Goal: Ask a question: Seek information or help from site administrators or community

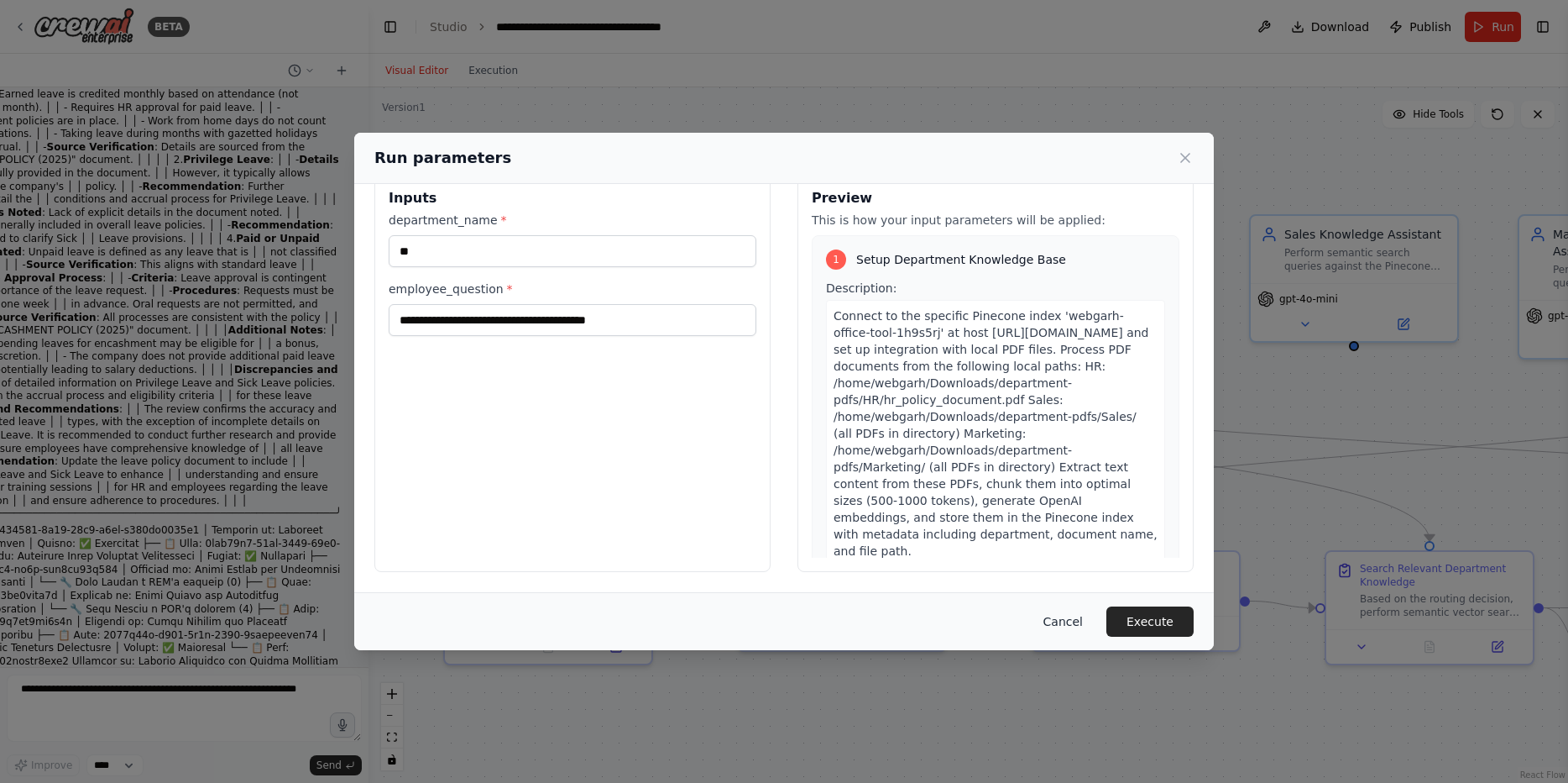
click at [1060, 621] on button "Cancel" at bounding box center [1063, 621] width 66 height 30
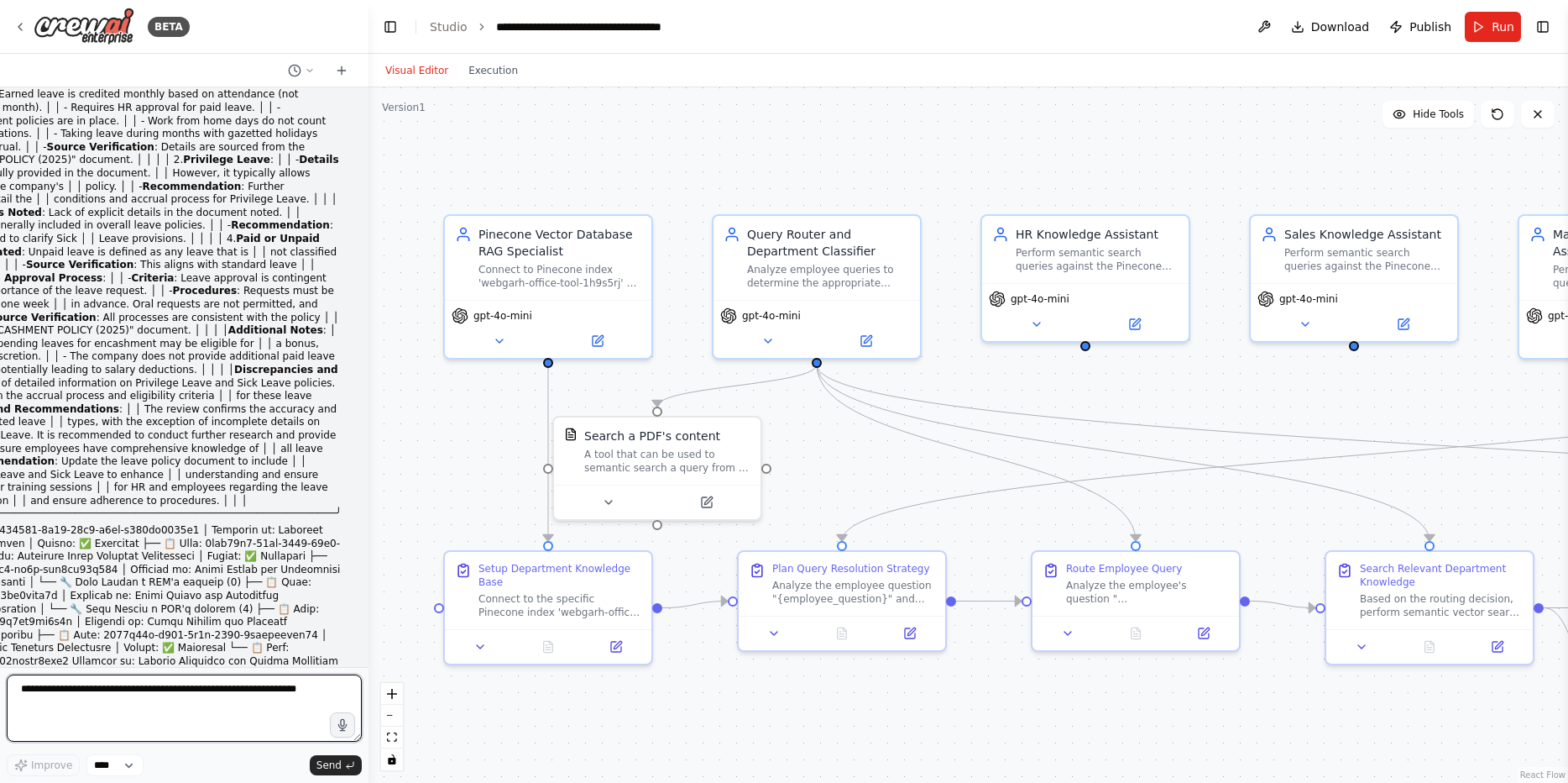
click at [201, 689] on textarea at bounding box center [184, 707] width 355 height 67
paste textarea "**********"
type textarea "**********"
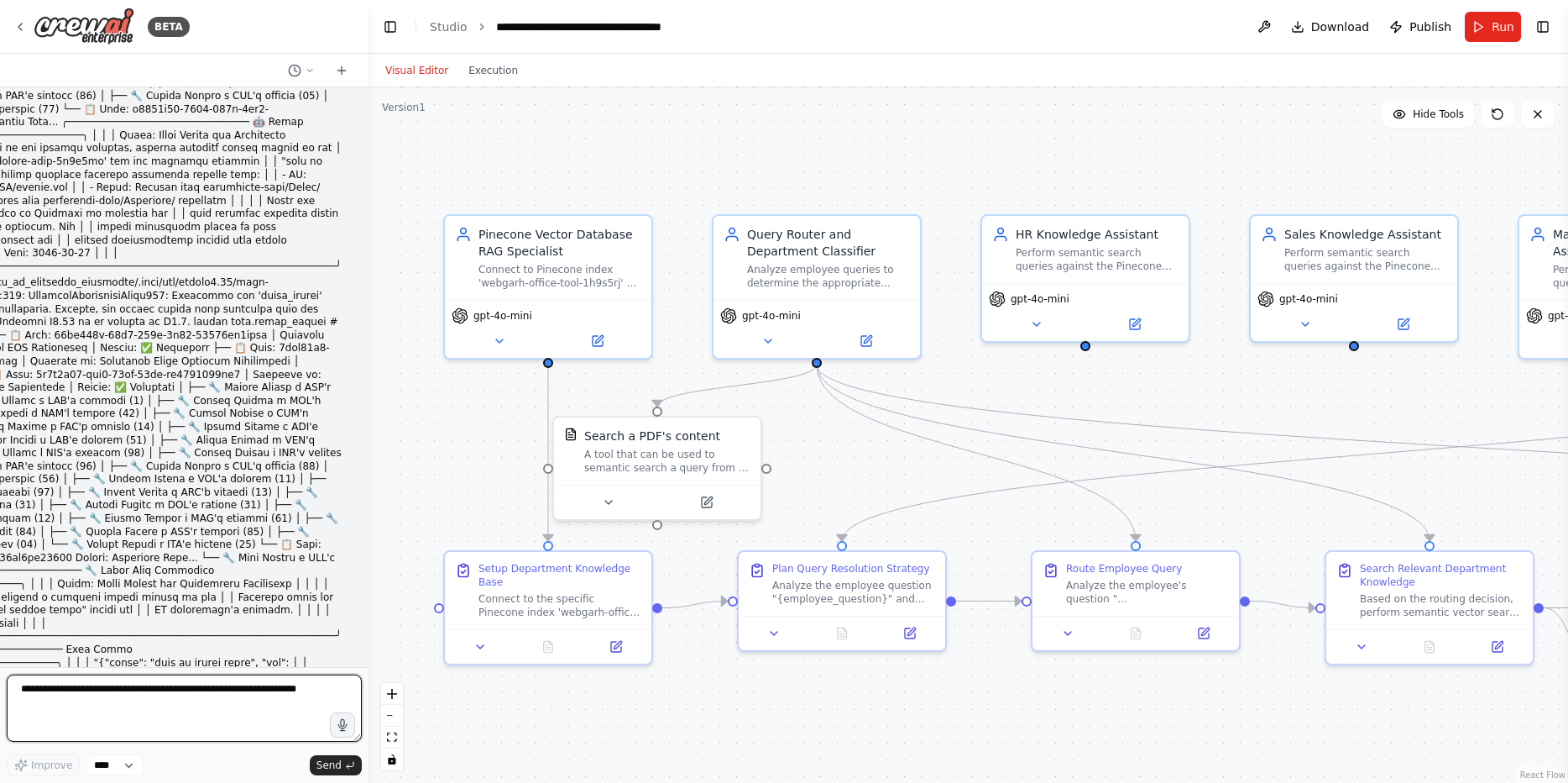
scroll to position [72554, 0]
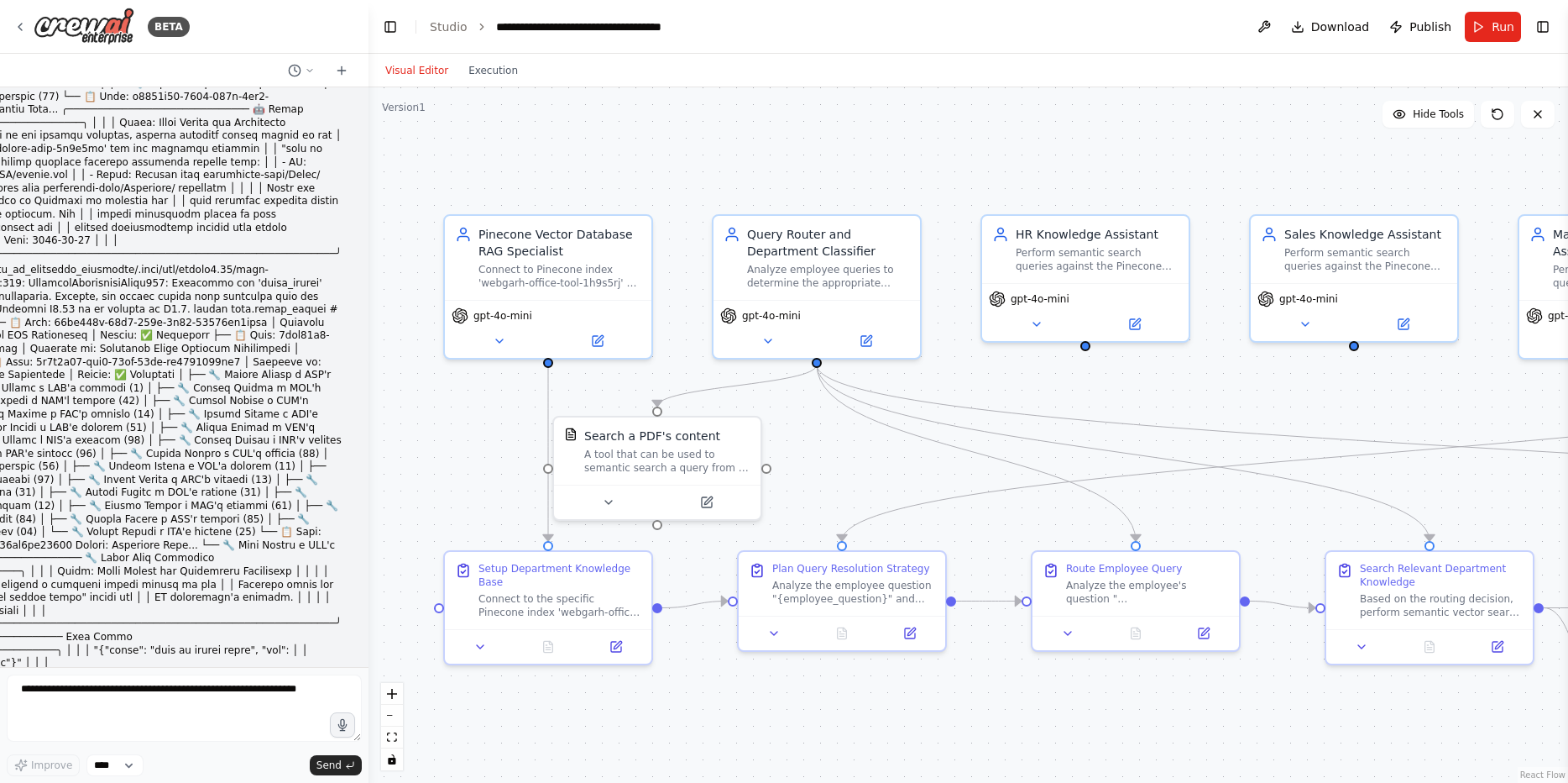
drag, startPoint x: 117, startPoint y: 524, endPoint x: 127, endPoint y: 540, distance: 18.9
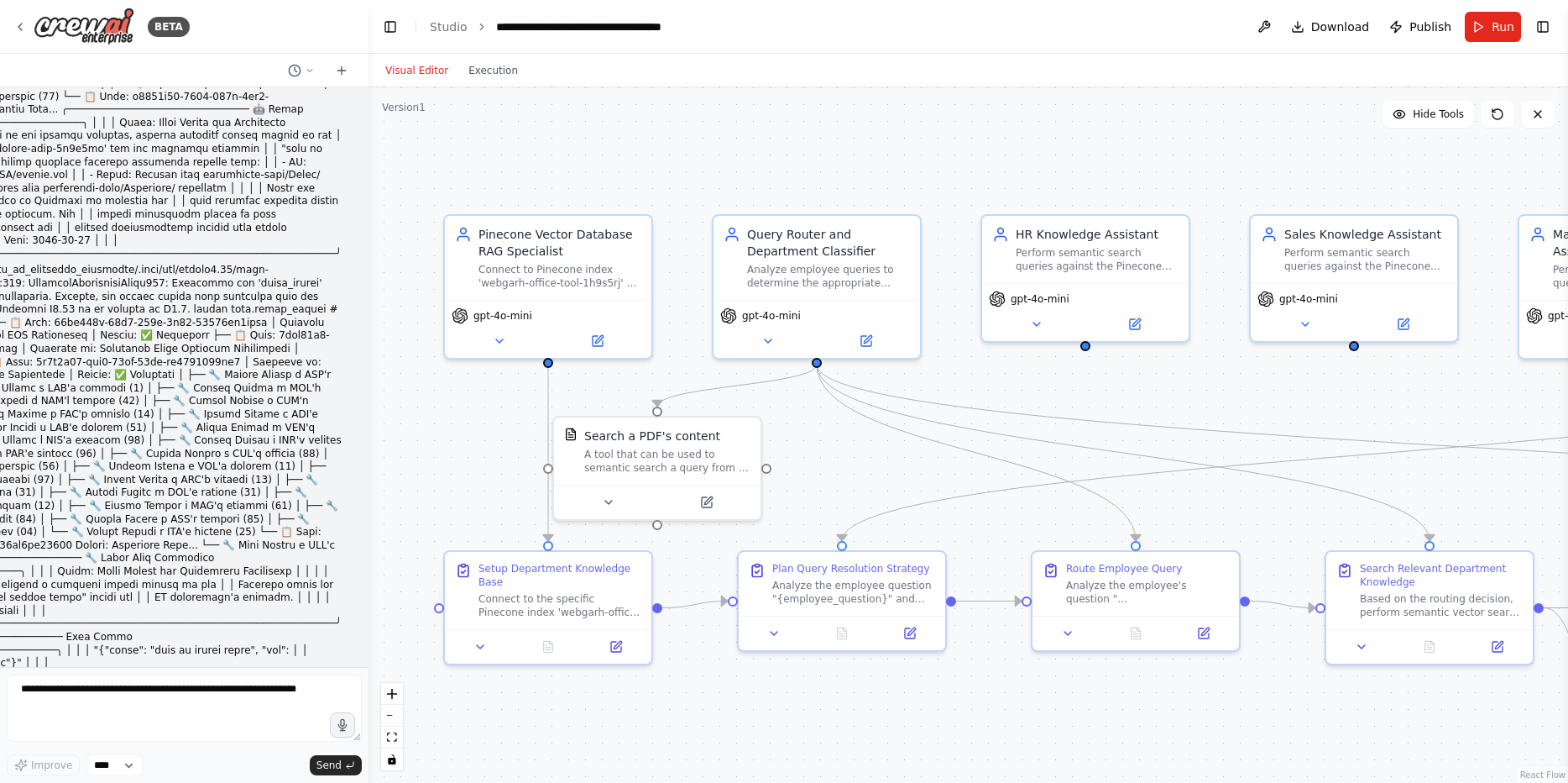
drag, startPoint x: 46, startPoint y: 401, endPoint x: 44, endPoint y: 423, distance: 22.1
drag, startPoint x: 44, startPoint y: 423, endPoint x: 40, endPoint y: 409, distance: 14.6
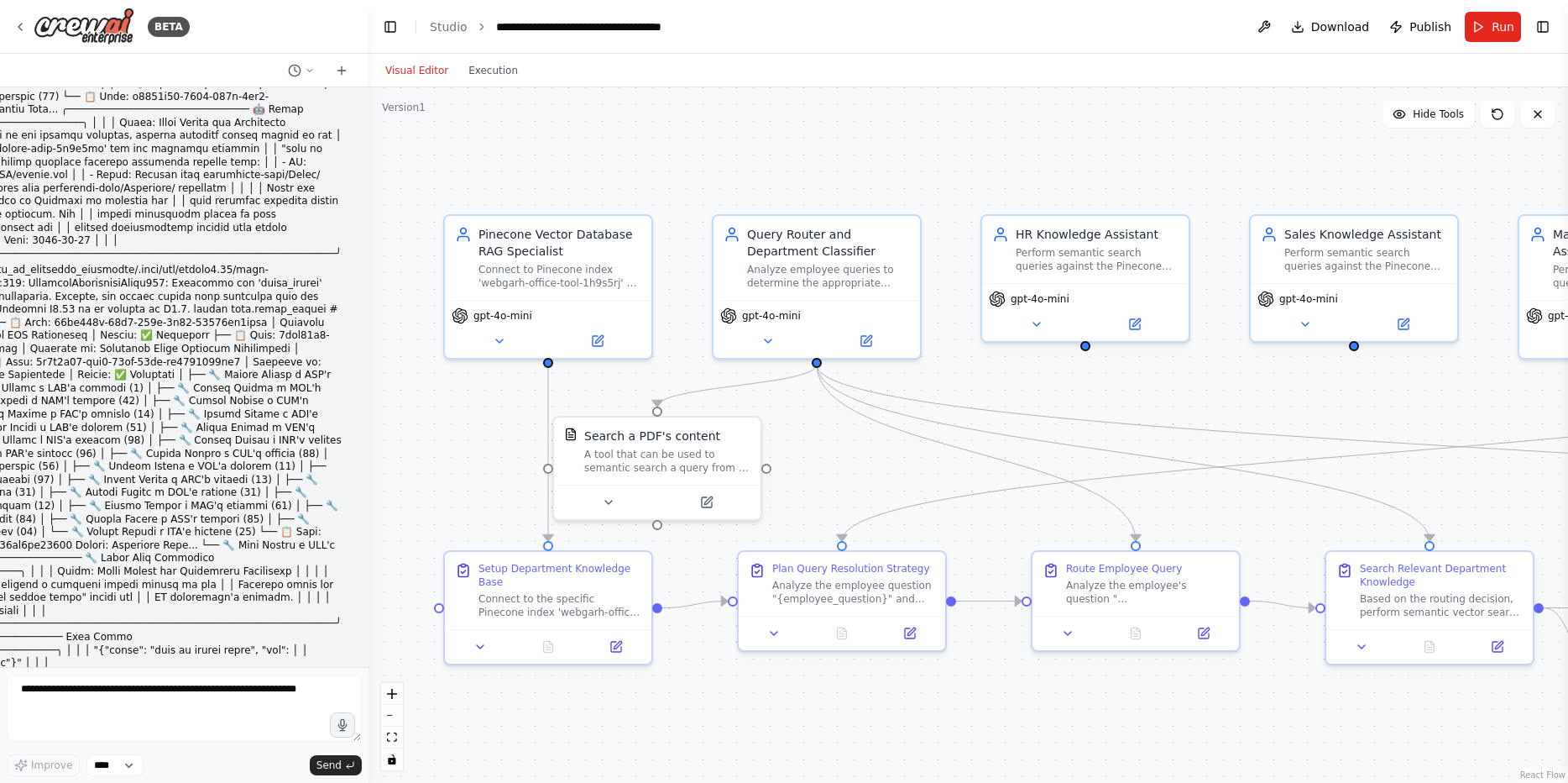
drag, startPoint x: 62, startPoint y: 420, endPoint x: 115, endPoint y: 432, distance: 54.3
drag, startPoint x: 103, startPoint y: 434, endPoint x: 65, endPoint y: 421, distance: 40.2
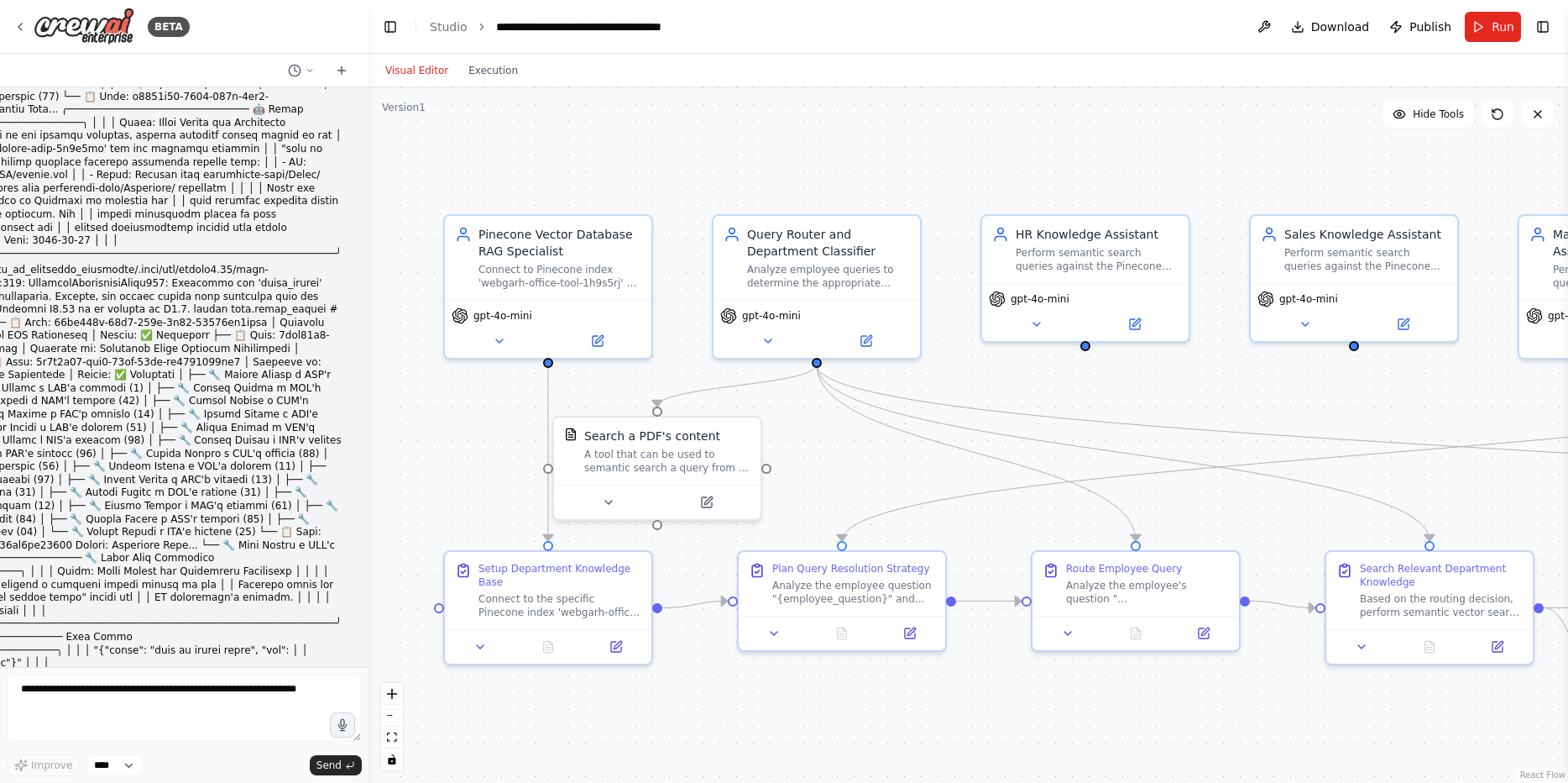
drag, startPoint x: 141, startPoint y: 430, endPoint x: 148, endPoint y: 448, distance: 19.3
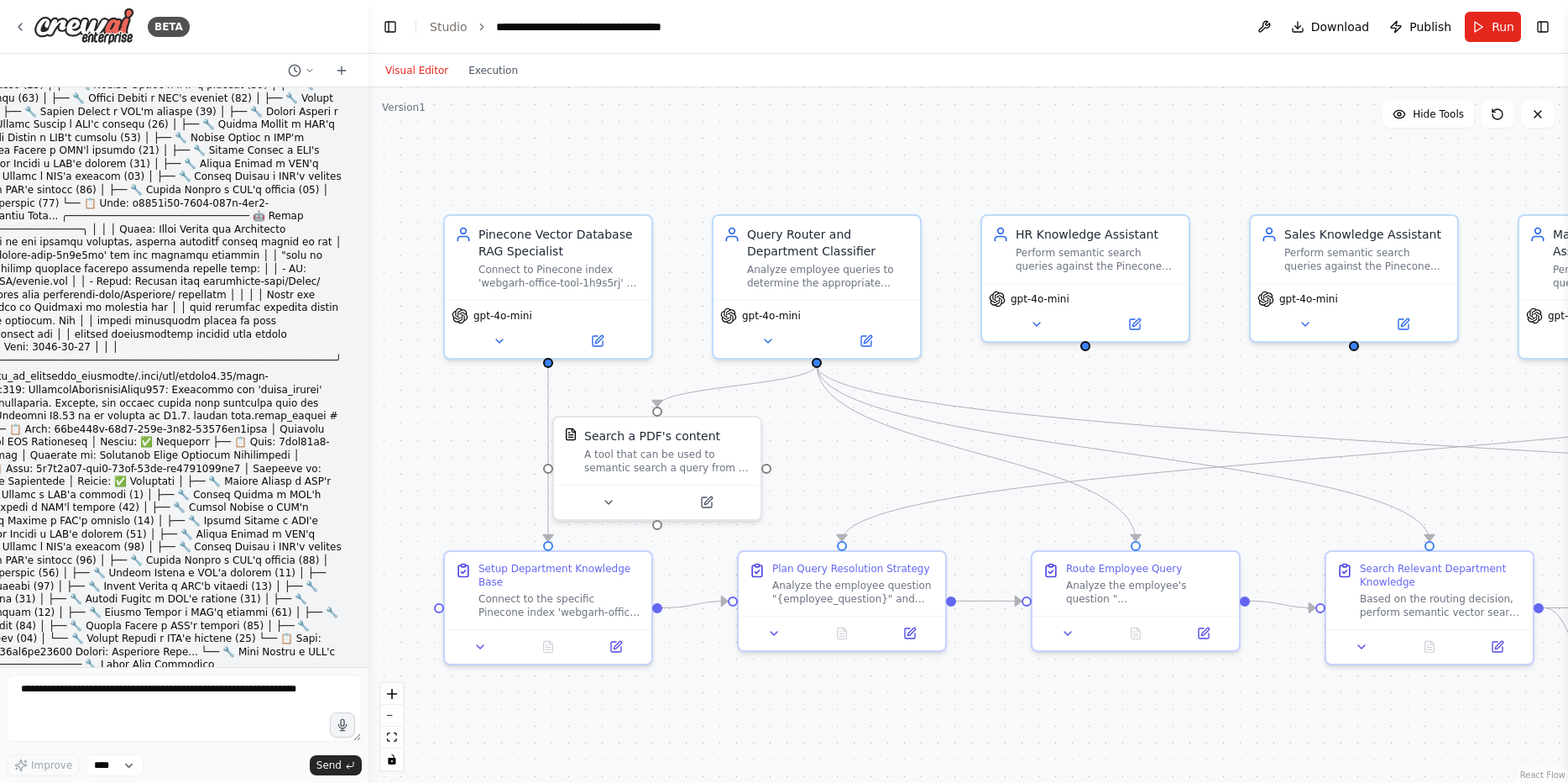
scroll to position [72454, 0]
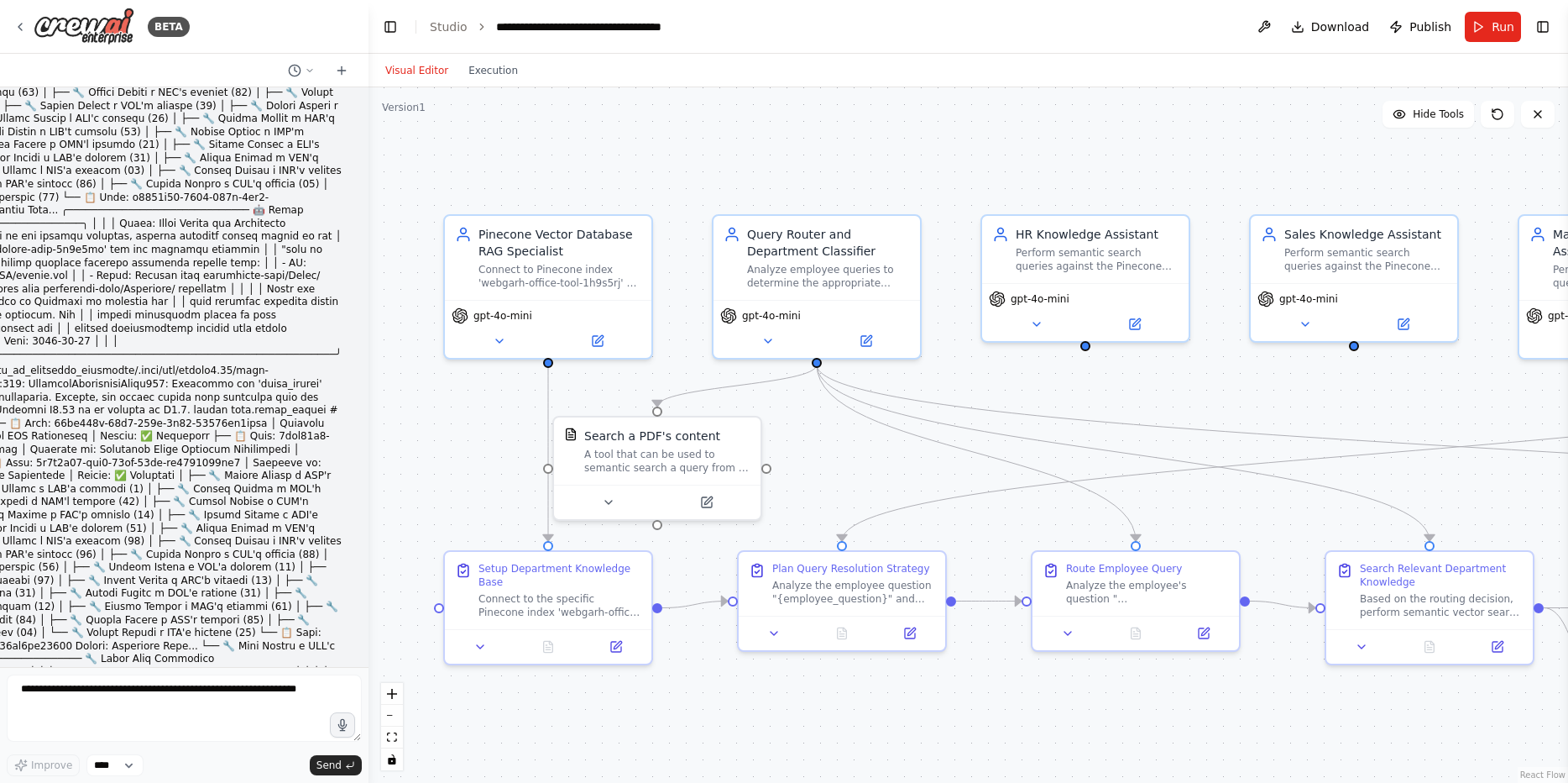
drag, startPoint x: 106, startPoint y: 436, endPoint x: 167, endPoint y: 438, distance: 61.0
click at [150, 782] on div at bounding box center [784, 783] width 1568 height 0
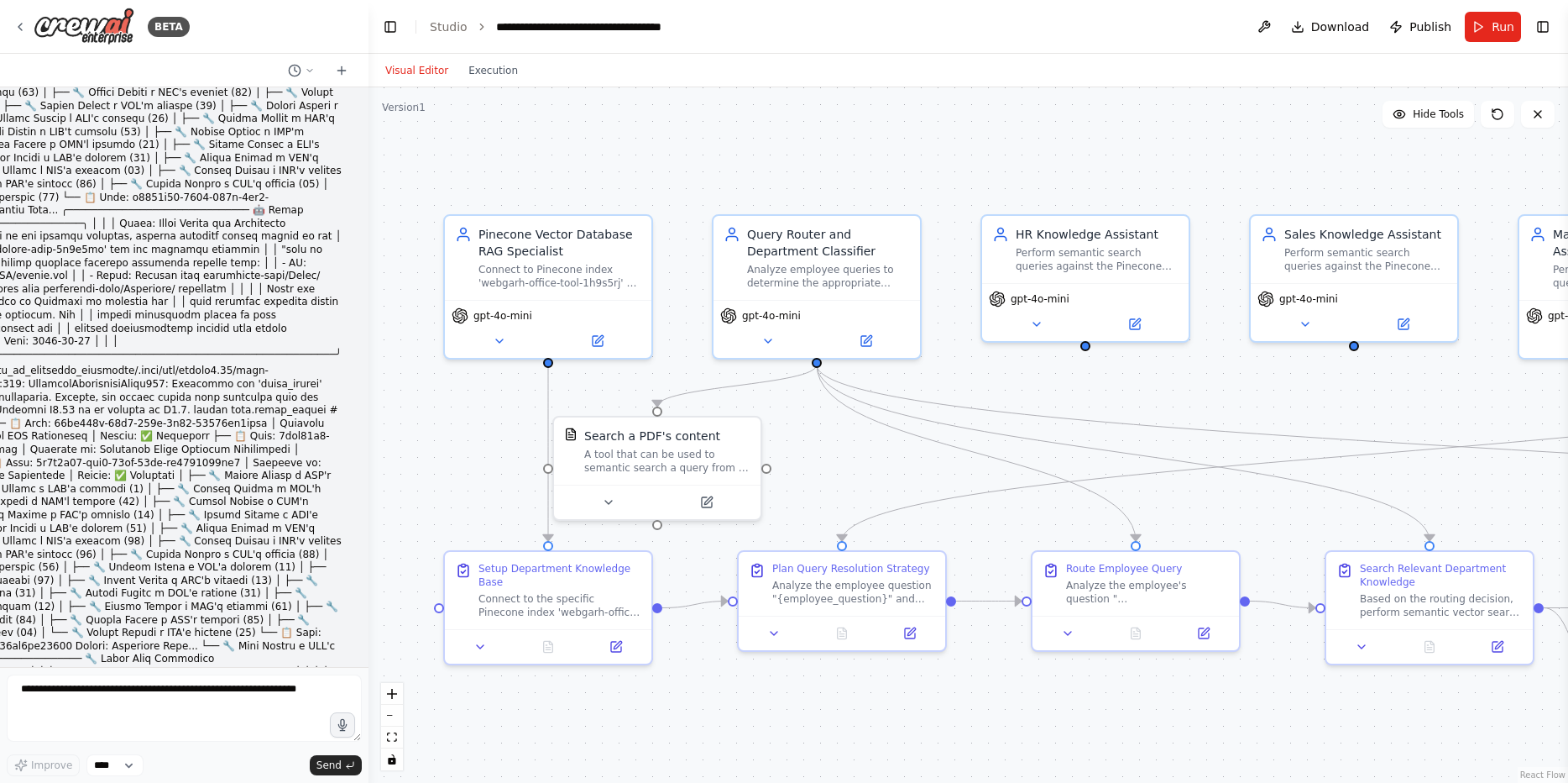
copy div "Option 1: Hybrid Approach (Recommended)"
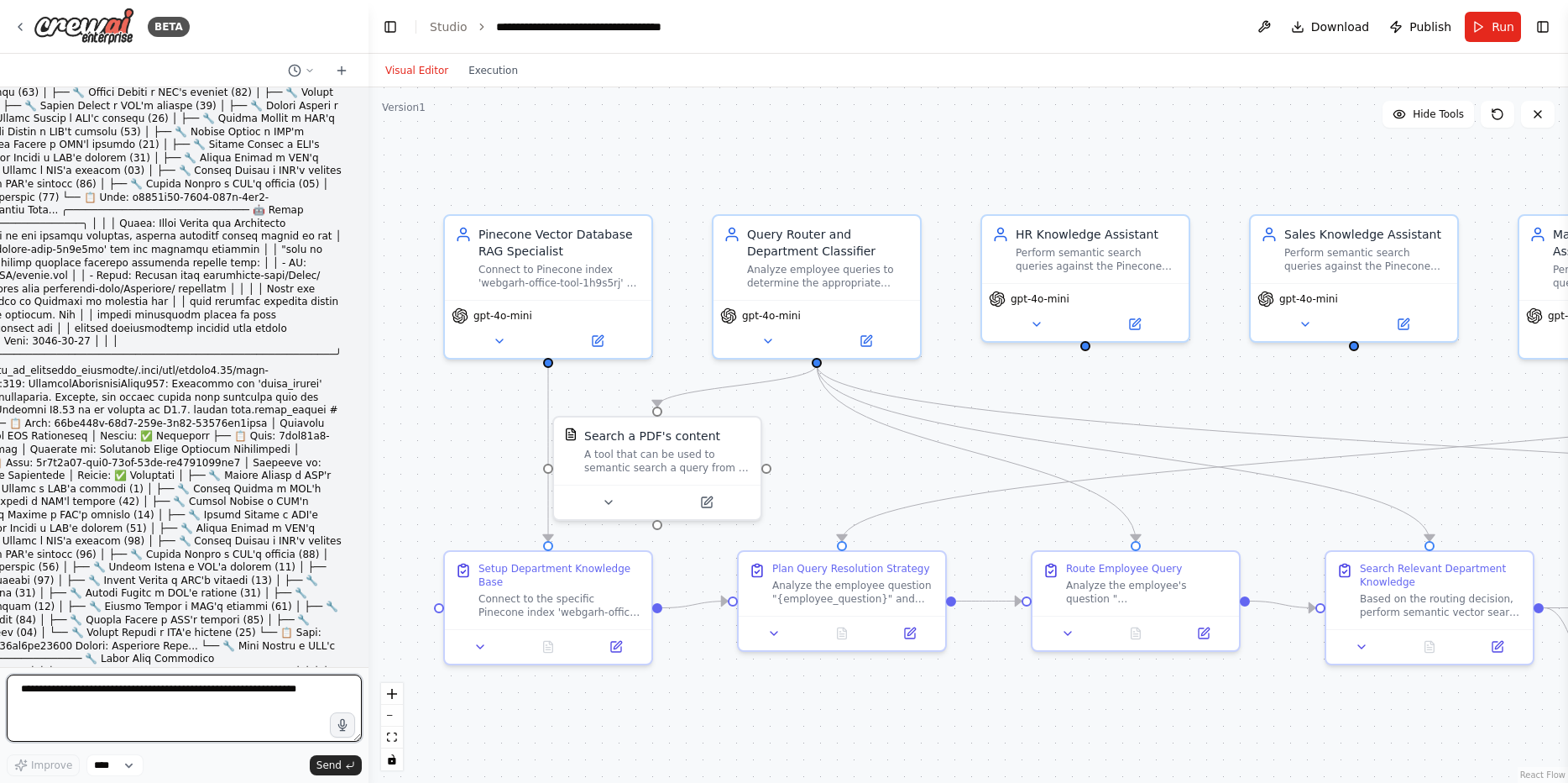
click at [141, 728] on textarea at bounding box center [184, 707] width 355 height 67
paste textarea "**********"
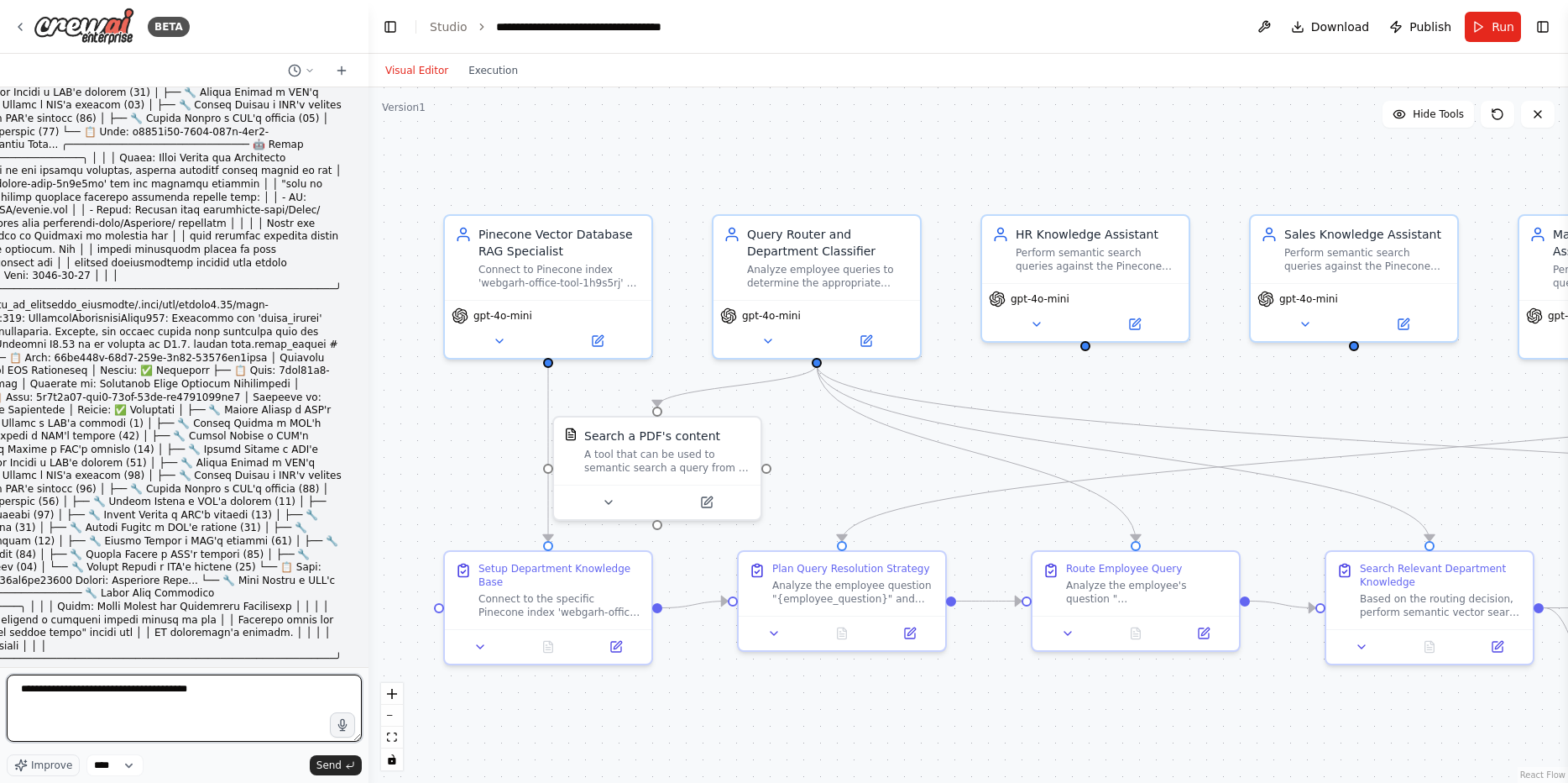
scroll to position [72554, 0]
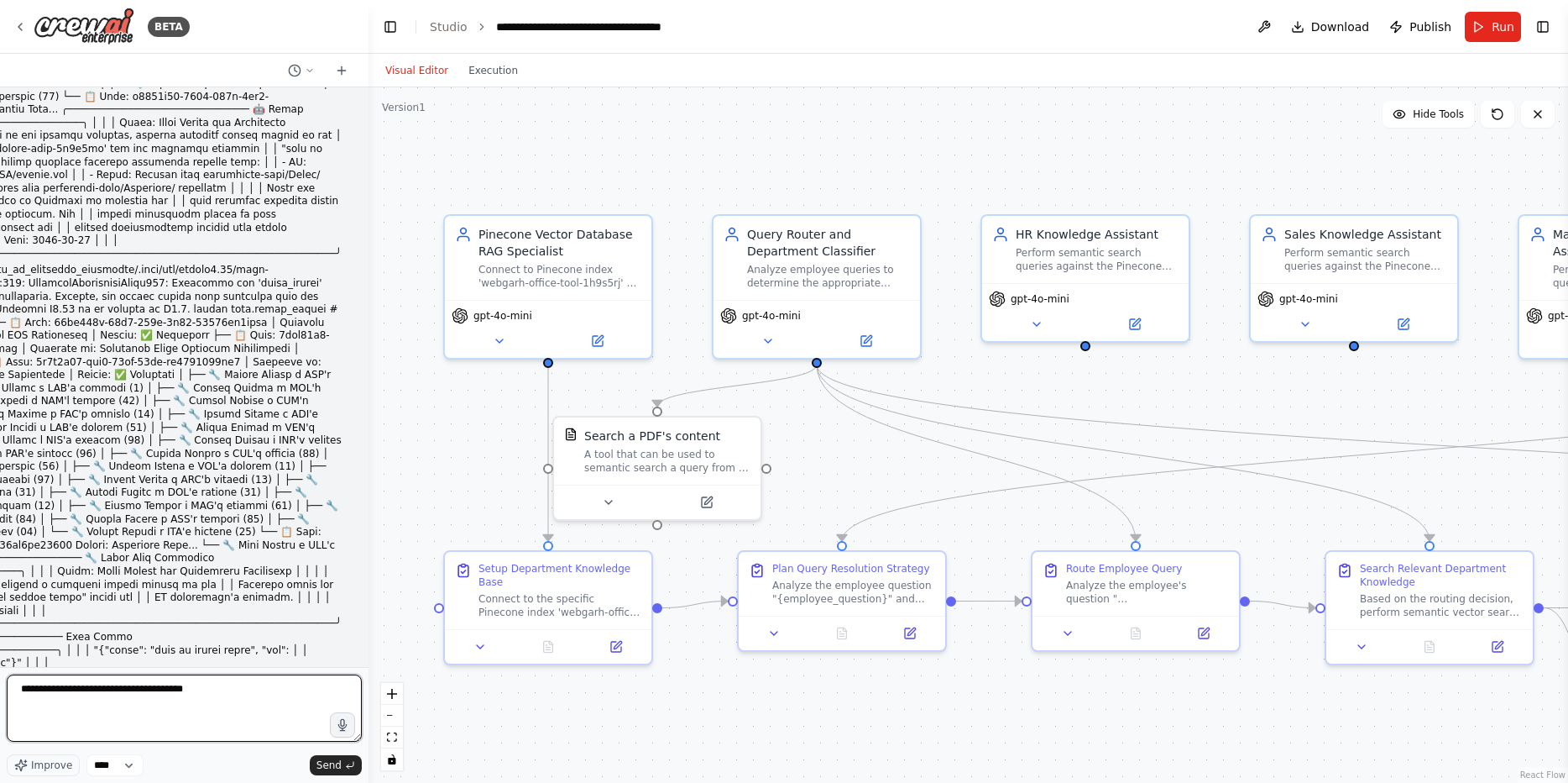
type textarea "**********"
click at [242, 698] on textarea "**********" at bounding box center [184, 707] width 355 height 67
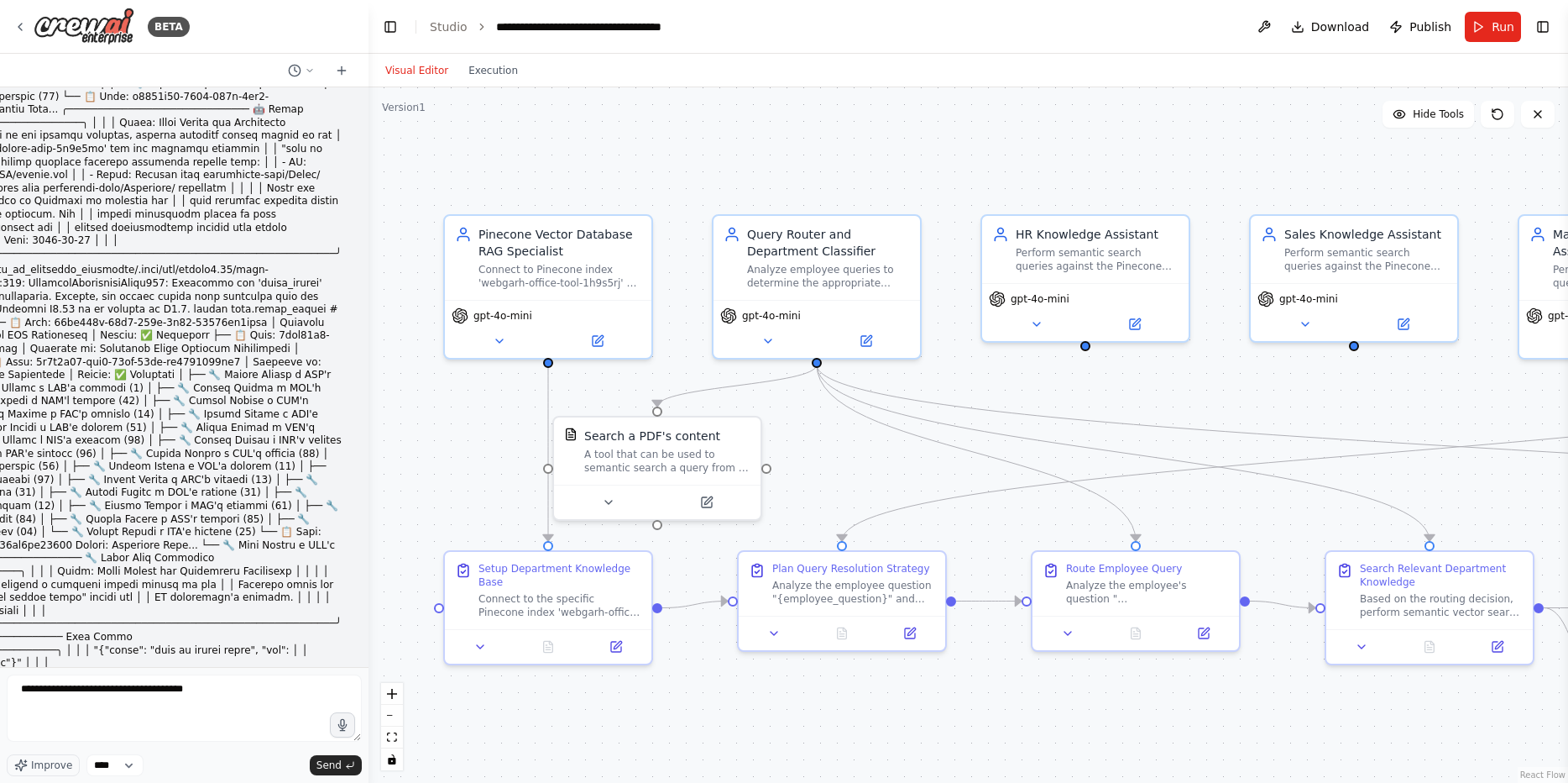
copy code "import pinecone"
drag, startPoint x: 356, startPoint y: 548, endPoint x: 345, endPoint y: 550, distance: 11.2
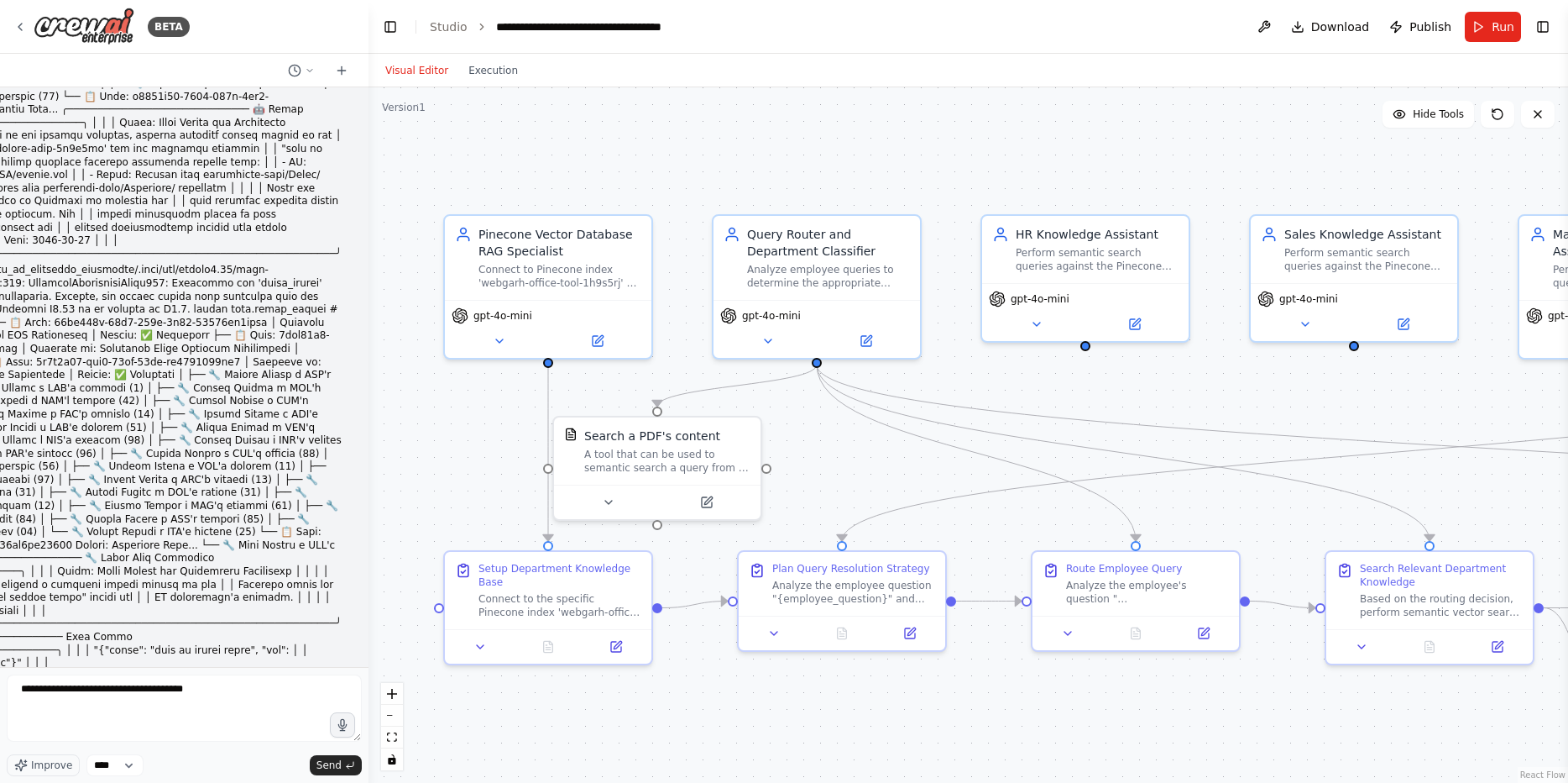
click at [239, 707] on textarea "**********" at bounding box center [184, 707] width 355 height 67
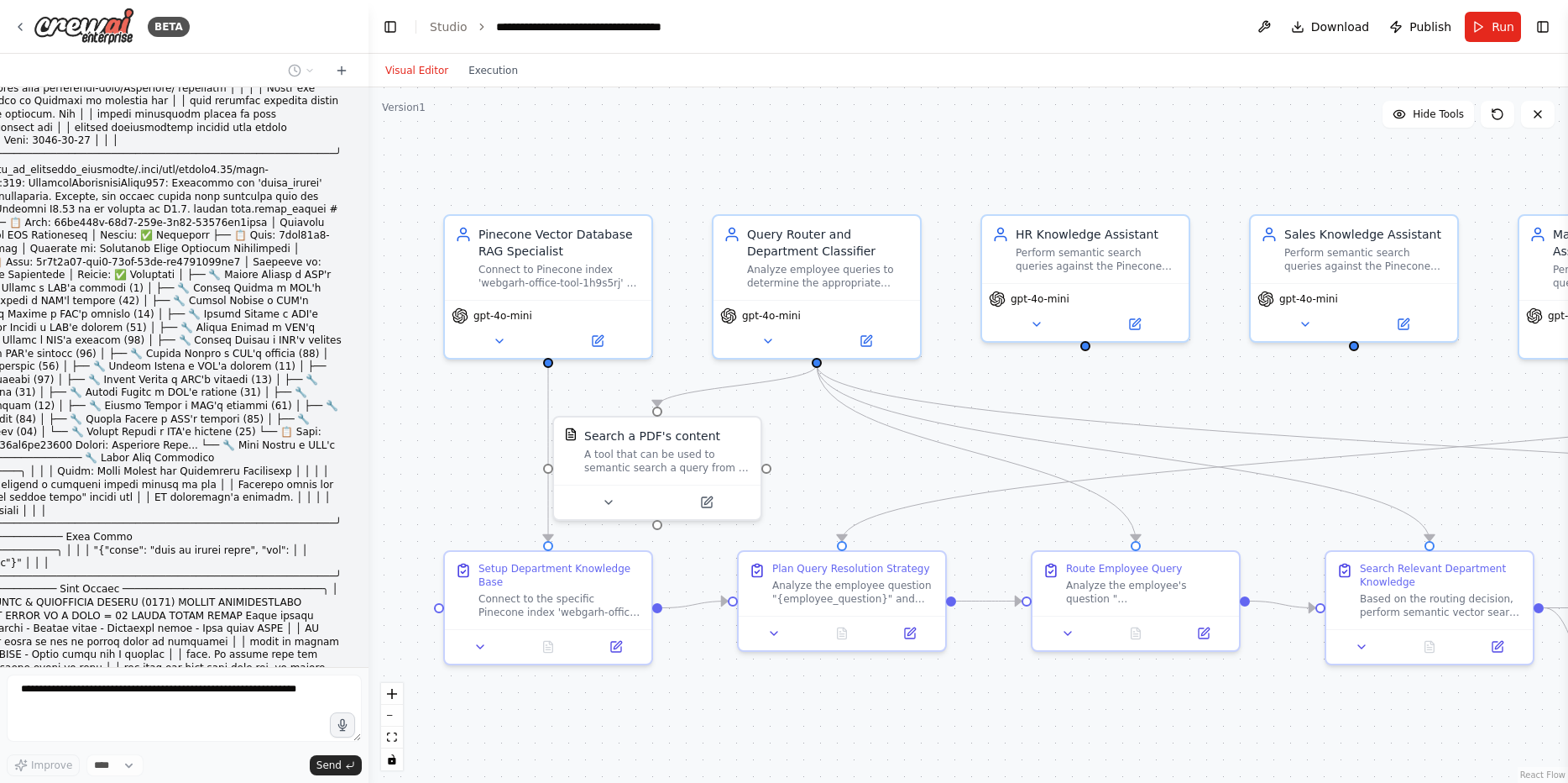
drag, startPoint x: 30, startPoint y: 381, endPoint x: 215, endPoint y: 491, distance: 215.2
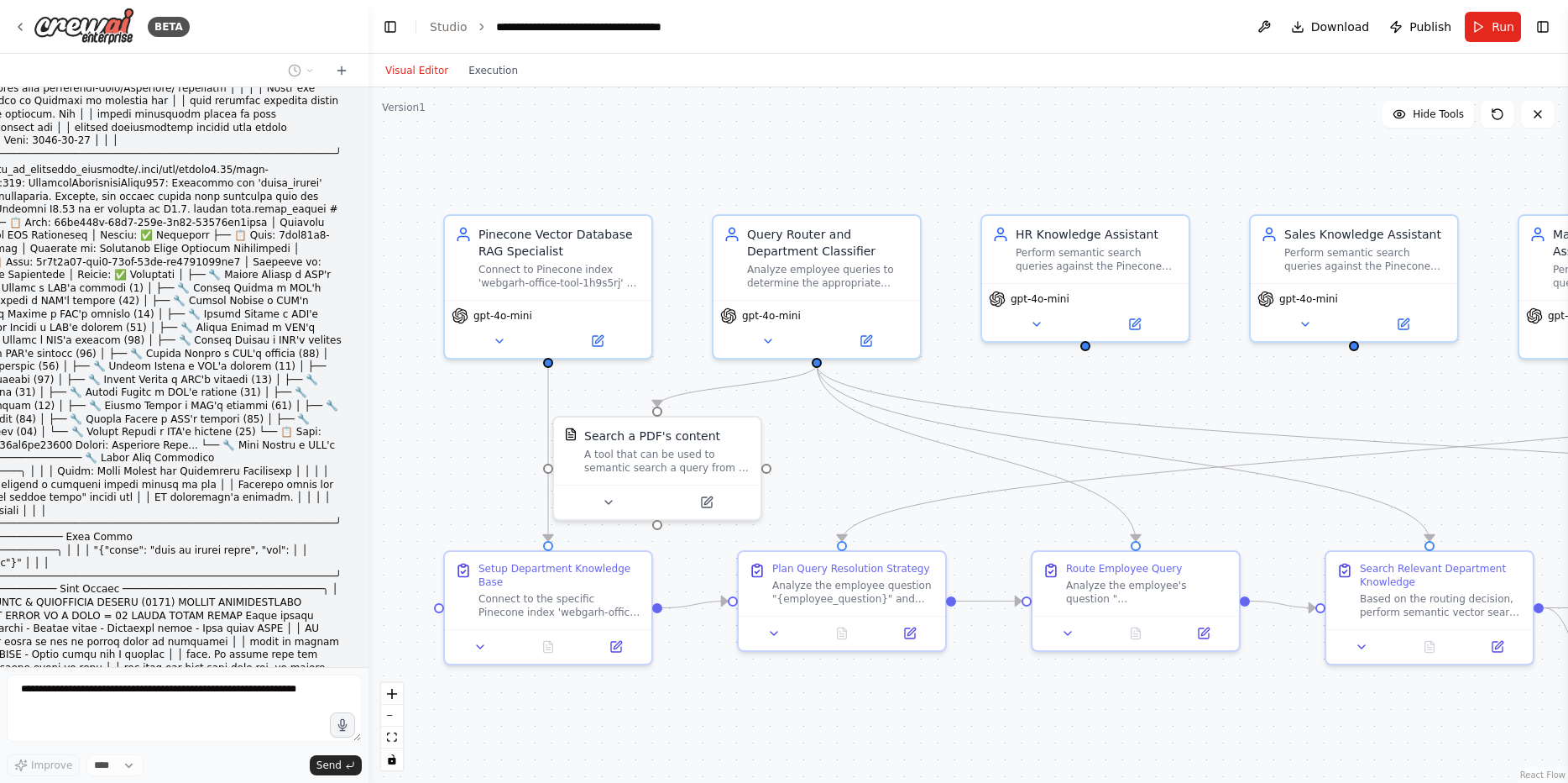
drag, startPoint x: 231, startPoint y: 478, endPoint x: 37, endPoint y: 387, distance: 214.3
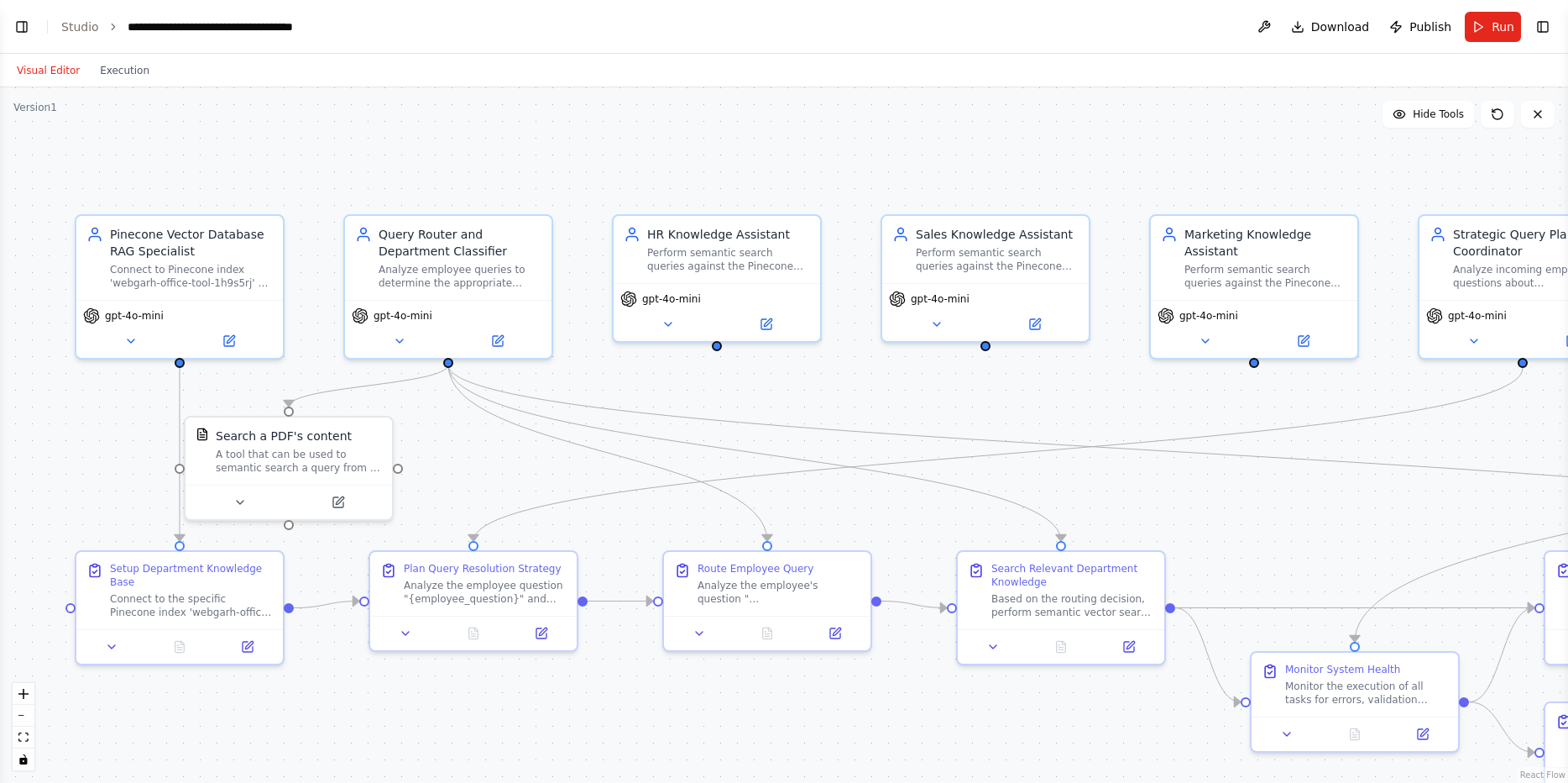
click at [34, 76] on button "Visual Editor" at bounding box center [48, 71] width 83 height 21
click at [29, 25] on button "Toggle Left Sidebar" at bounding box center [21, 27] width 23 height 23
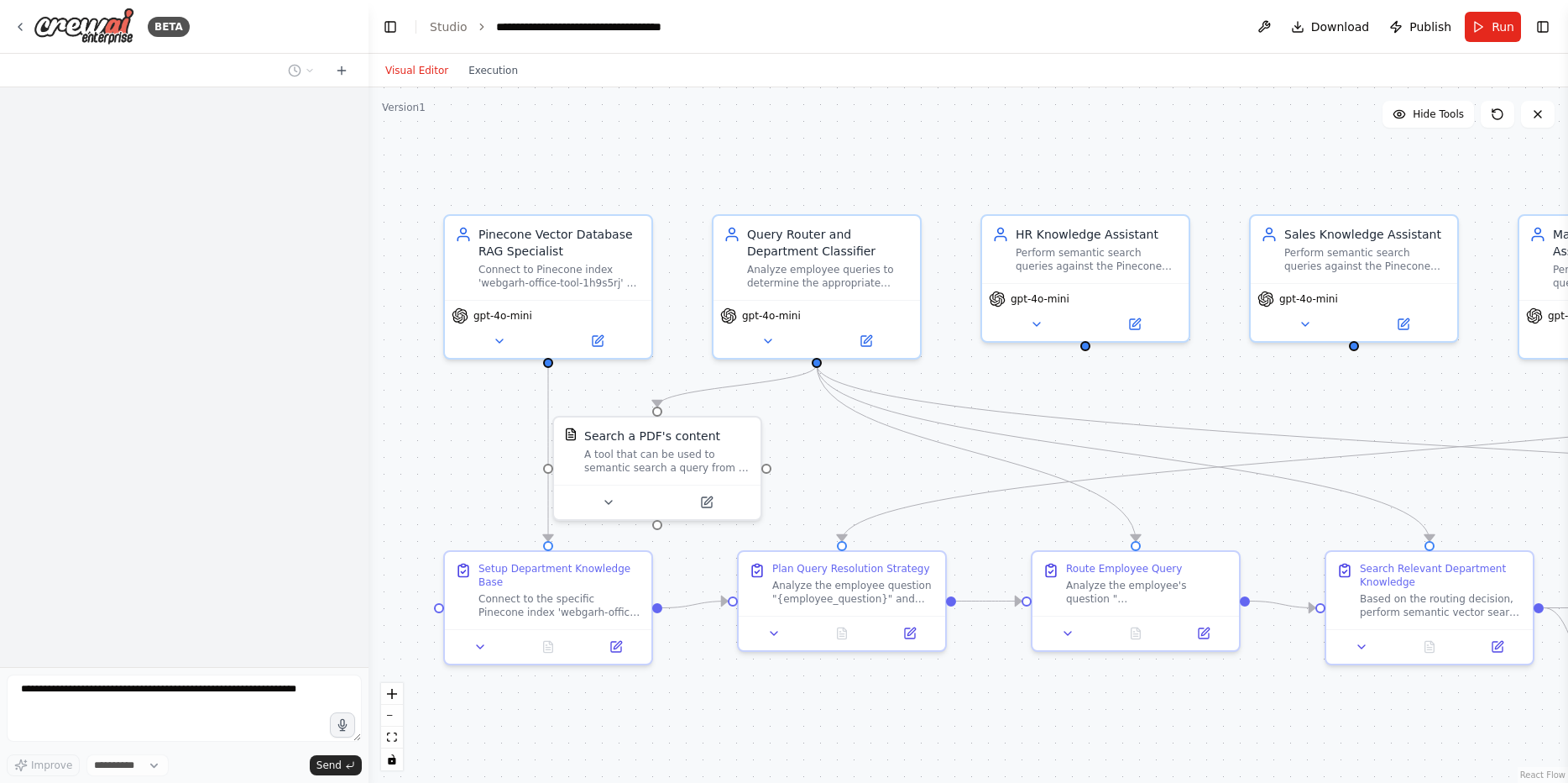
select select "****"
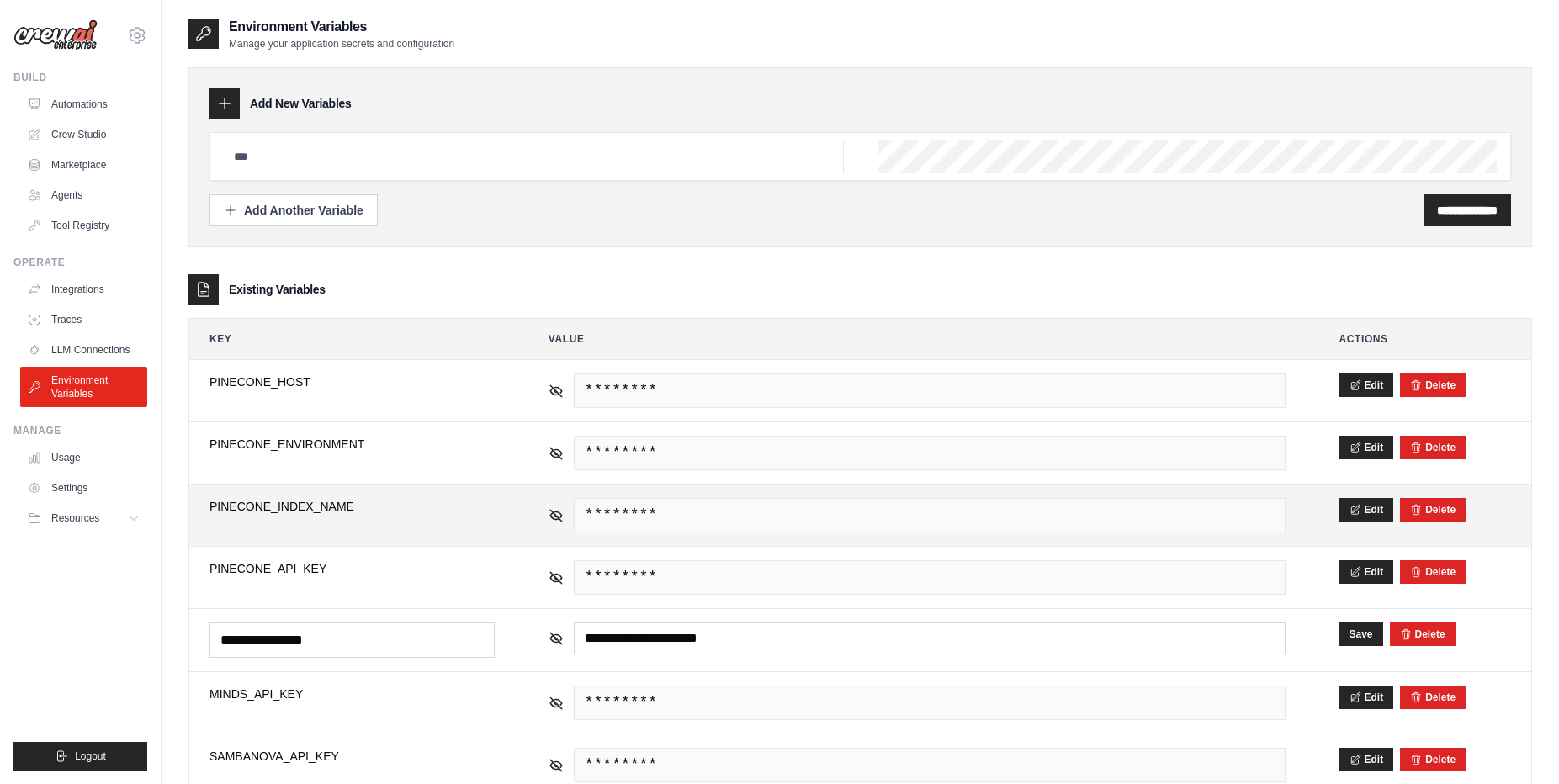
scroll to position [181, 0]
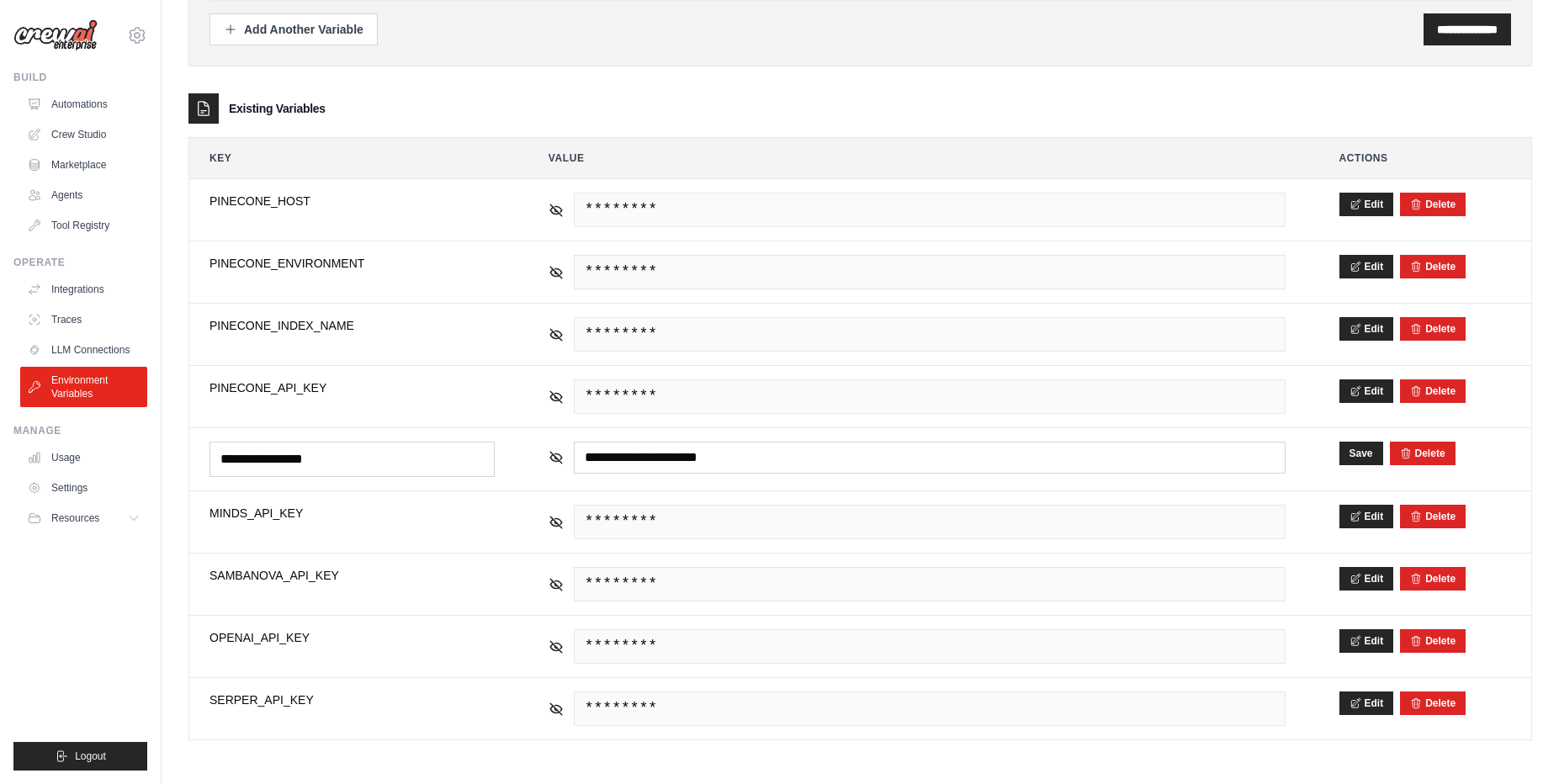
click at [951, 44] on div "**********" at bounding box center [860, 30] width 1301 height 32
click at [1253, 67] on div "**********" at bounding box center [860, 304] width 1343 height 870
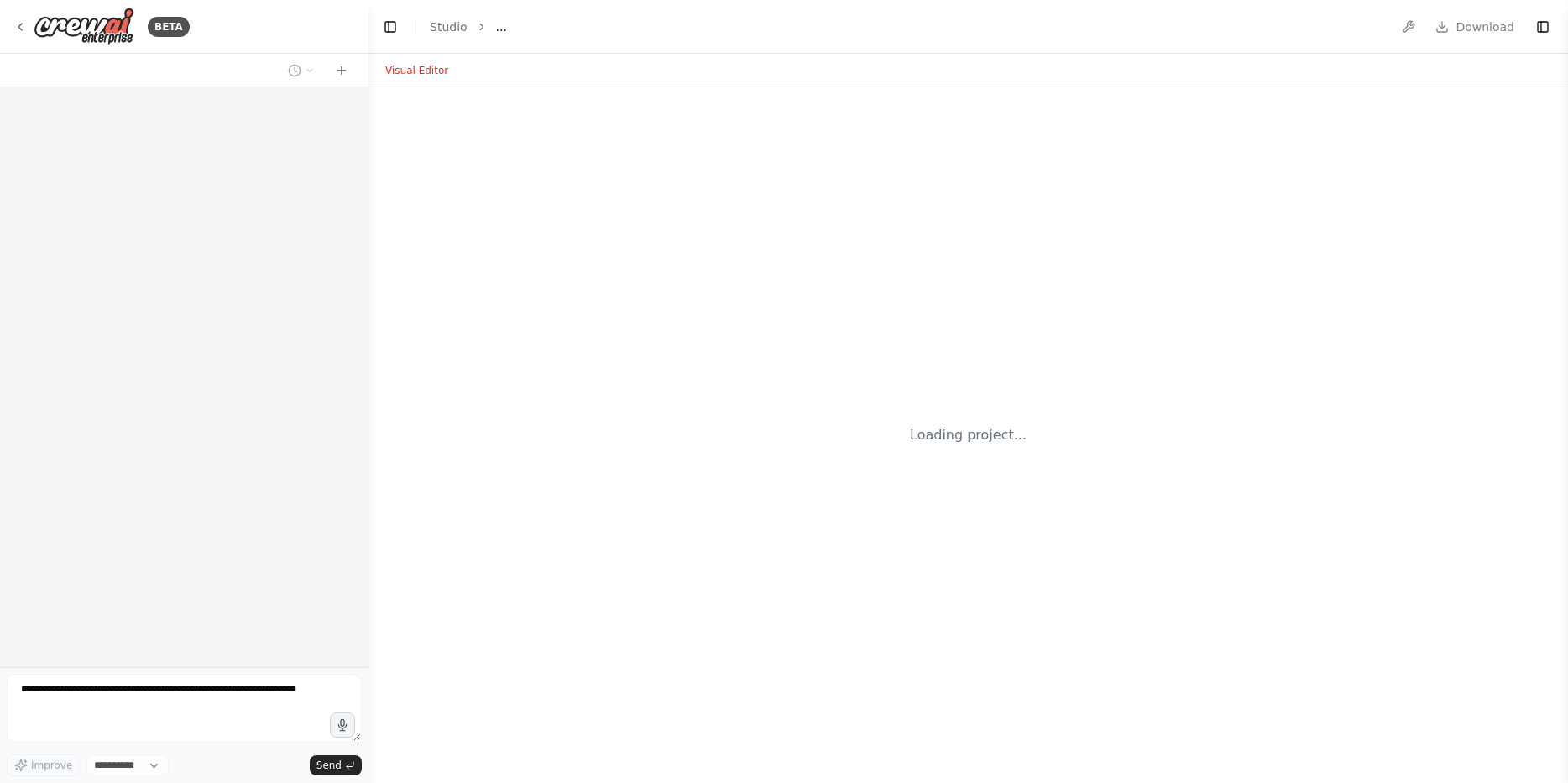
select select "****"
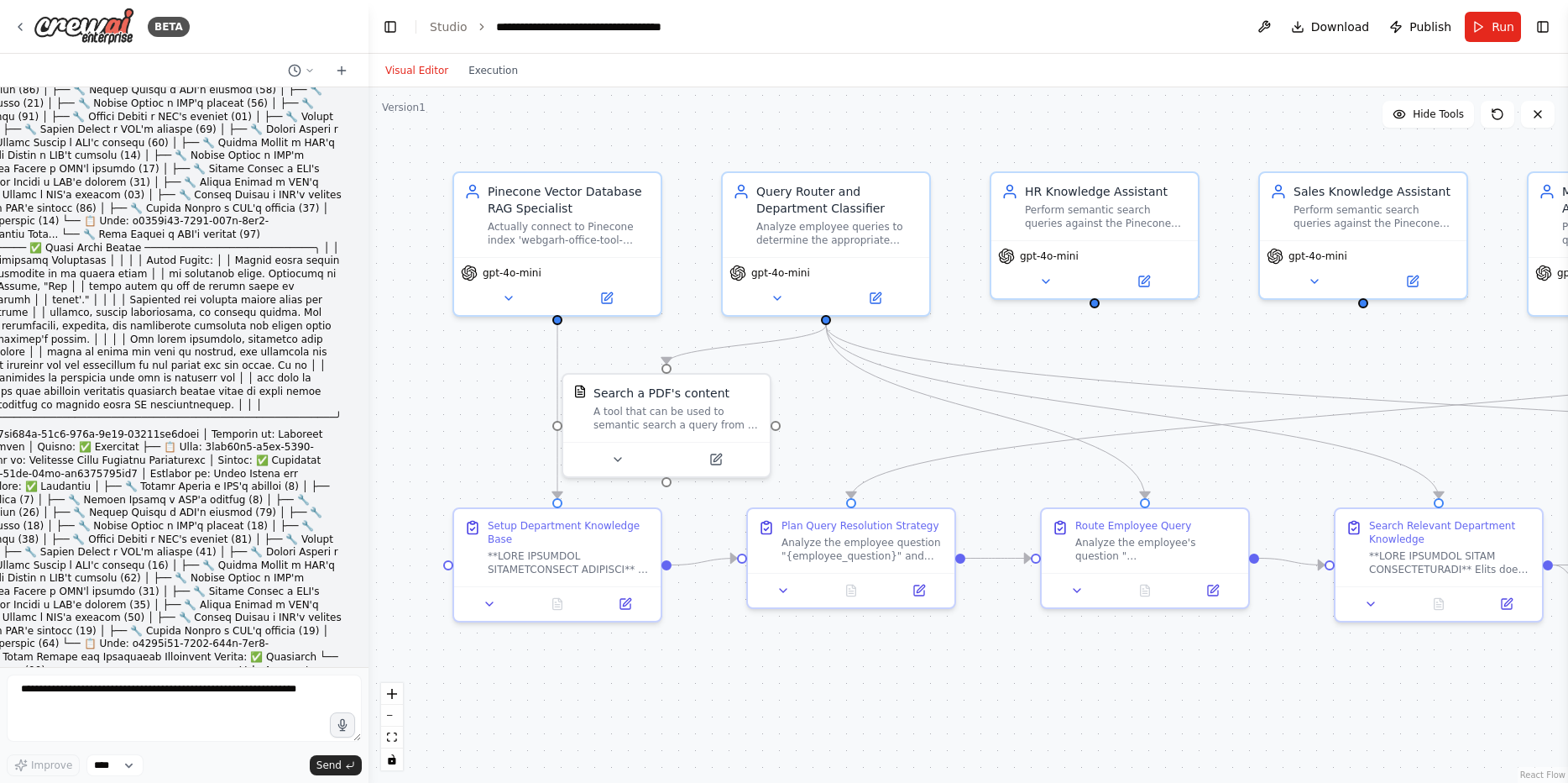
scroll to position [73606, 0]
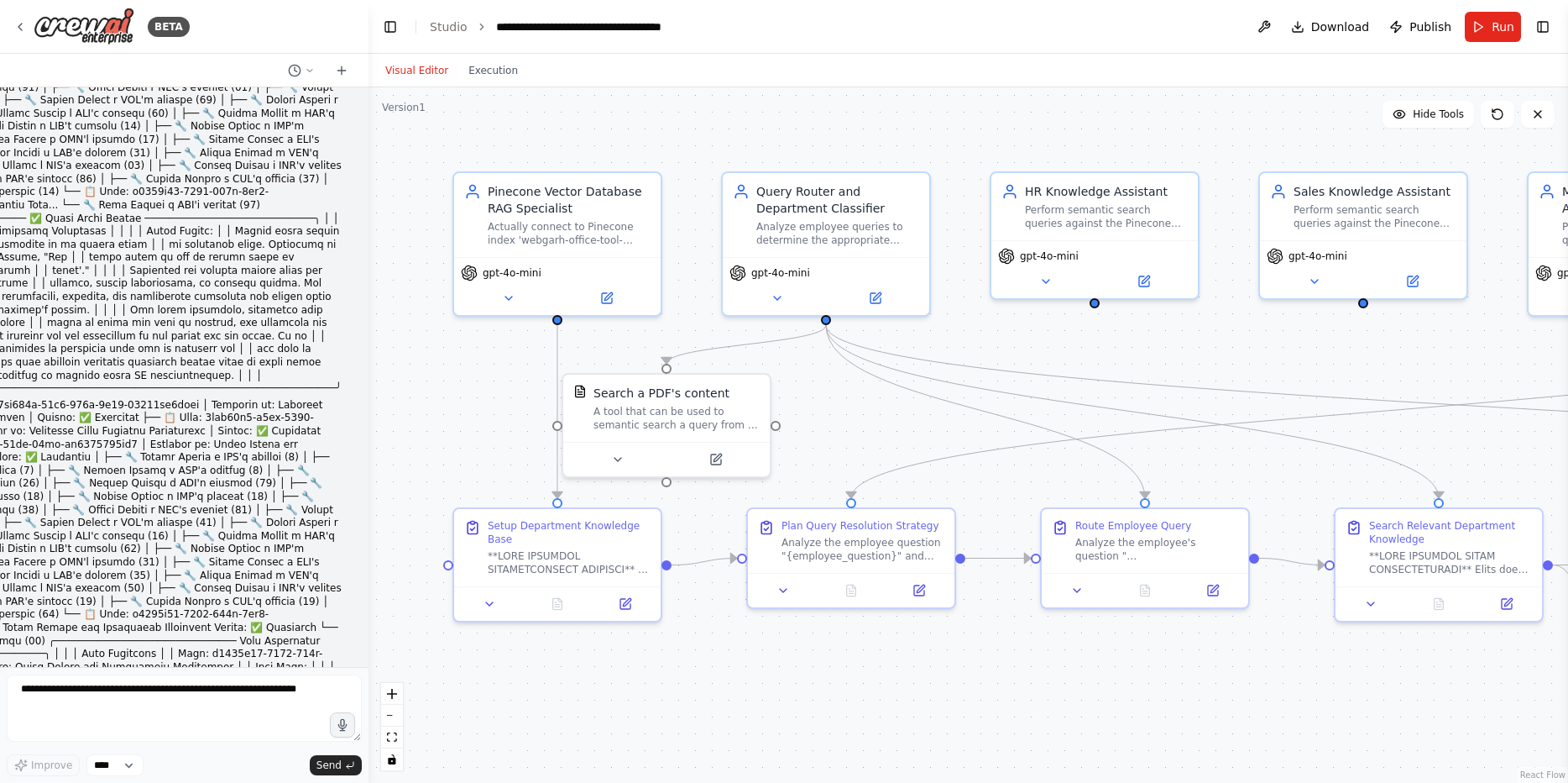
drag, startPoint x: 221, startPoint y: 594, endPoint x: 223, endPoint y: 577, distance: 17.1
click at [1313, 25] on button "Download" at bounding box center [1329, 27] width 92 height 30
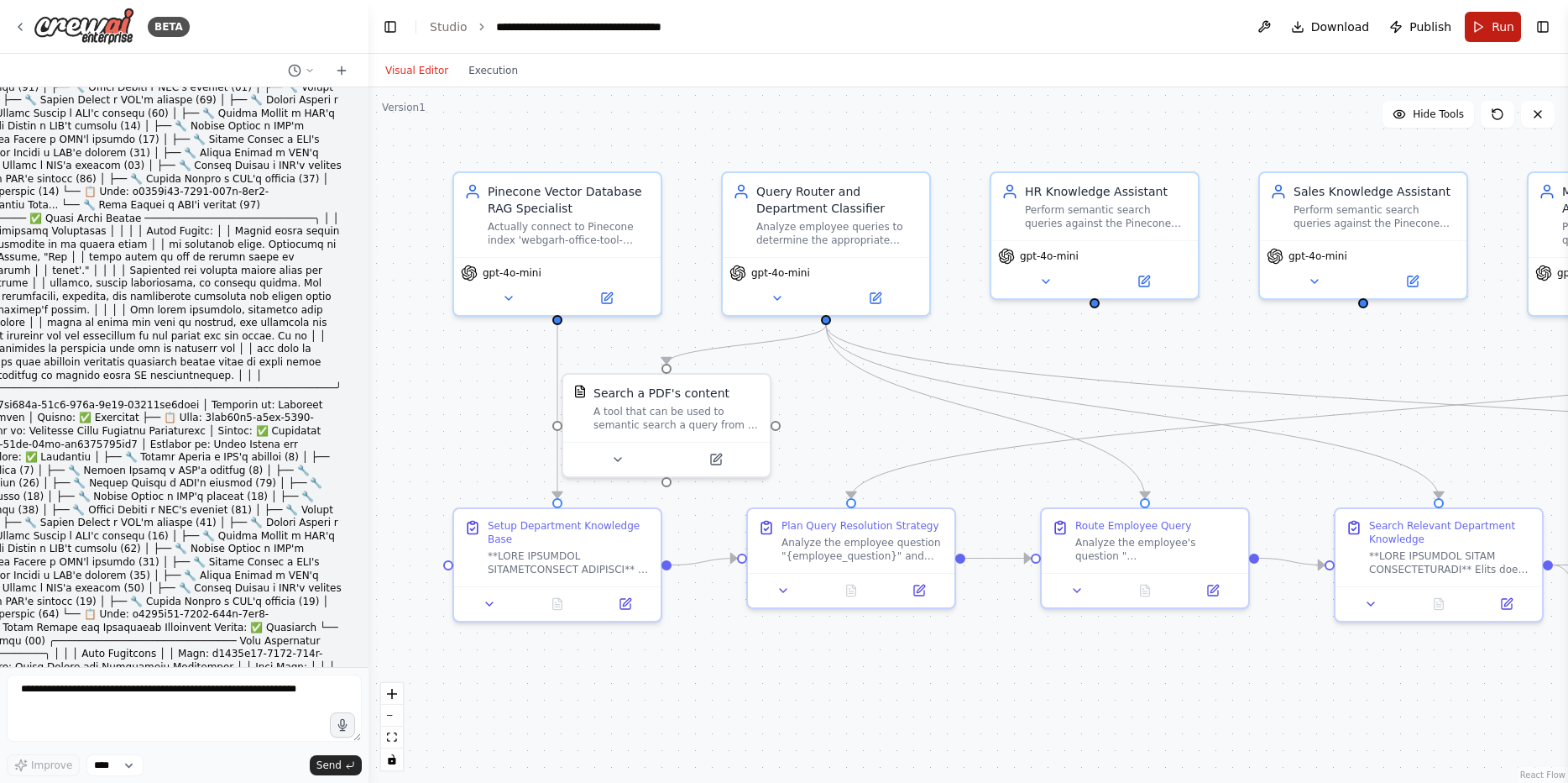
click at [1500, 21] on span "Run" at bounding box center [1502, 27] width 22 height 17
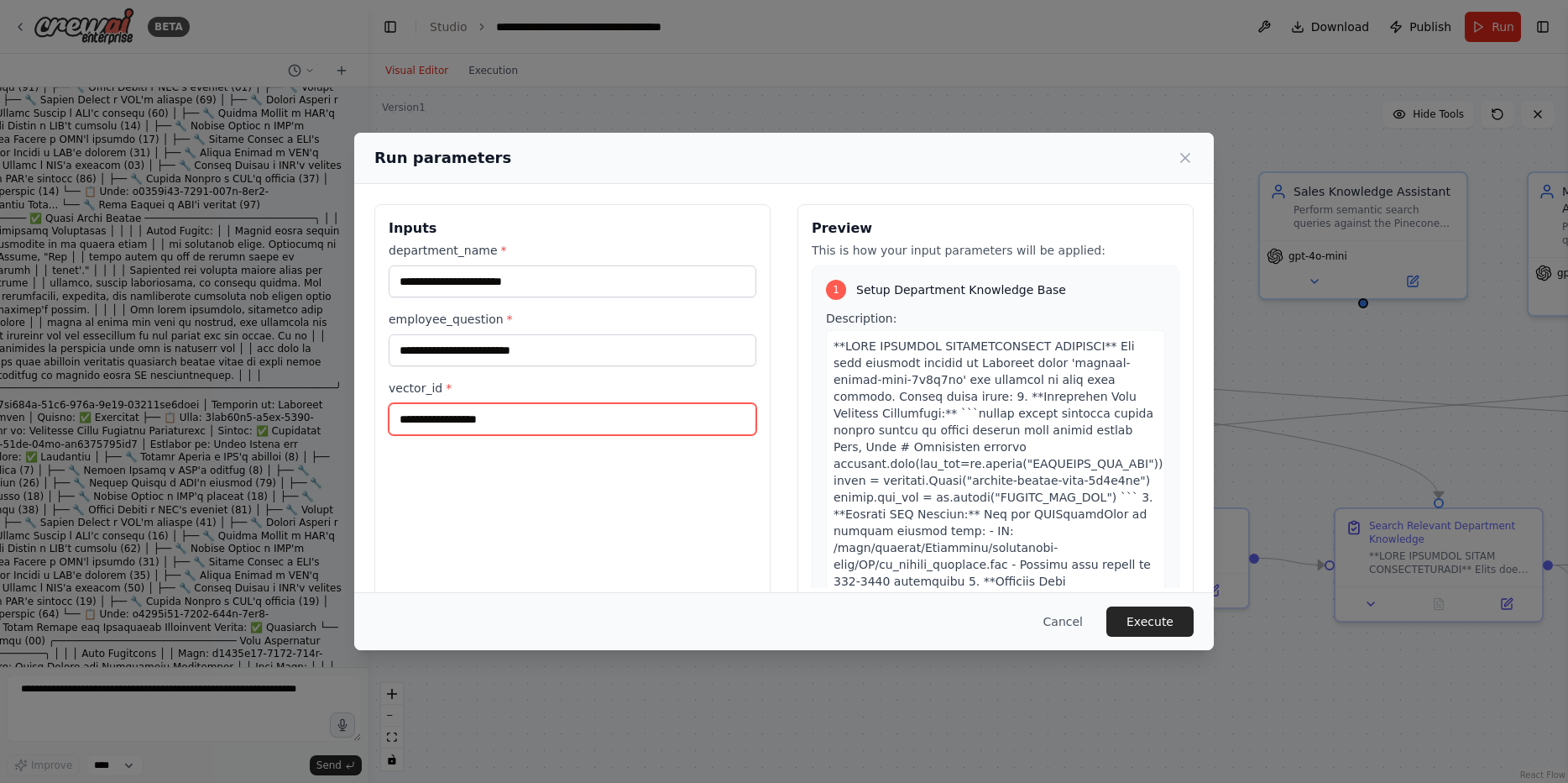
click at [505, 407] on input "vector_id *" at bounding box center [572, 419] width 367 height 32
click at [413, 381] on label "vector_id *" at bounding box center [572, 388] width 367 height 17
click at [413, 403] on input "vector_id *" at bounding box center [572, 419] width 367 height 32
click at [413, 381] on label "vector_id *" at bounding box center [572, 388] width 367 height 17
click at [413, 403] on input "vector_id *" at bounding box center [572, 419] width 367 height 32
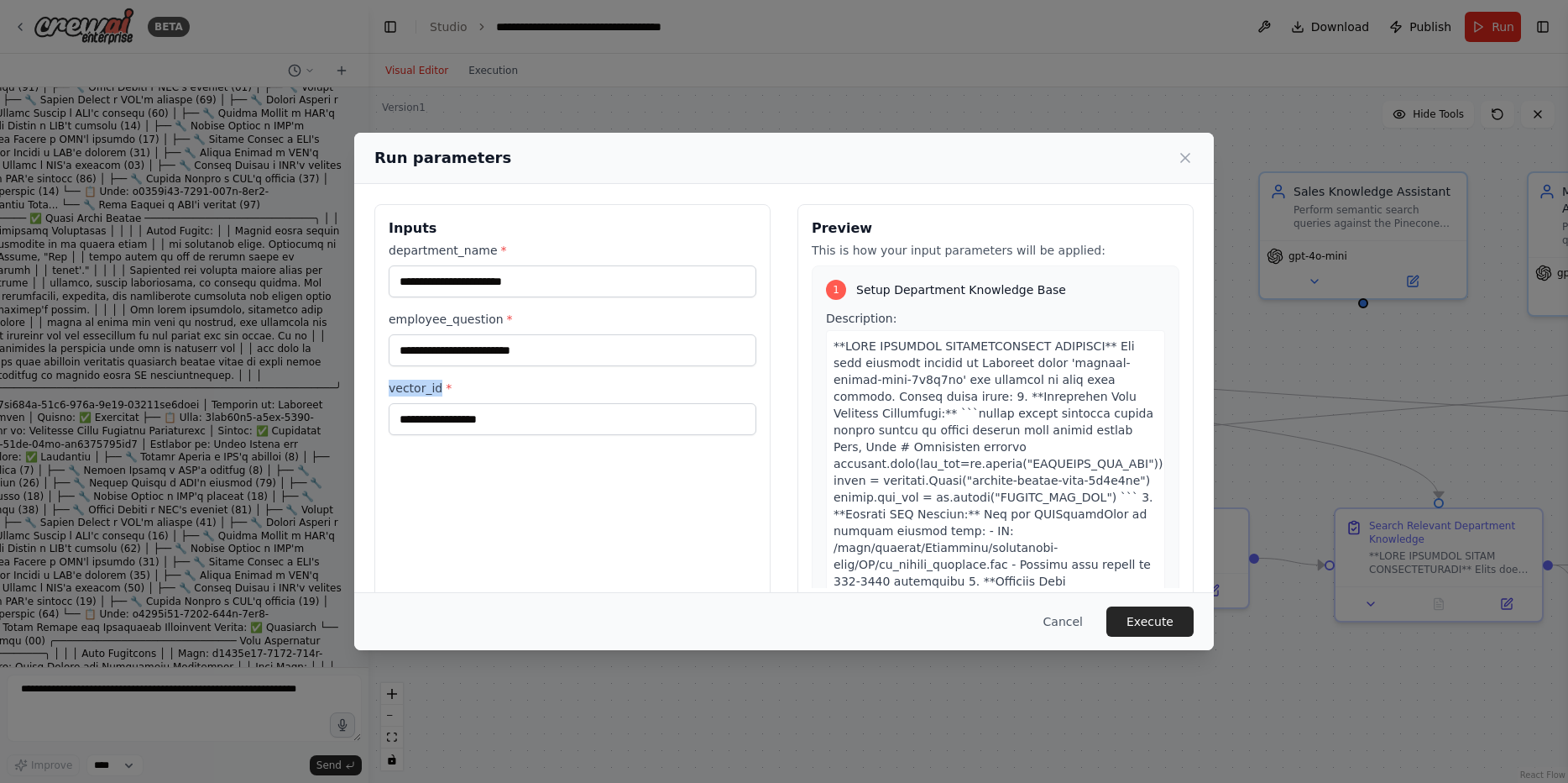
copy label "vector_id"
click at [1072, 633] on button "Cancel" at bounding box center [1063, 621] width 66 height 30
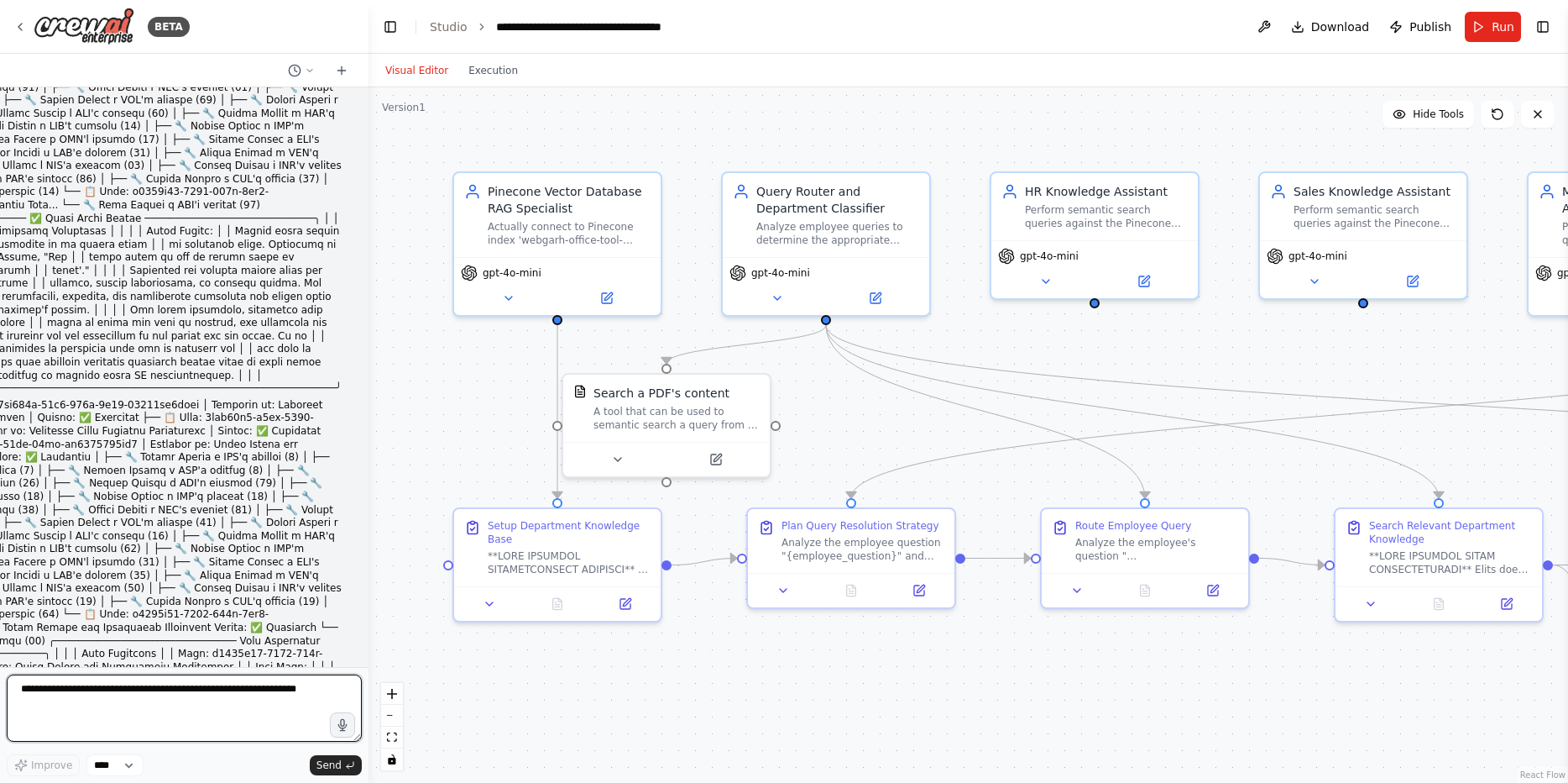
click at [235, 695] on textarea at bounding box center [184, 707] width 355 height 67
paste textarea "**********"
click at [117, 716] on textarea "***" at bounding box center [184, 707] width 355 height 67
type textarea "**********"
click at [101, 664] on div "hi 16:45 ▶ Thought process Hi there! I'm here to help you build and manage Crew…" at bounding box center [184, 377] width 368 height 579
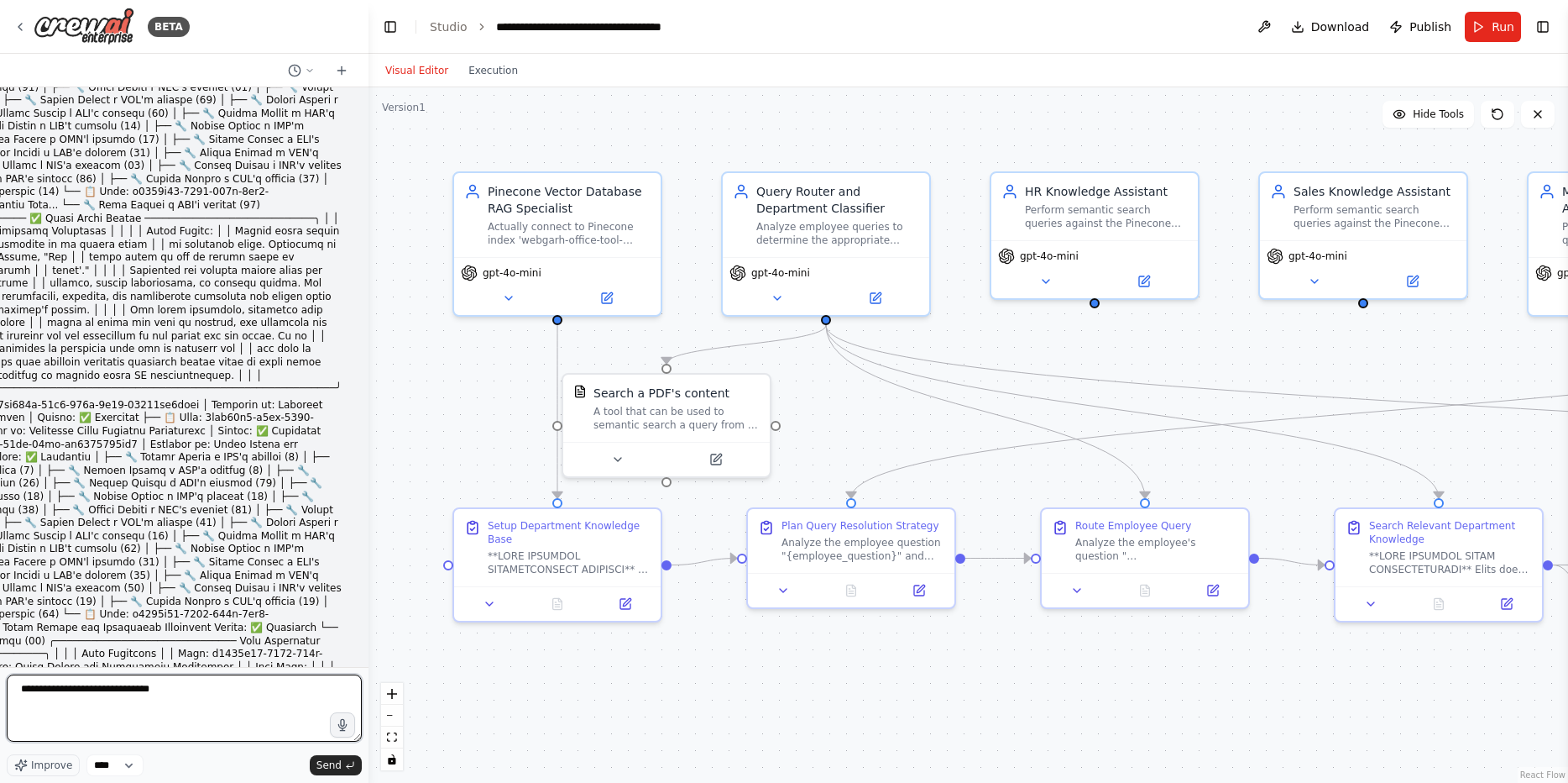
click at [117, 691] on textarea "***" at bounding box center [184, 707] width 355 height 67
click at [192, 695] on textarea "**********" at bounding box center [184, 707] width 355 height 67
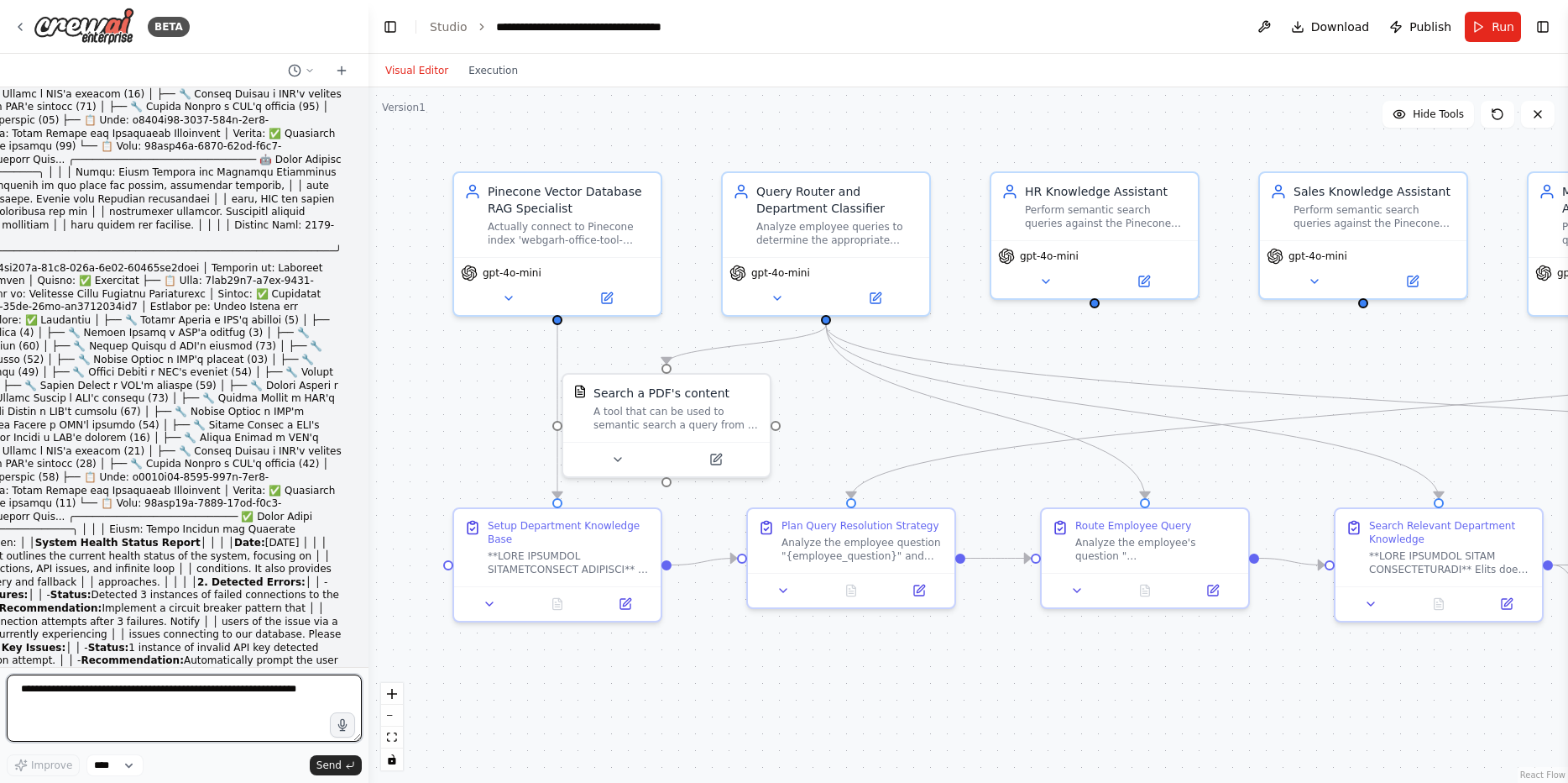
scroll to position [74155, 0]
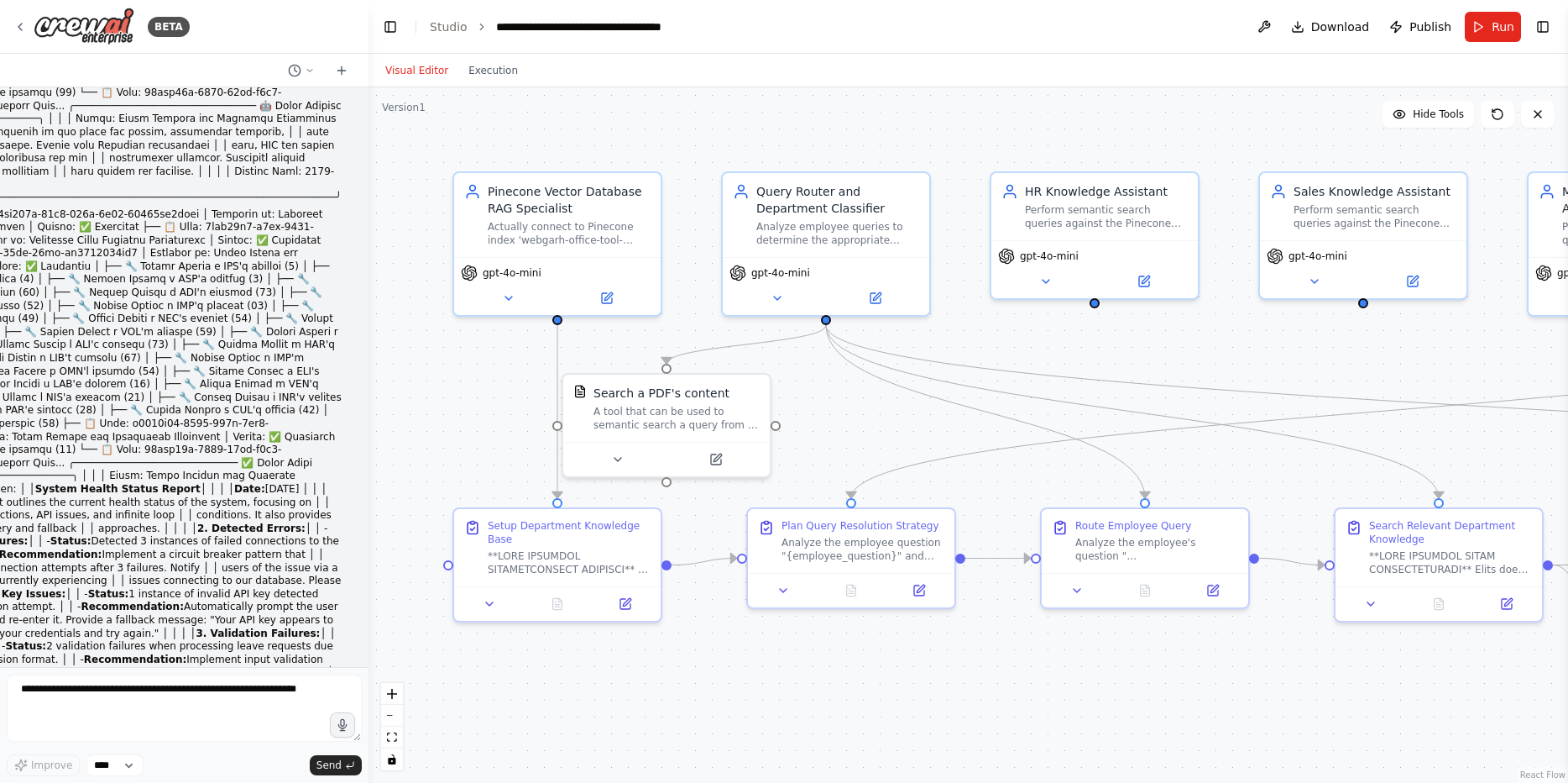
click at [182, 782] on div at bounding box center [784, 783] width 1568 height 0
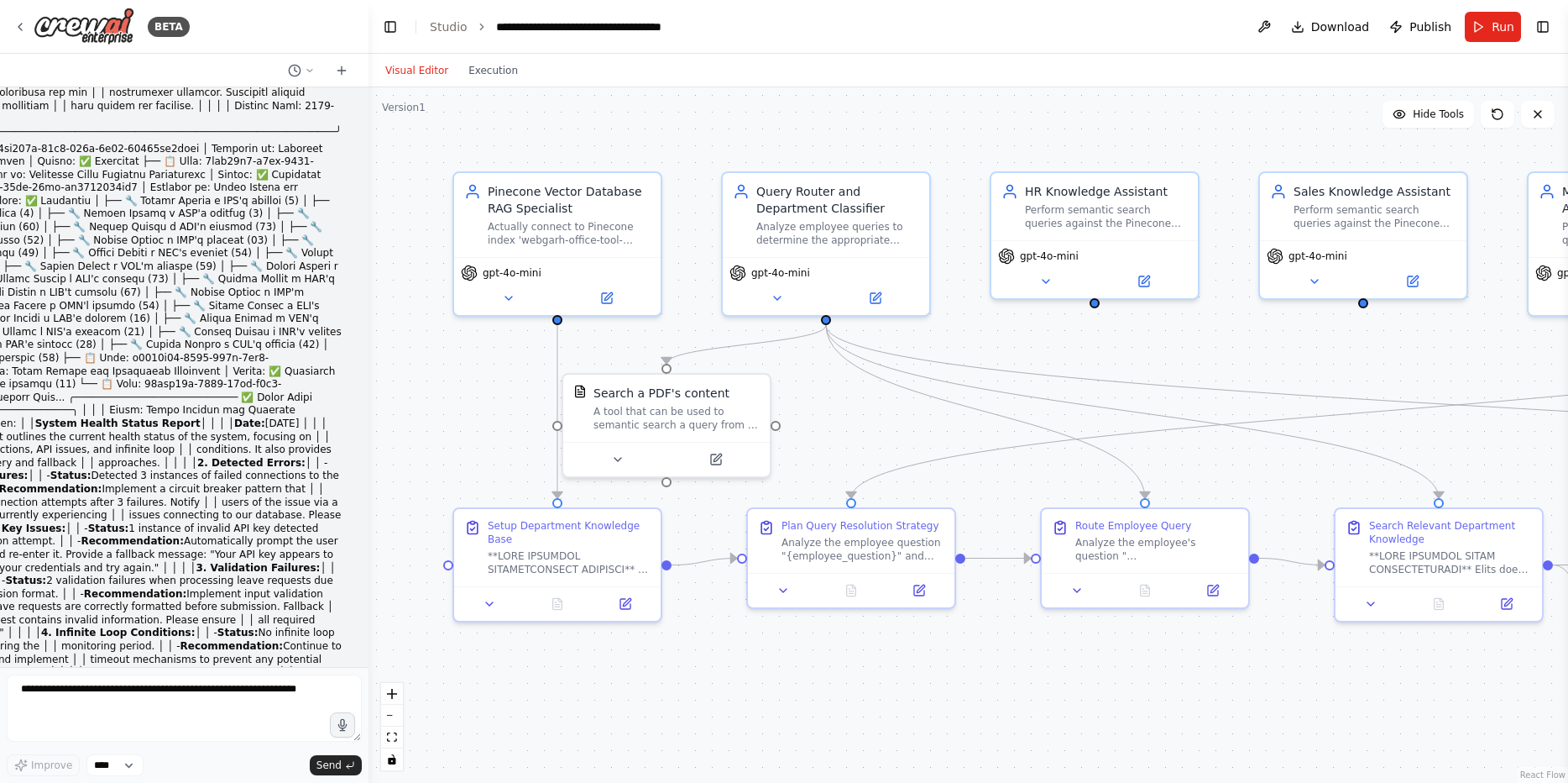
scroll to position [74558, 0]
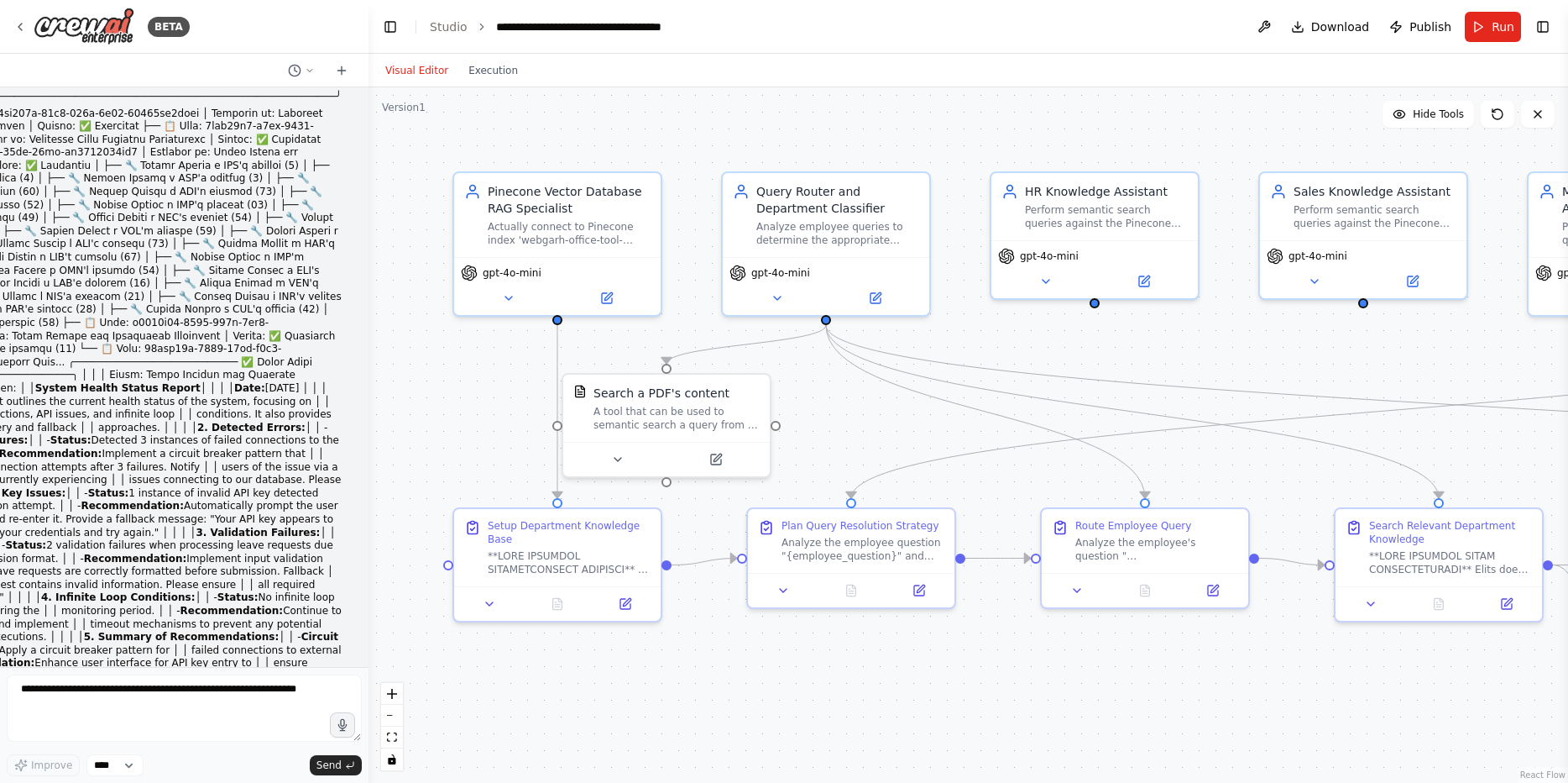
click at [1485, 23] on button "Run" at bounding box center [1492, 27] width 56 height 30
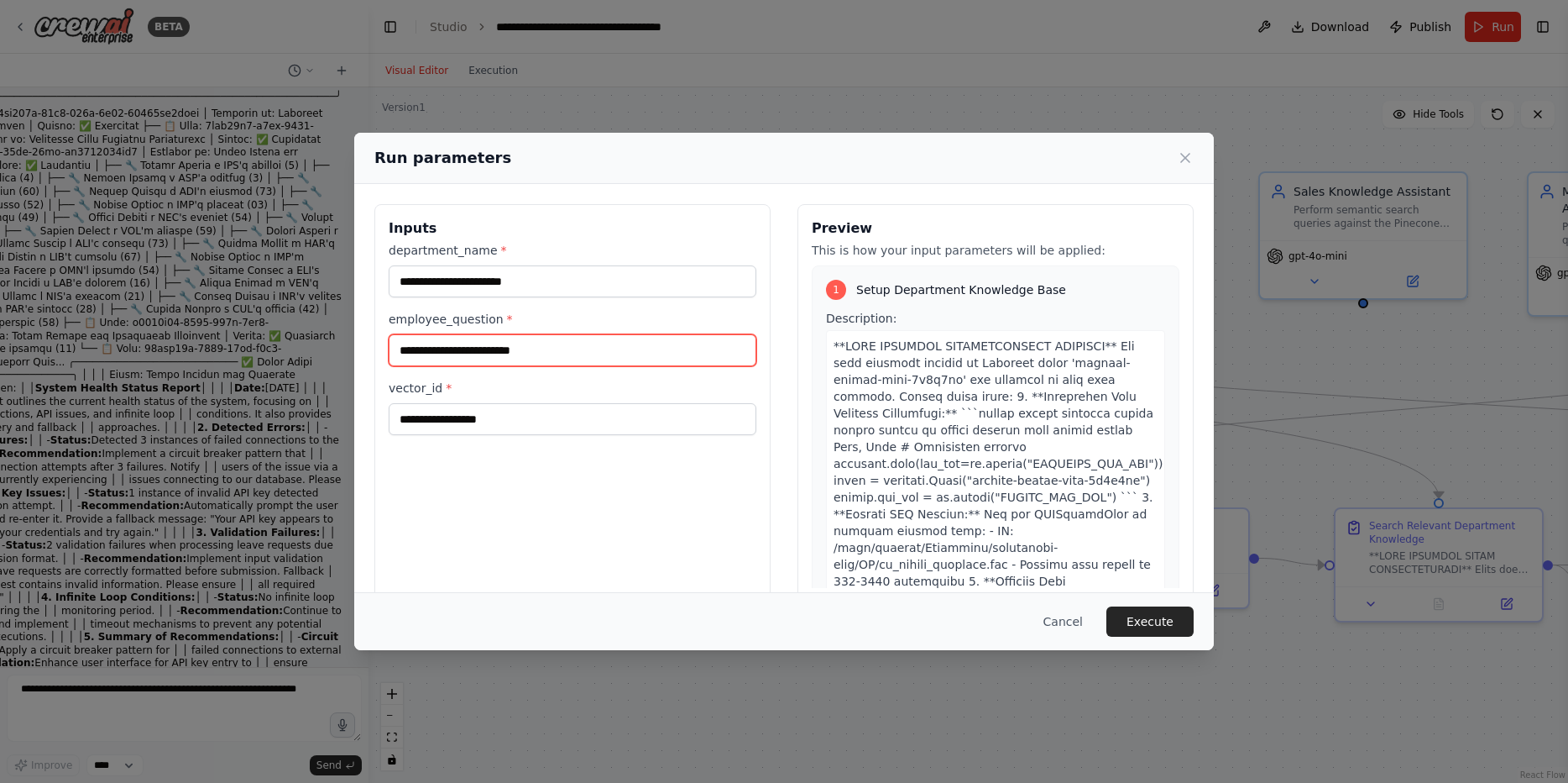
click at [465, 344] on input "employee_question *" at bounding box center [572, 350] width 367 height 32
type input "**********"
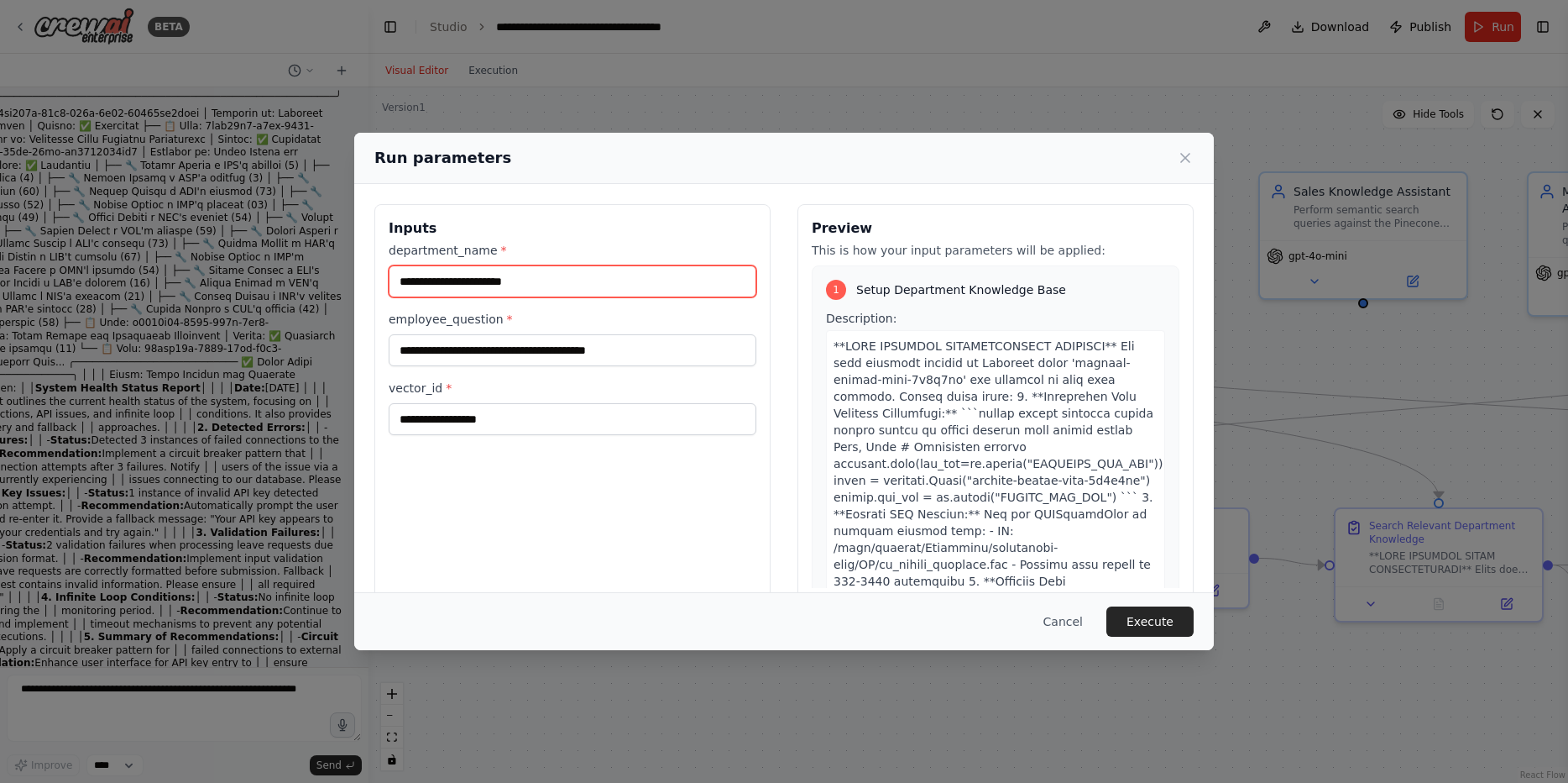
click at [493, 296] on input "department_name *" at bounding box center [572, 282] width 367 height 32
type input "**"
click at [1129, 610] on button "Execute" at bounding box center [1150, 621] width 88 height 30
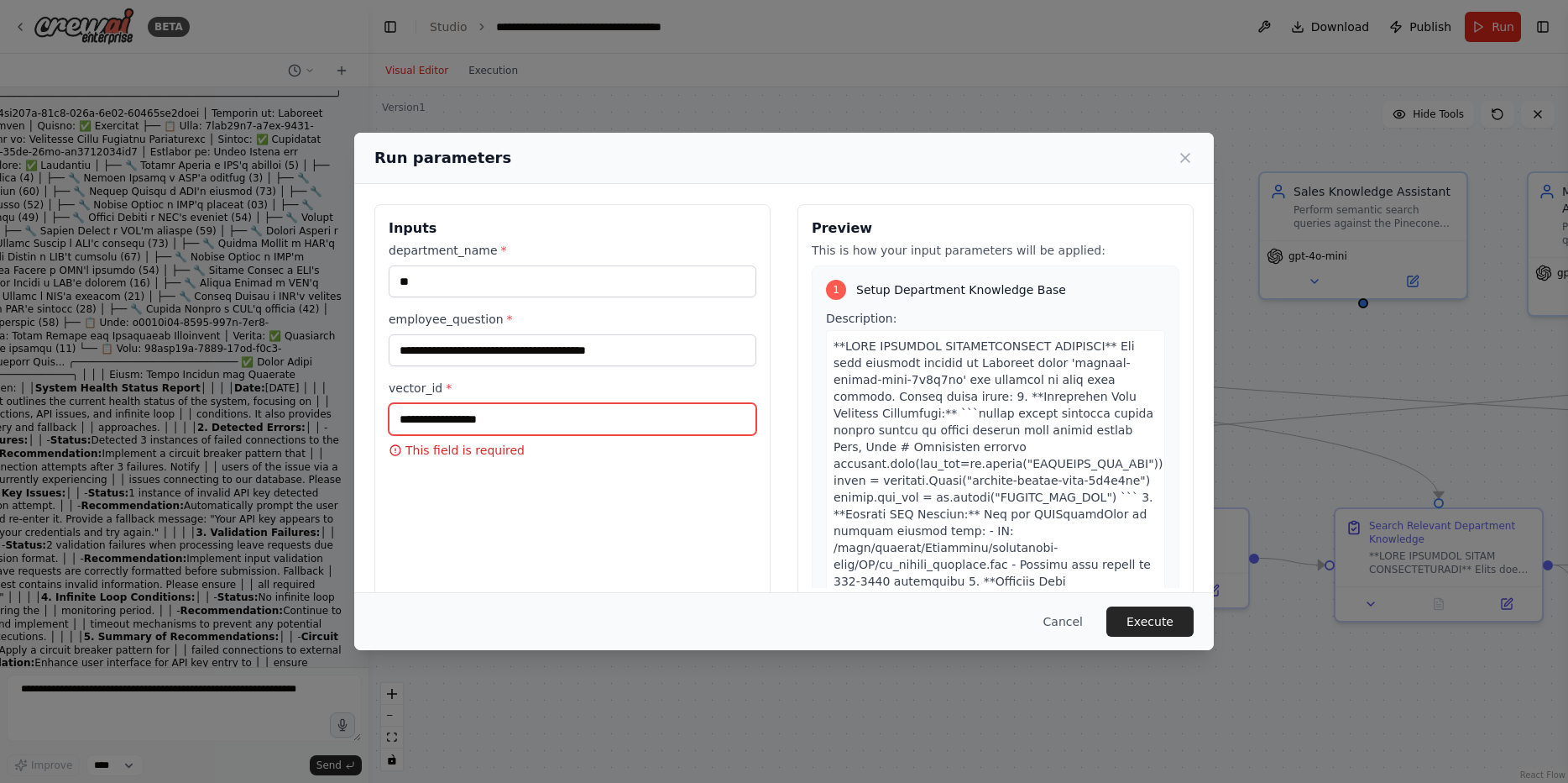
click at [455, 434] on input "vector_id *" at bounding box center [572, 419] width 367 height 32
click at [447, 448] on p "This field is required" at bounding box center [572, 450] width 367 height 17
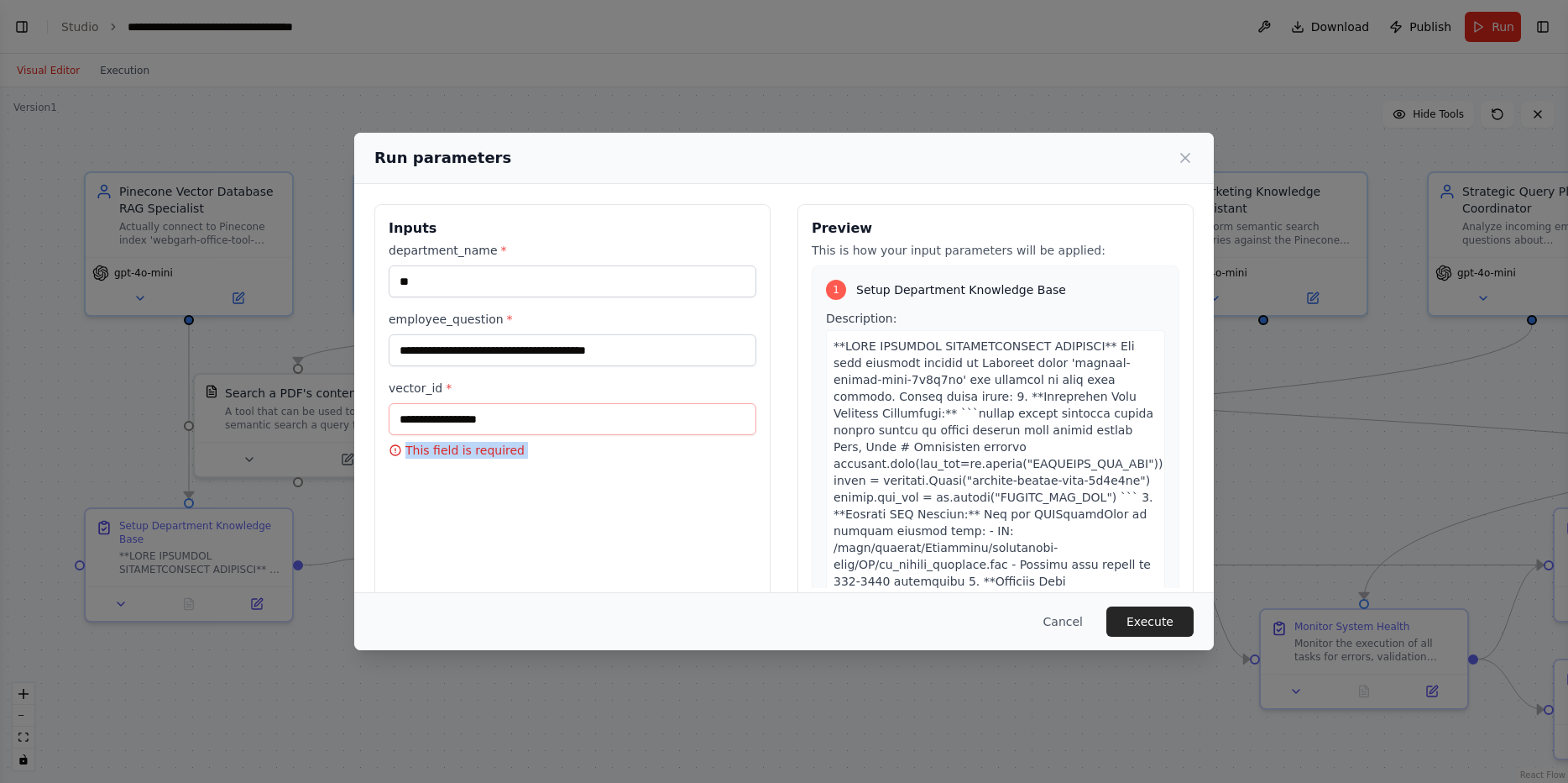
select select "****"
copy p "This field is required"
click at [1185, 159] on icon at bounding box center [1185, 157] width 8 height 8
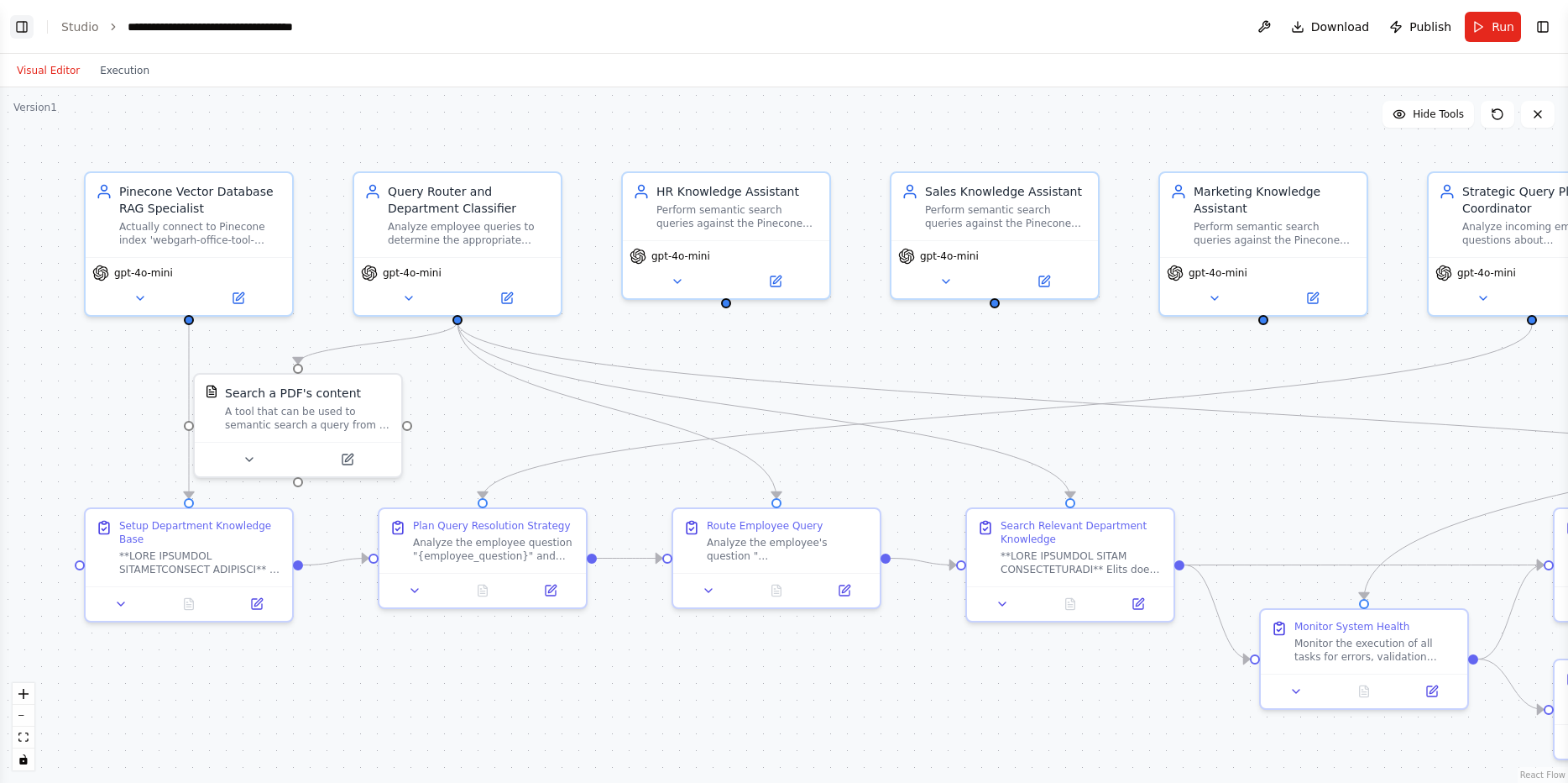
click at [26, 21] on button "Toggle Left Sidebar" at bounding box center [21, 27] width 23 height 23
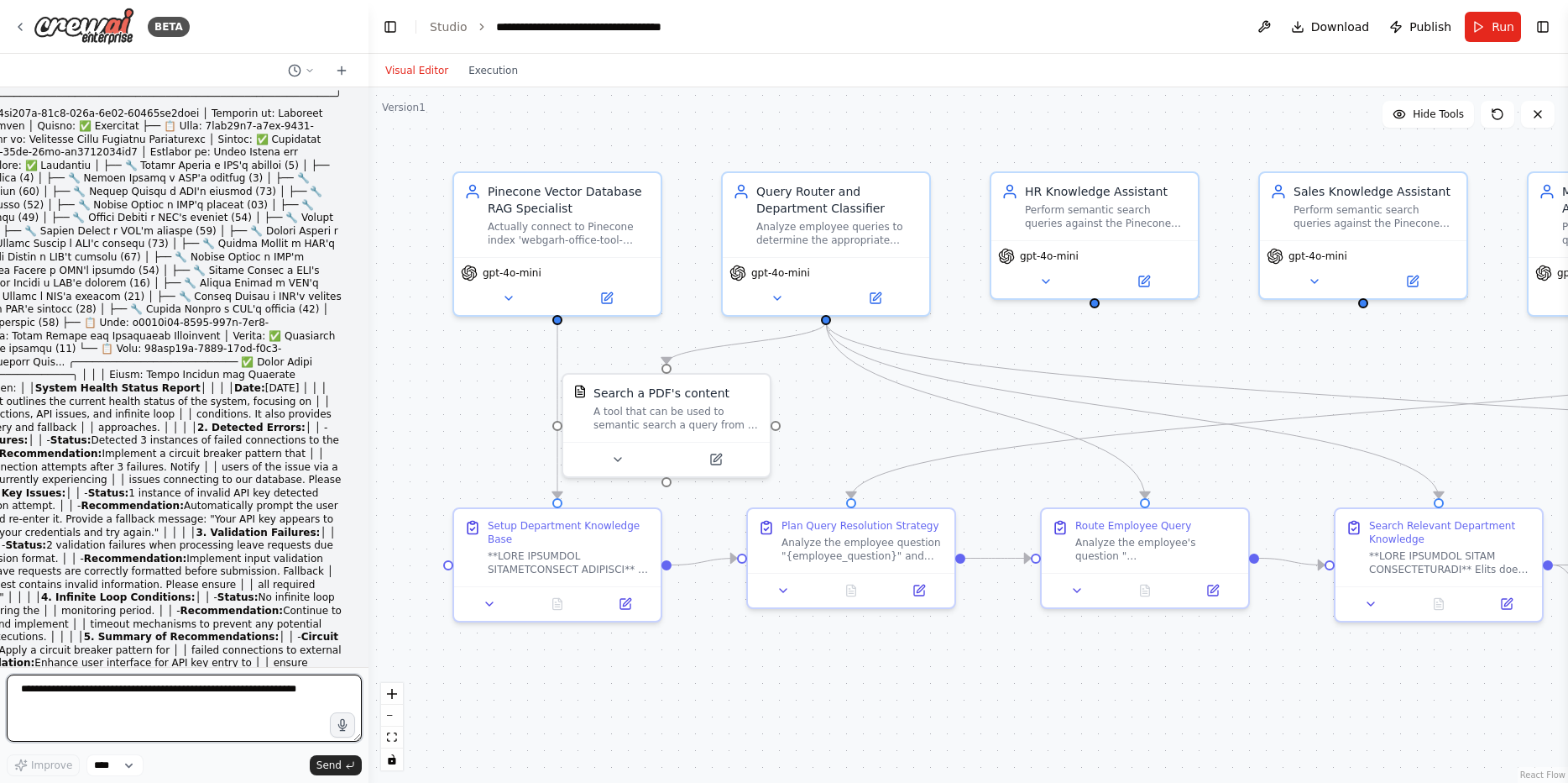
click at [227, 702] on textarea at bounding box center [184, 707] width 355 height 67
paste textarea "**********"
type textarea "**********"
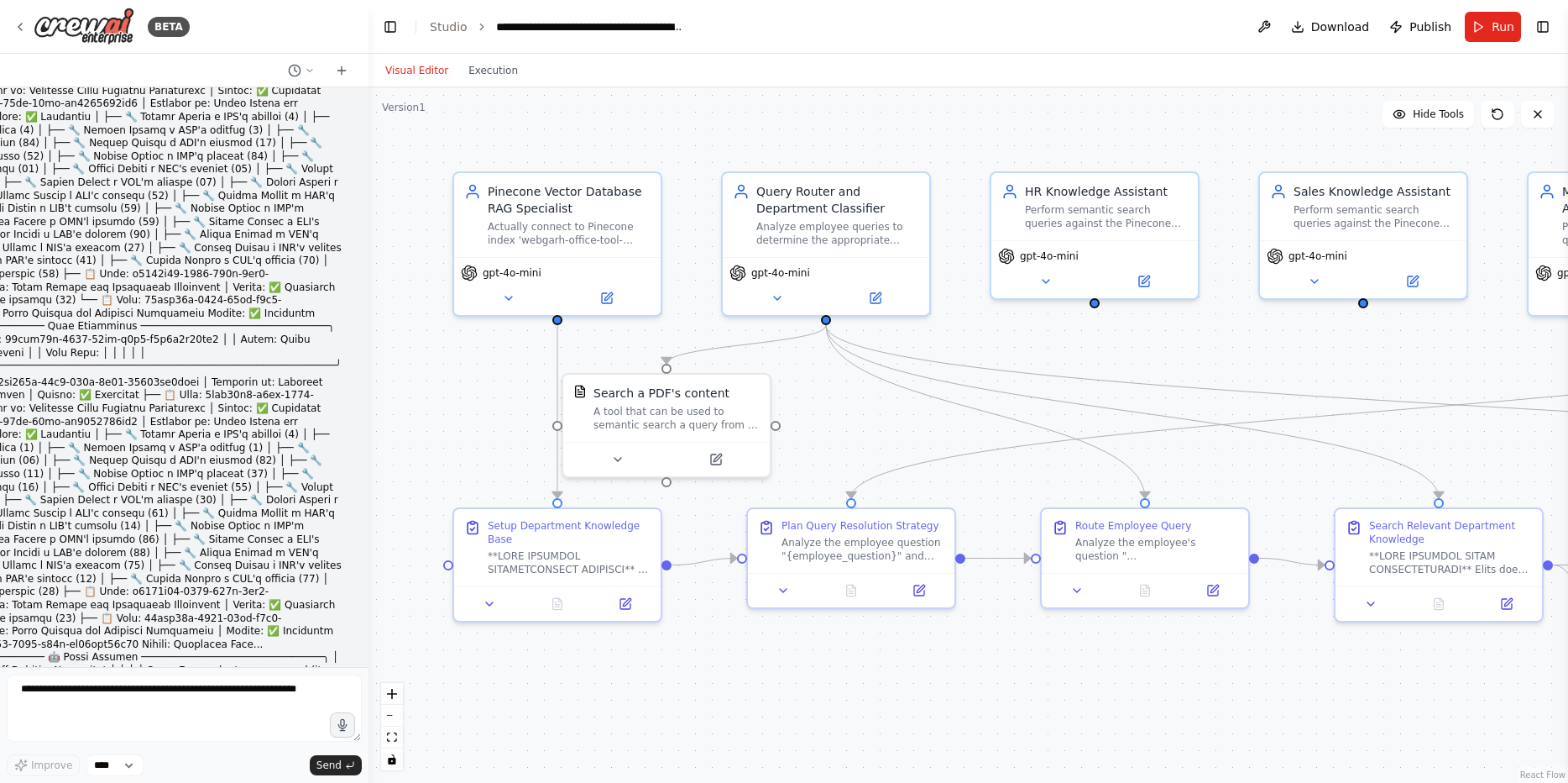
scroll to position [75216, 0]
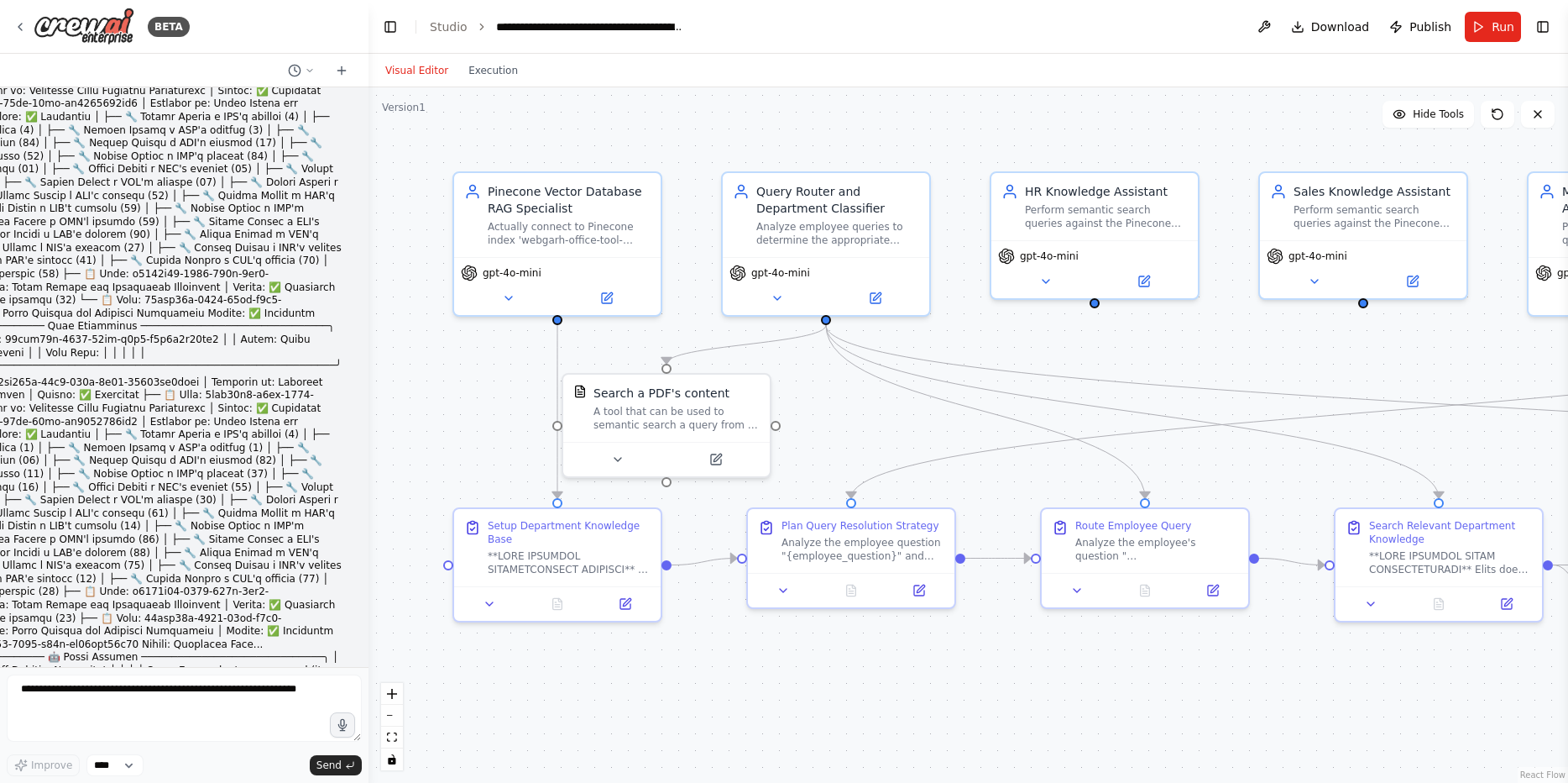
click at [1476, 28] on button "Run" at bounding box center [1492, 27] width 56 height 30
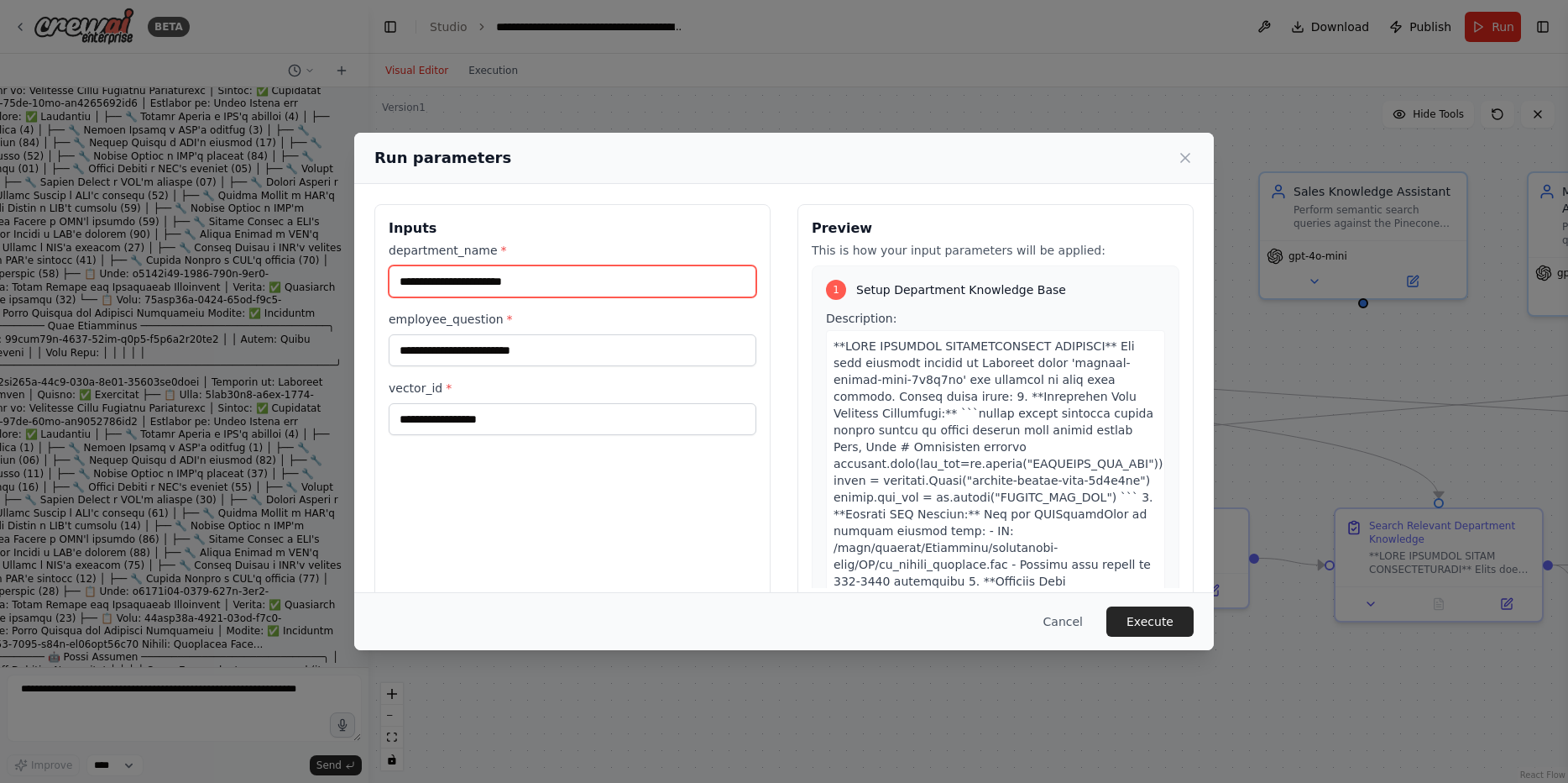
click at [558, 292] on input "department_name *" at bounding box center [572, 282] width 367 height 32
type input "**"
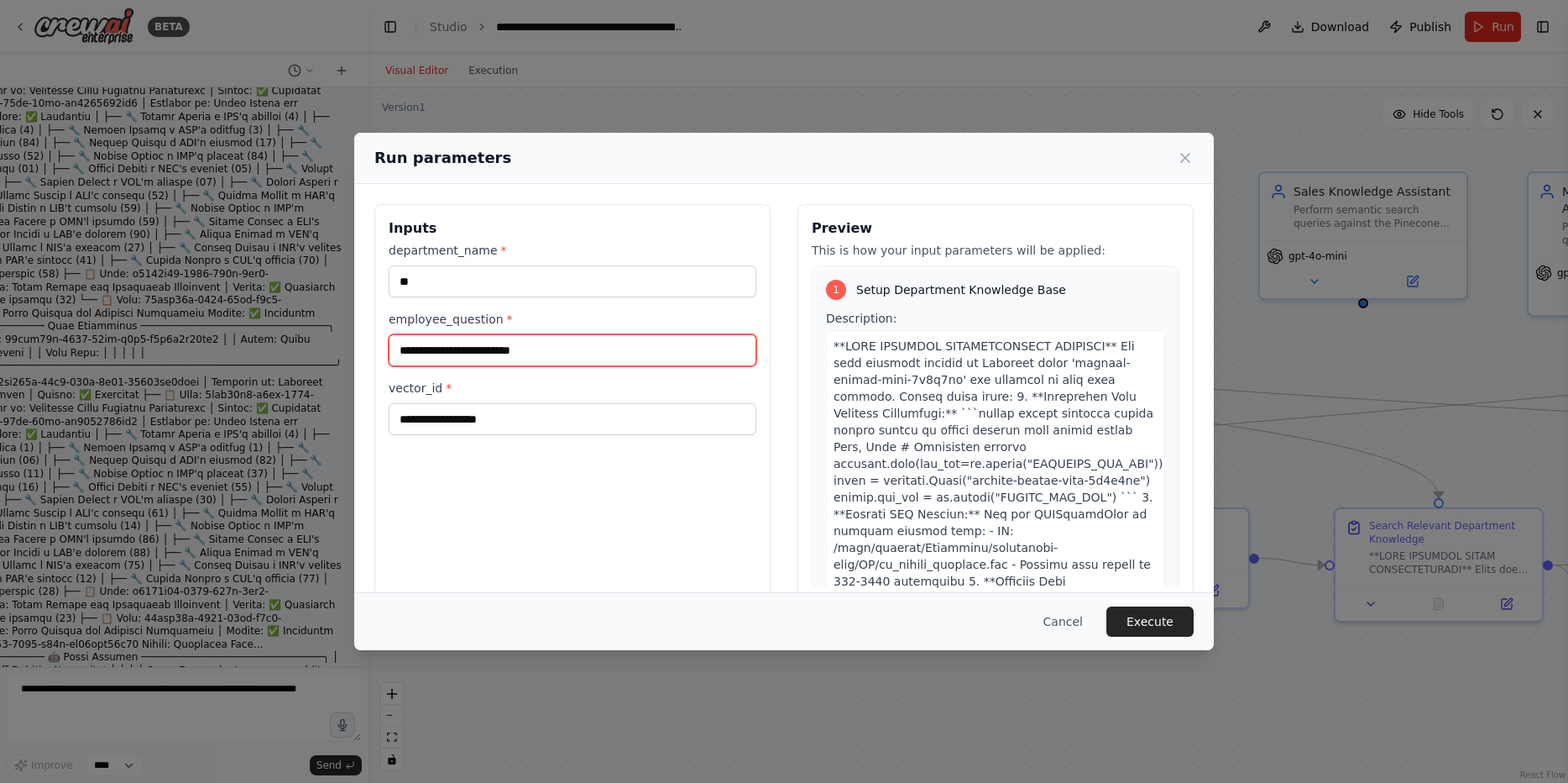
click at [533, 351] on input "employee_question *" at bounding box center [572, 350] width 367 height 32
type input "**********"
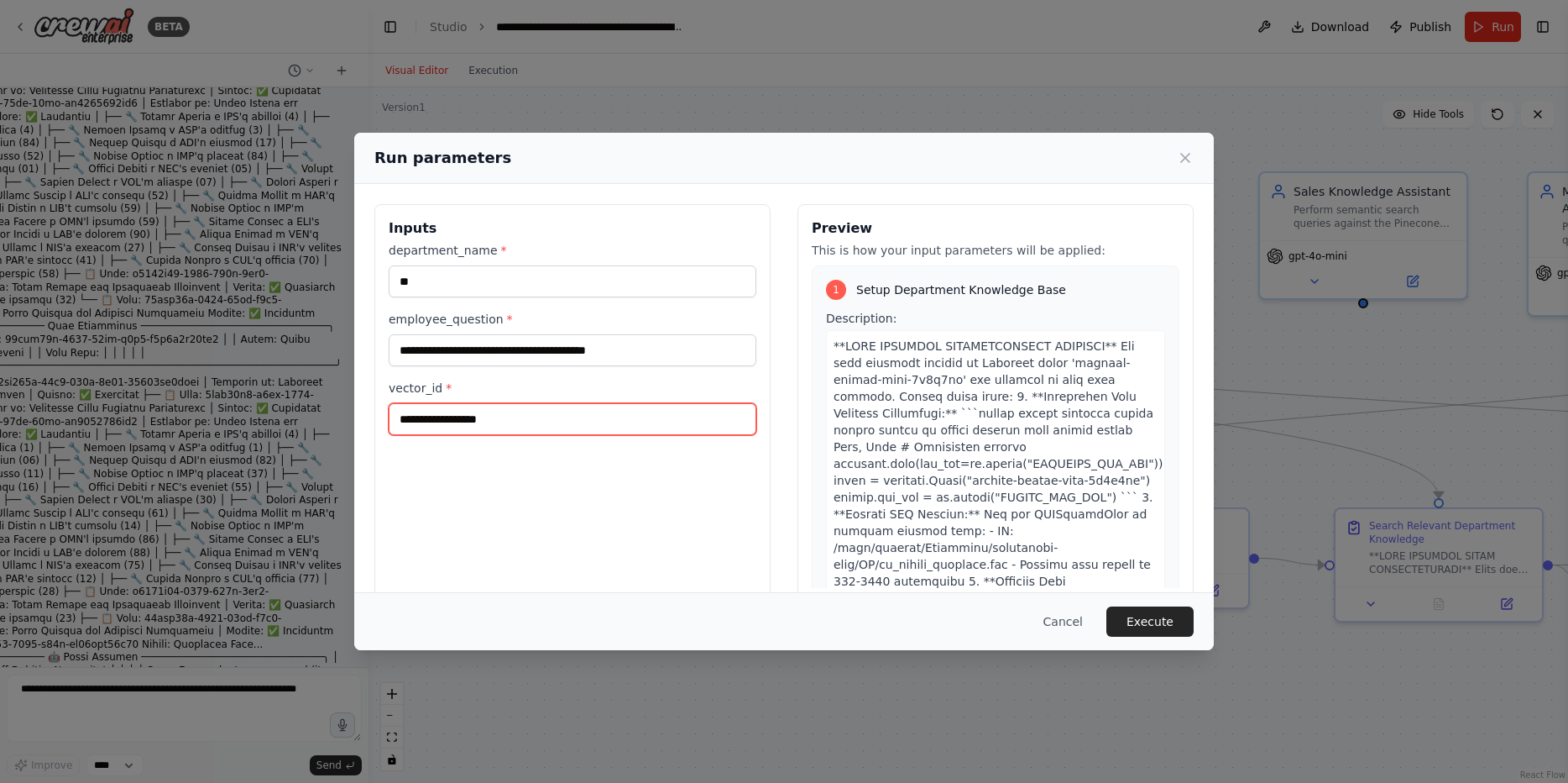
click at [521, 435] on input "vector_id *" at bounding box center [572, 419] width 367 height 32
type input "**"
click at [575, 470] on div "**********" at bounding box center [572, 402] width 396 height 398
click at [1170, 619] on button "Execute" at bounding box center [1150, 621] width 88 height 30
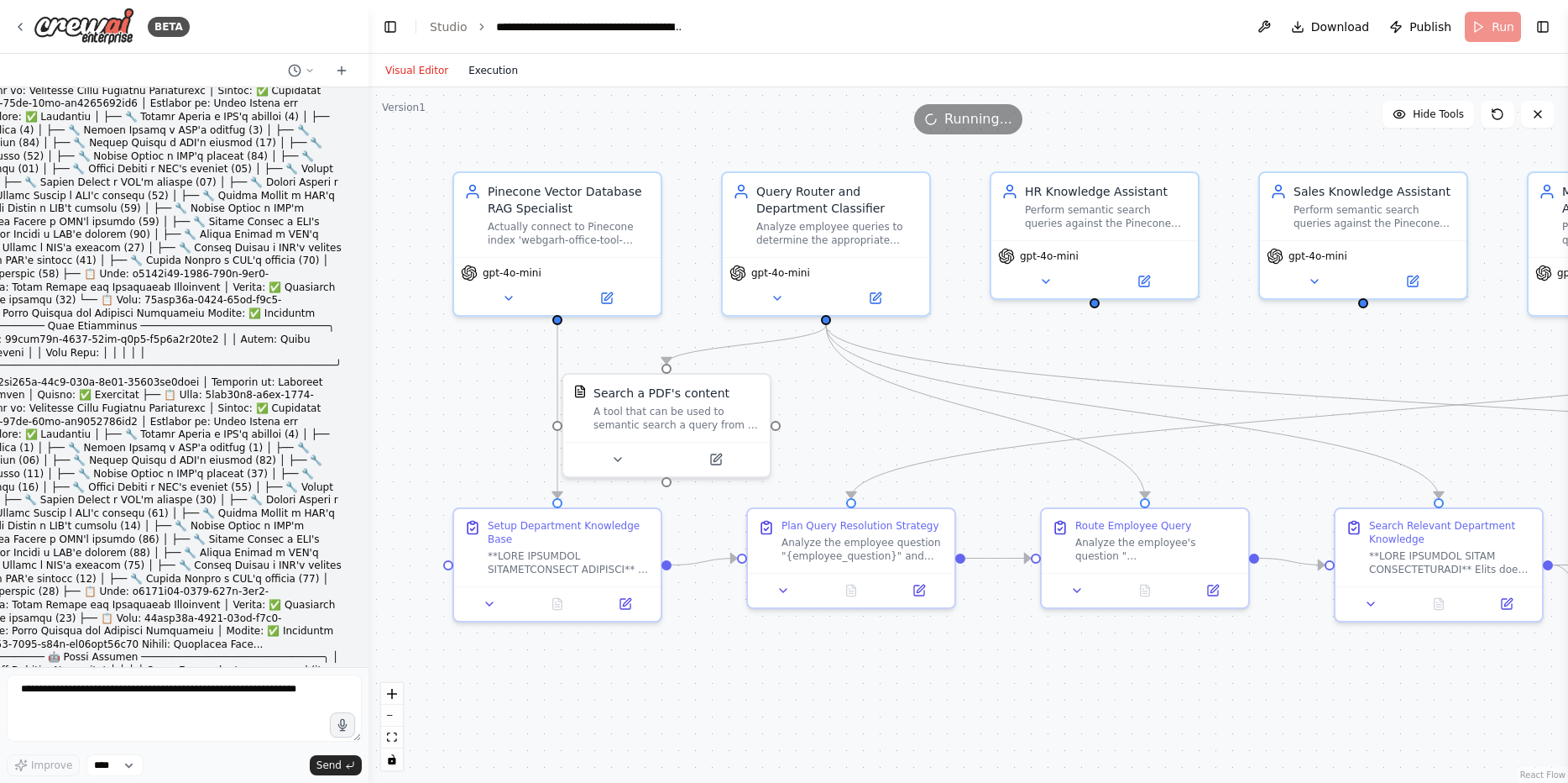
click at [490, 71] on button "Execution" at bounding box center [493, 71] width 70 height 21
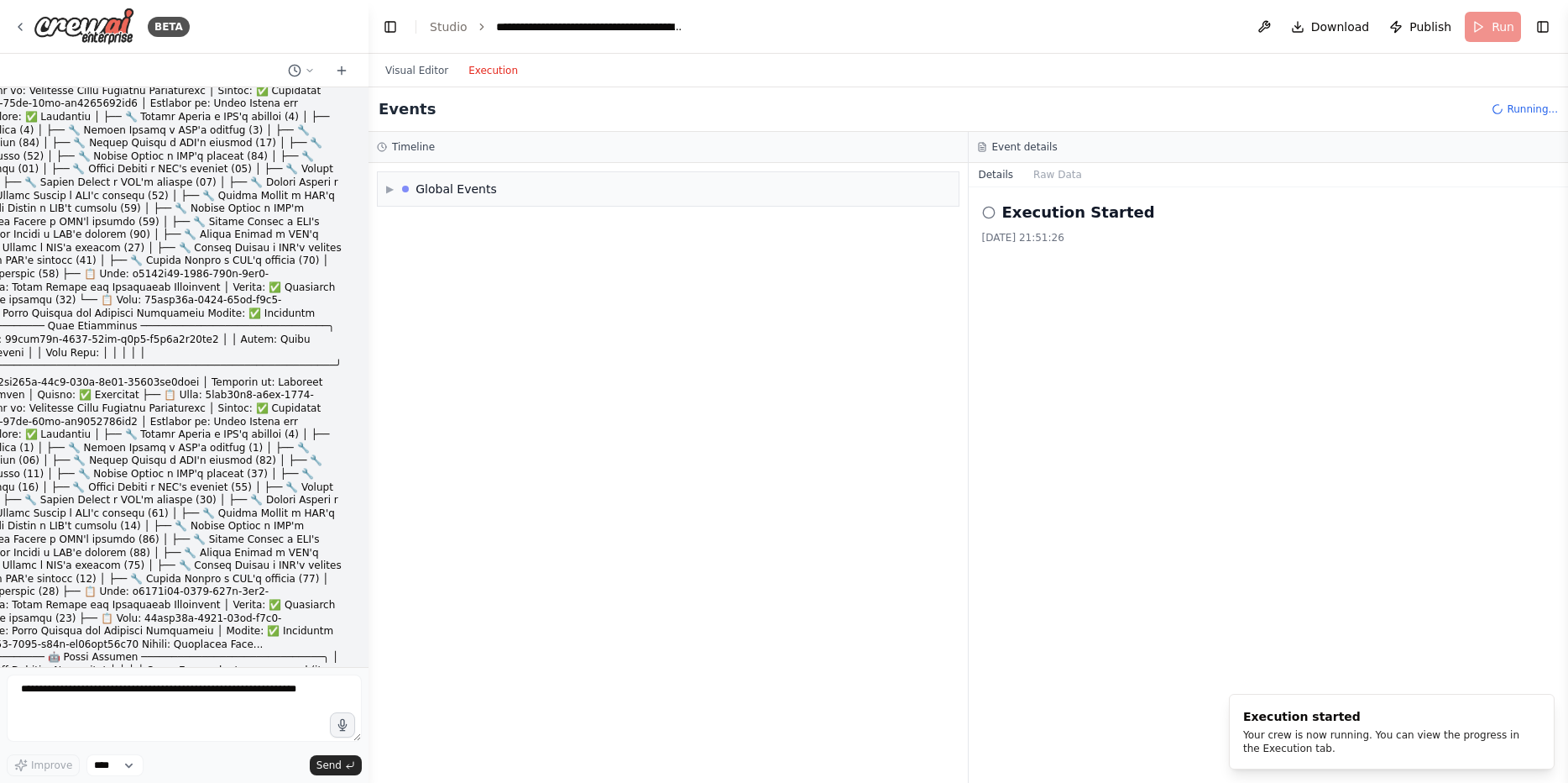
drag, startPoint x: 123, startPoint y: 516, endPoint x: 299, endPoint y: 511, distance: 176.1
drag, startPoint x: 136, startPoint y: 532, endPoint x: 264, endPoint y: 548, distance: 129.0
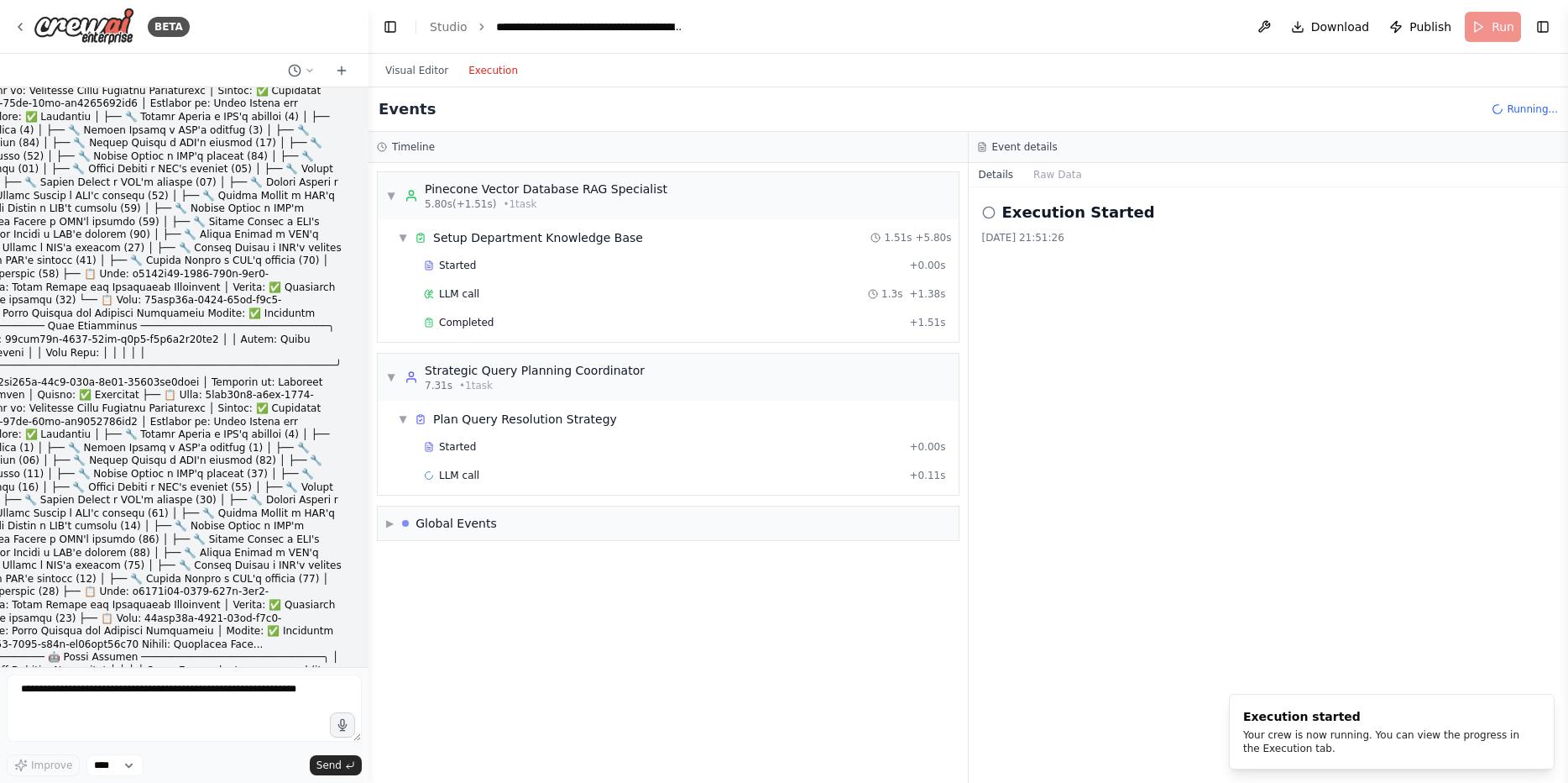
click at [474, 446] on div "Started" at bounding box center [662, 446] width 478 height 13
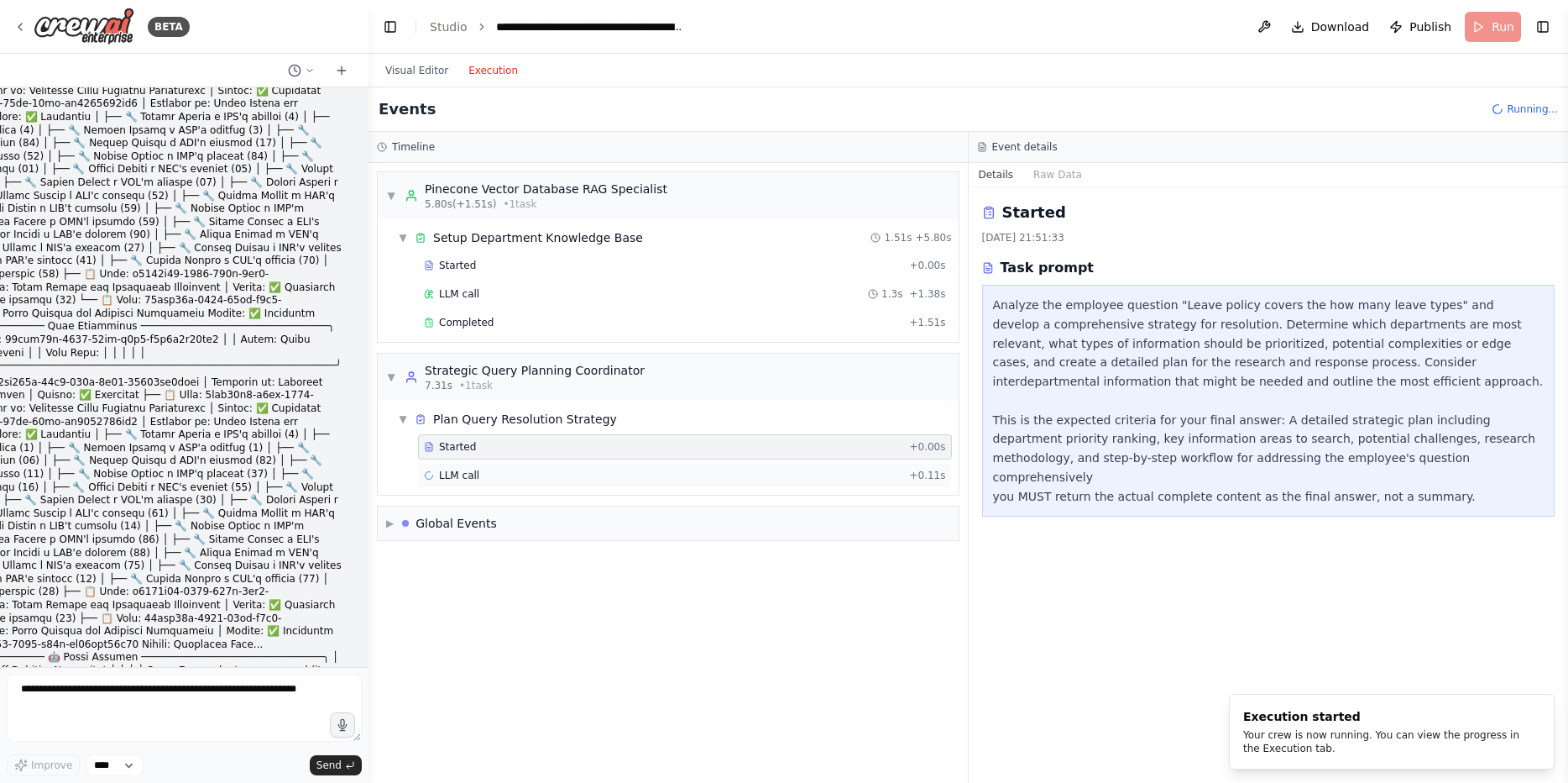
click at [492, 470] on div "LLM call + 0.11s" at bounding box center [684, 475] width 522 height 13
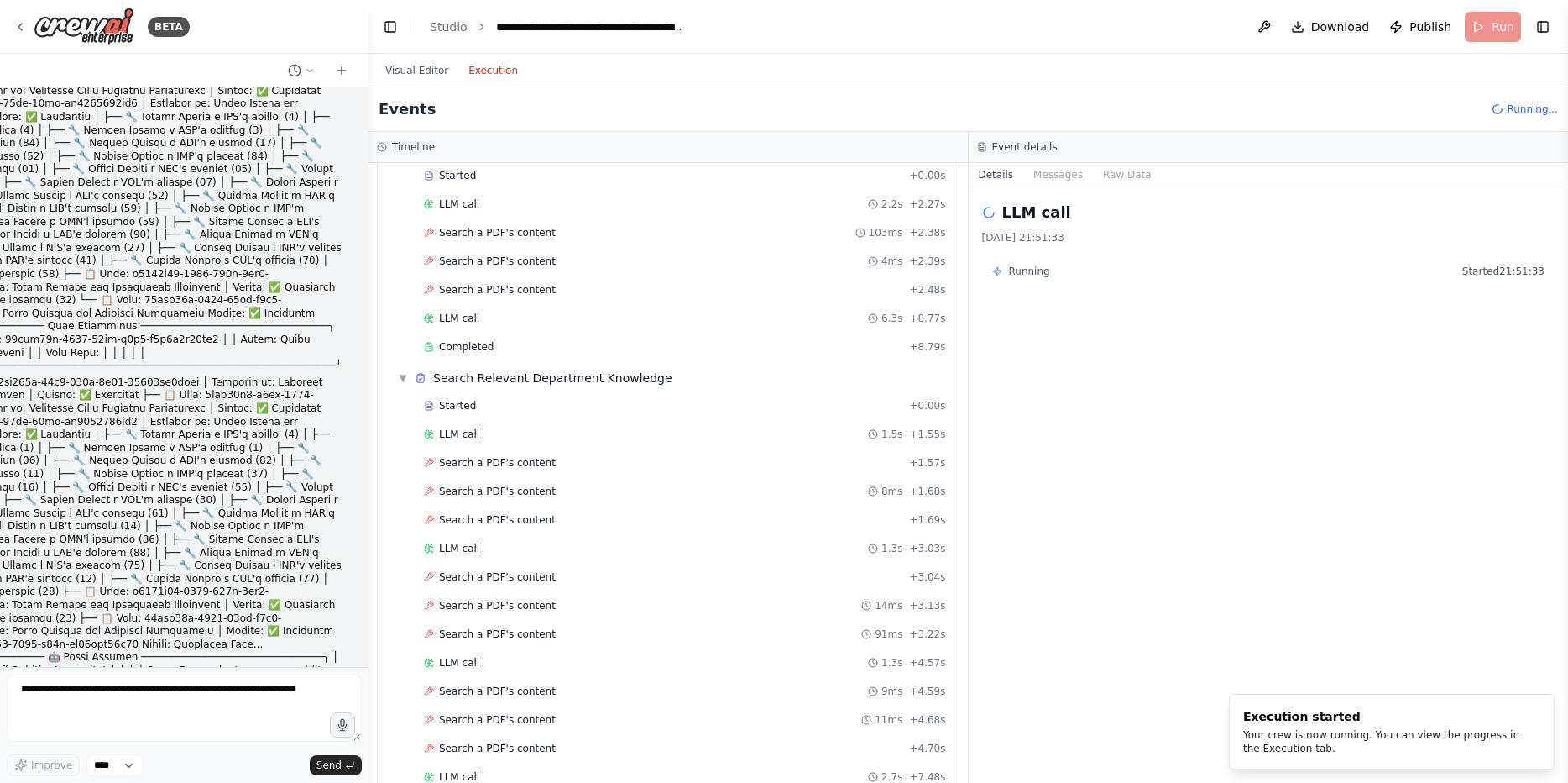
scroll to position [604, 0]
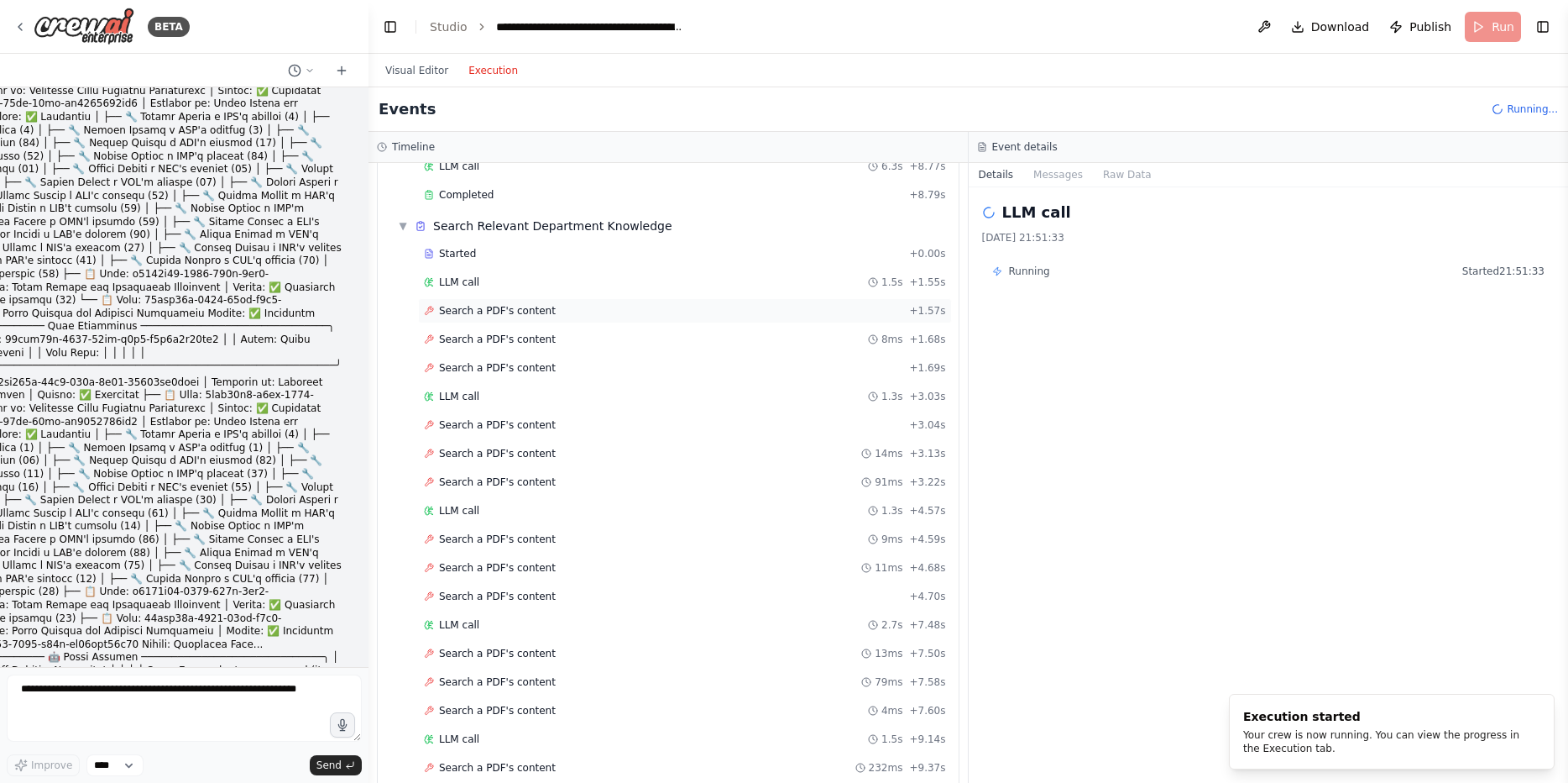
click at [523, 315] on span "Search a PDF's content" at bounding box center [497, 310] width 117 height 13
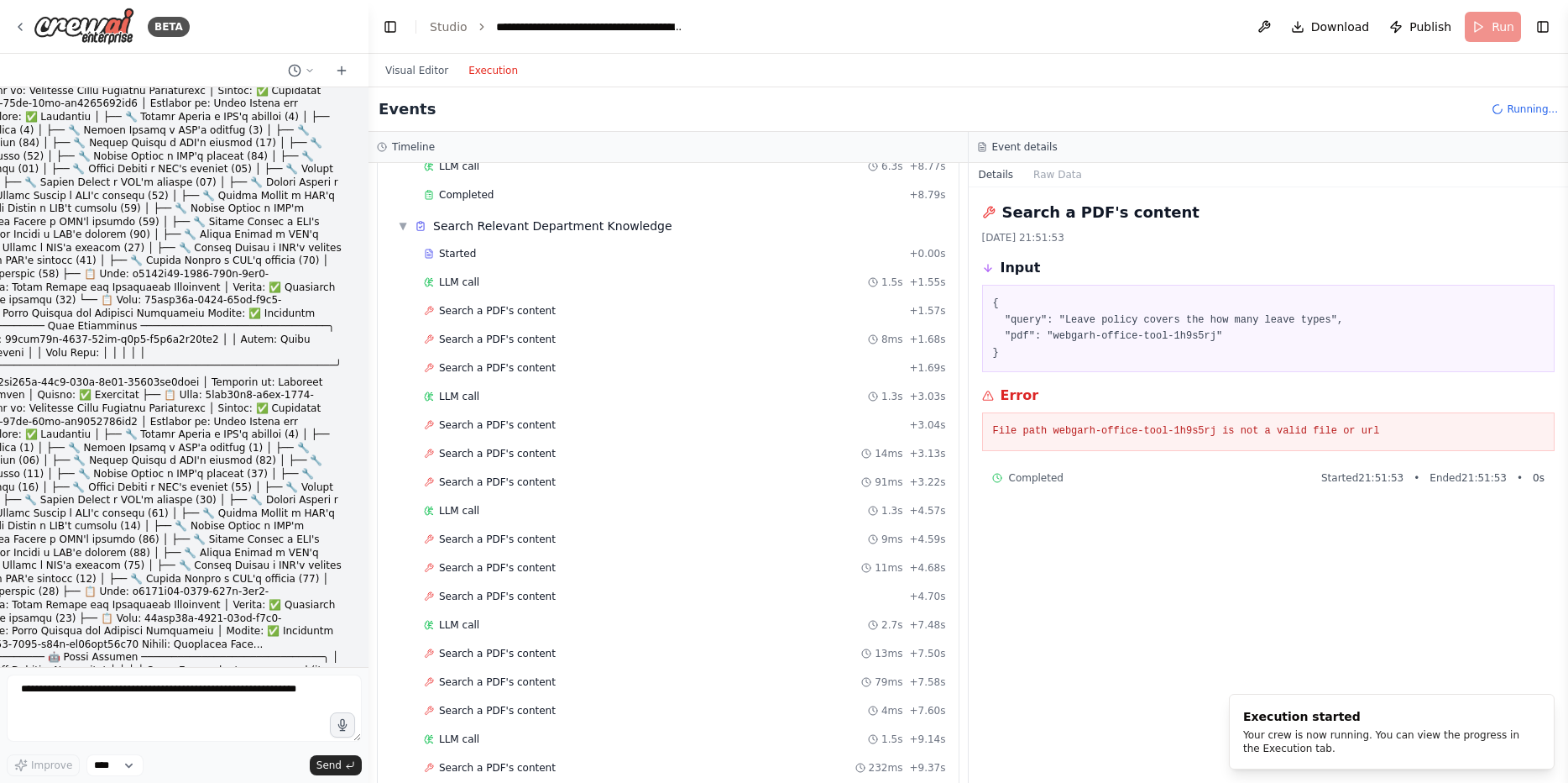
click at [1081, 333] on pre "{ "query": "Leave policy covers the how many leave types", "pdf": "webgarh-offi…" at bounding box center [1268, 328] width 551 height 65
drag, startPoint x: 1081, startPoint y: 333, endPoint x: 1176, endPoint y: 331, distance: 95.0
click at [1176, 331] on pre "{ "query": "Leave policy covers the how many leave types", "pdf": "webgarh-offi…" at bounding box center [1268, 328] width 551 height 65
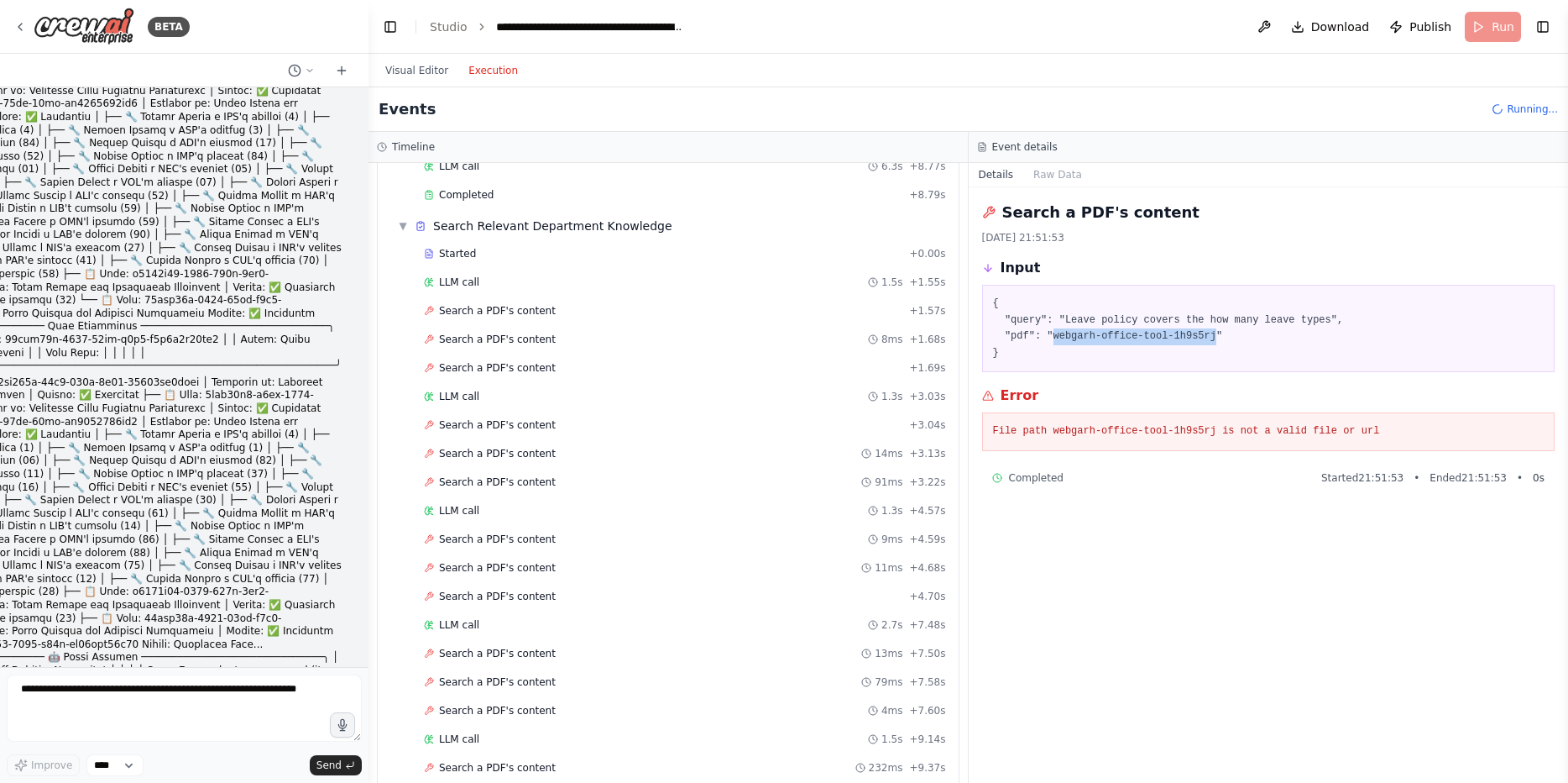
click at [1074, 340] on pre "{ "query": "Leave policy covers the how many leave types", "pdf": "webgarh-offi…" at bounding box center [1268, 328] width 551 height 65
drag, startPoint x: 1074, startPoint y: 340, endPoint x: 1191, endPoint y: 334, distance: 117.2
click at [1191, 334] on pre "{ "query": "Leave policy covers the how many leave types", "pdf": "webgarh-offi…" at bounding box center [1268, 328] width 551 height 65
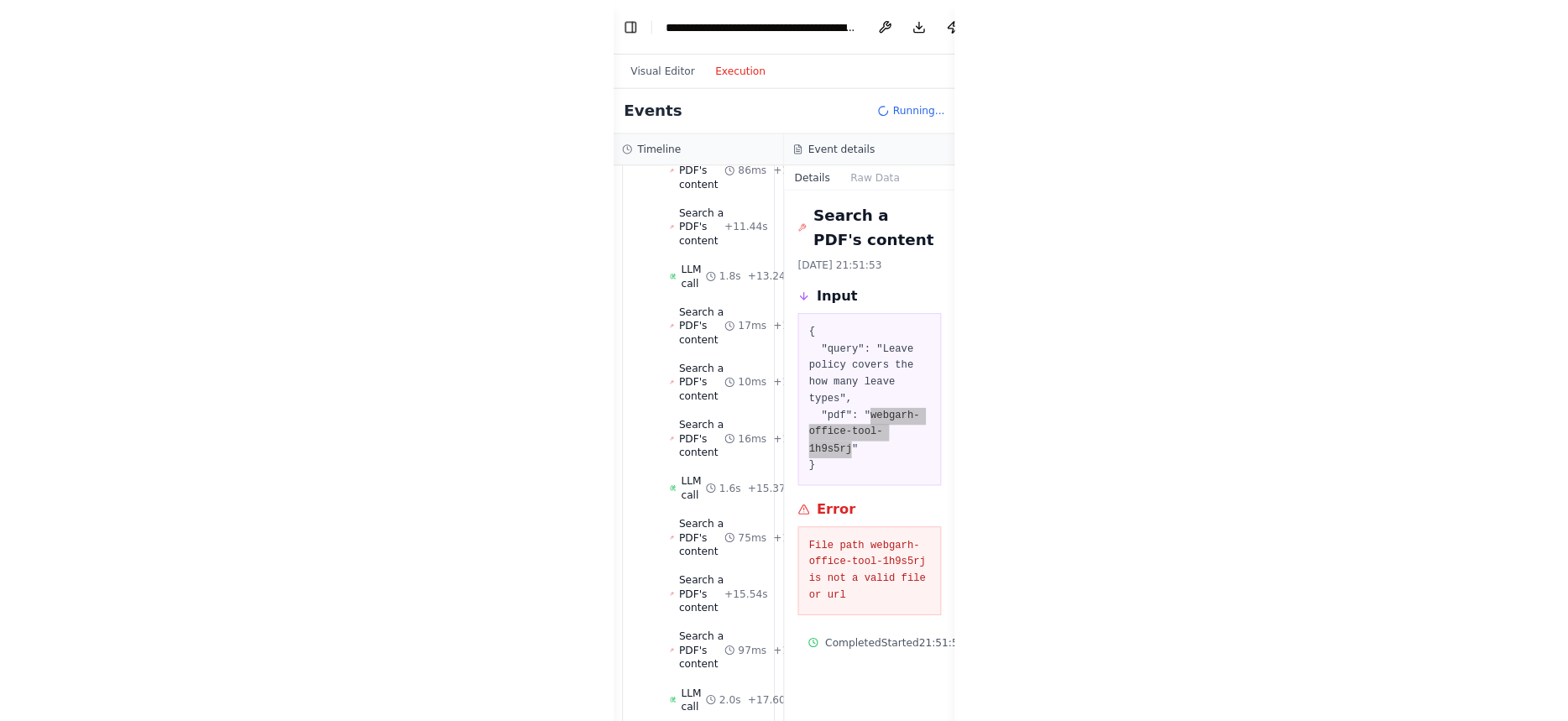
scroll to position [1329, 0]
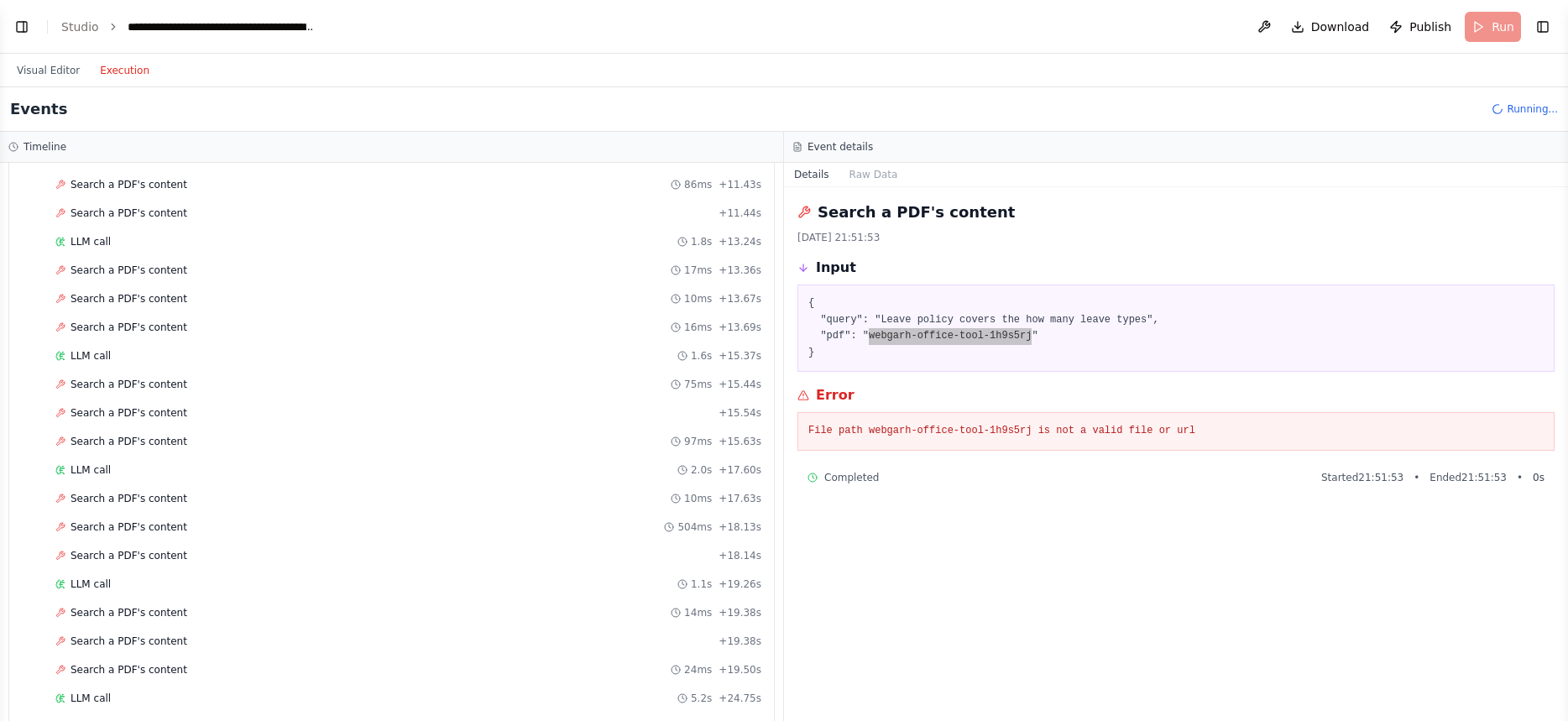
select select "****"
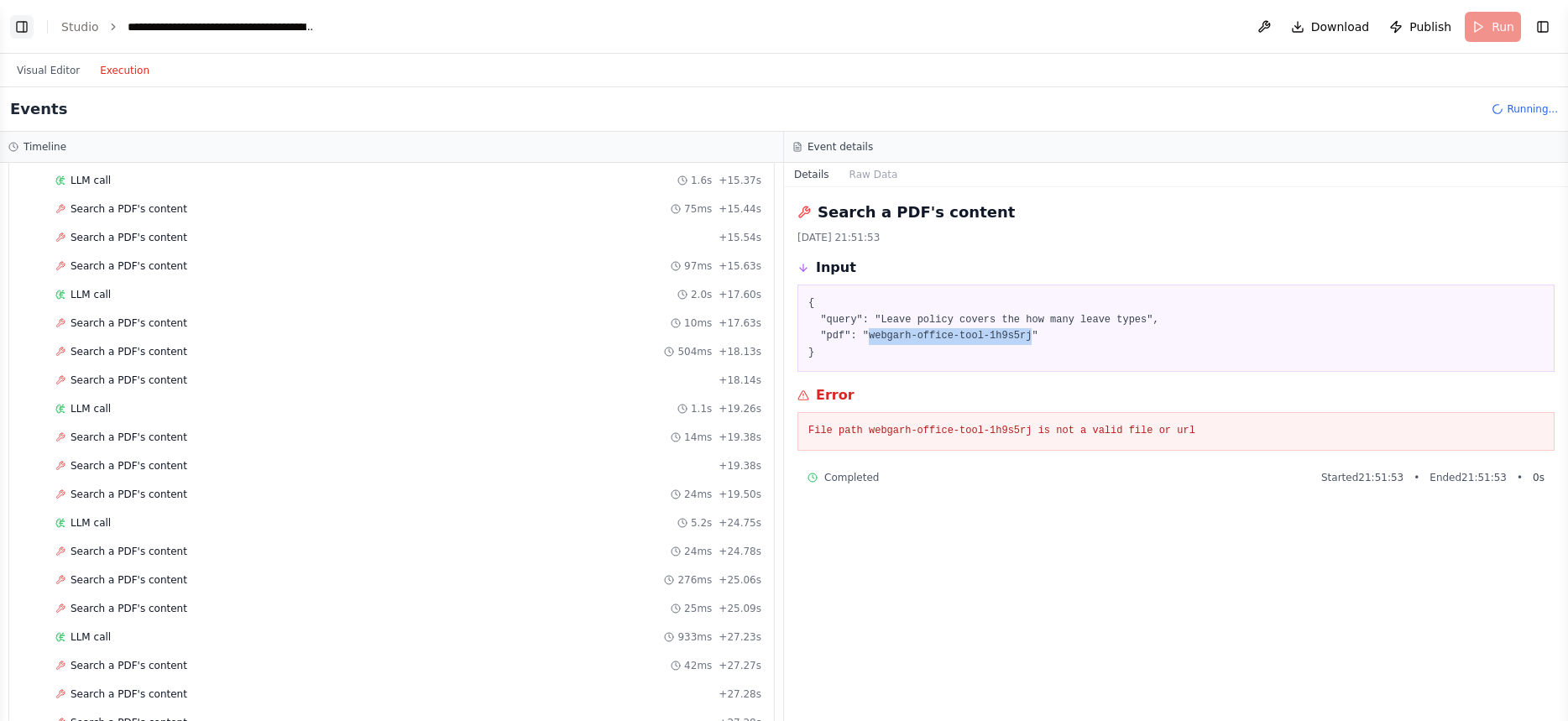
click at [20, 31] on button "Toggle Left Sidebar" at bounding box center [21, 27] width 23 height 23
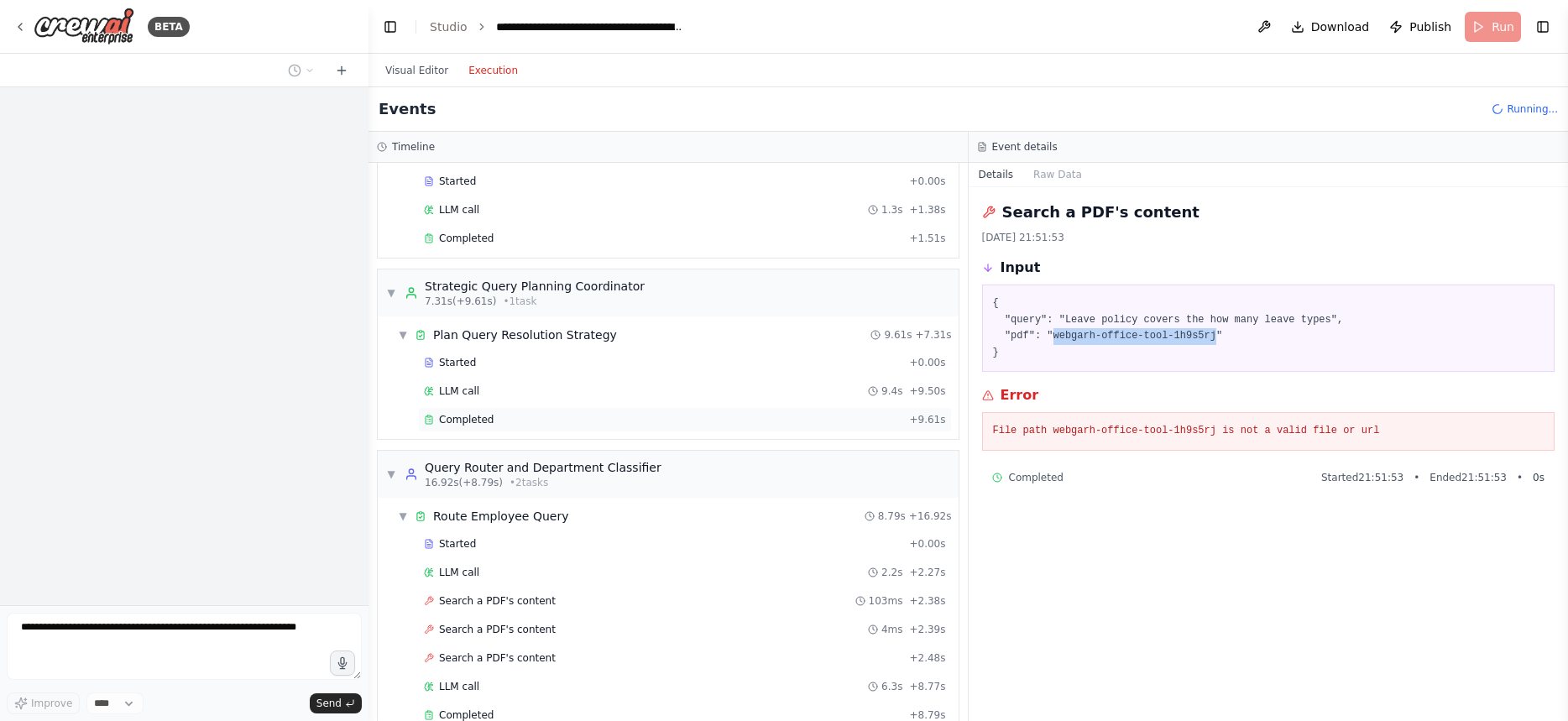
scroll to position [0, 0]
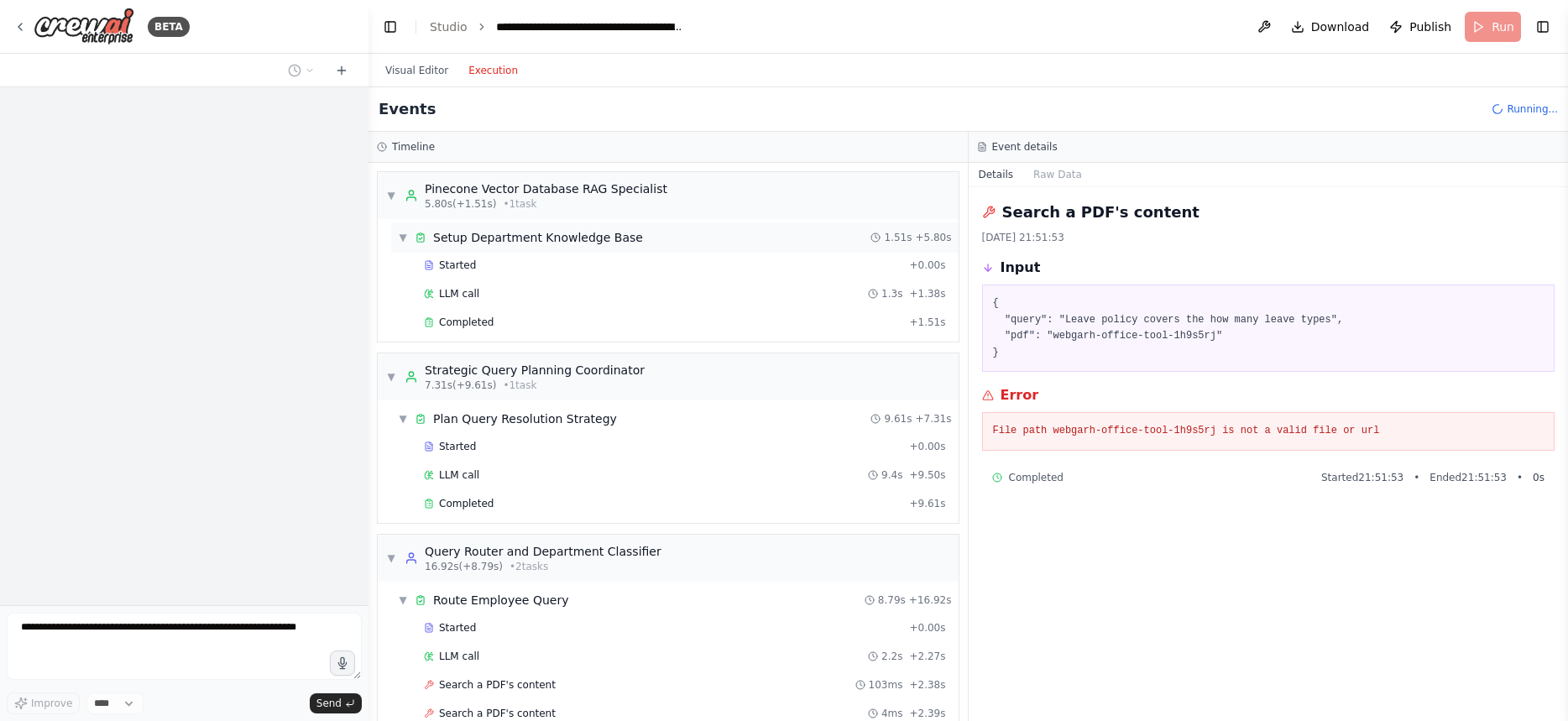
click at [544, 242] on div "Setup Department Knowledge Base" at bounding box center [538, 237] width 210 height 17
click at [541, 239] on div "Setup Department Knowledge Base" at bounding box center [538, 237] width 210 height 17
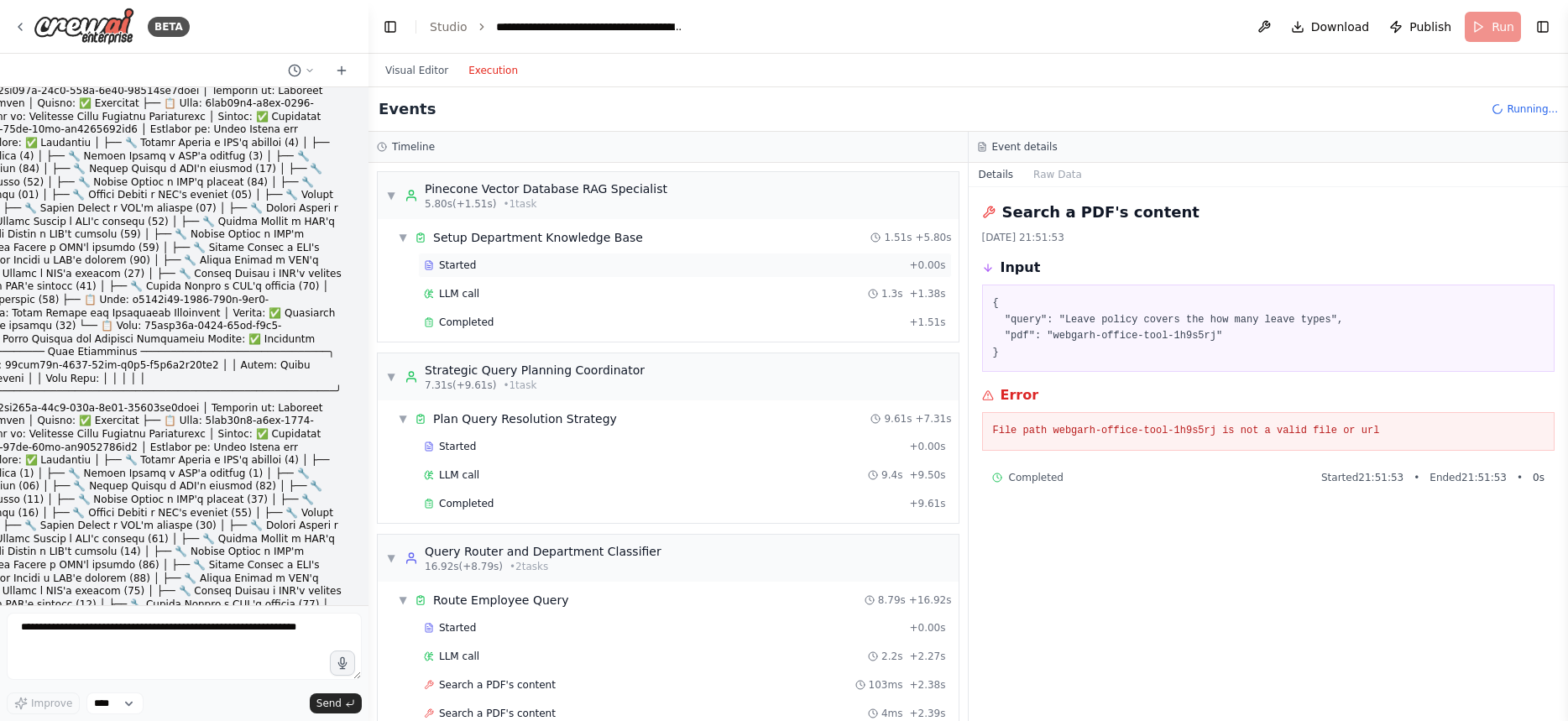
scroll to position [75345, 0]
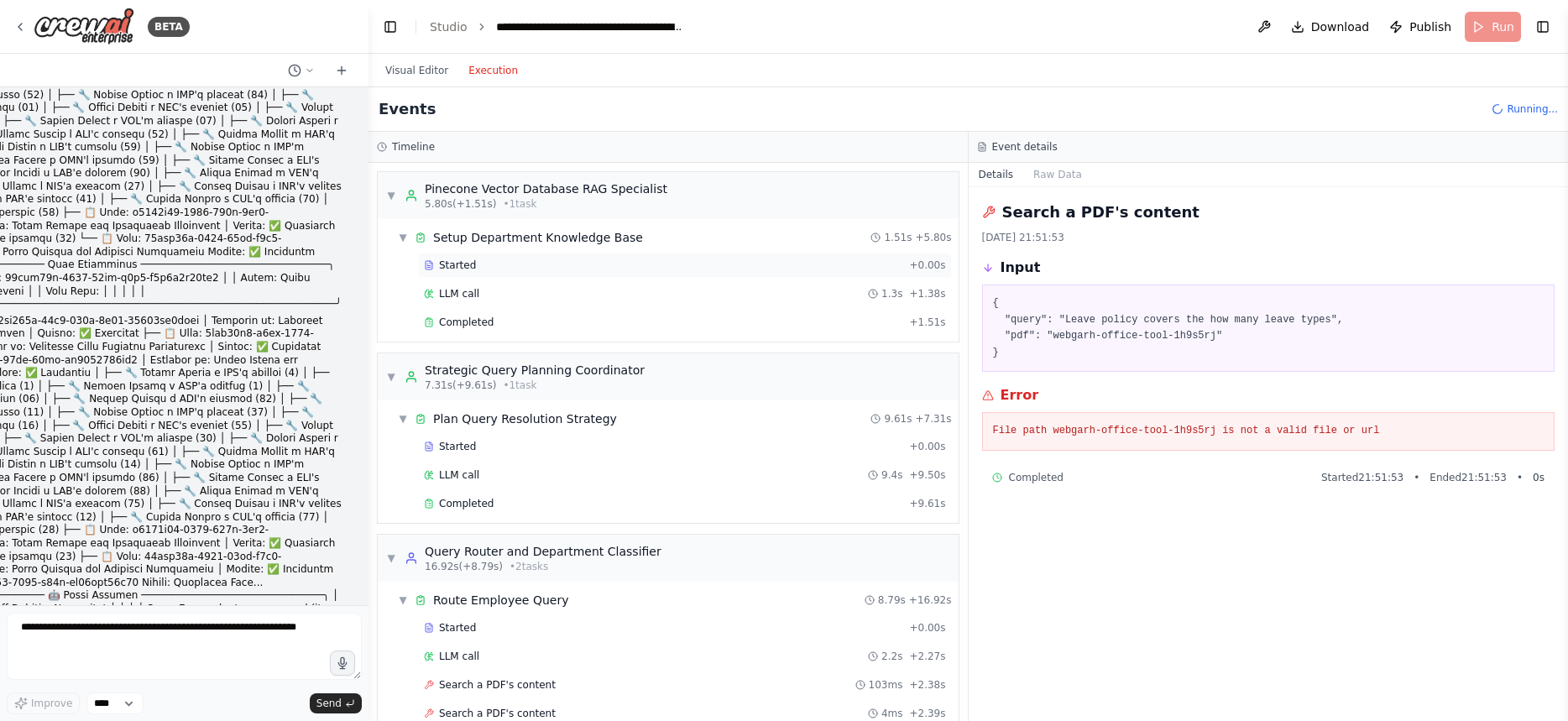
click at [450, 263] on span "Started" at bounding box center [457, 264] width 37 height 13
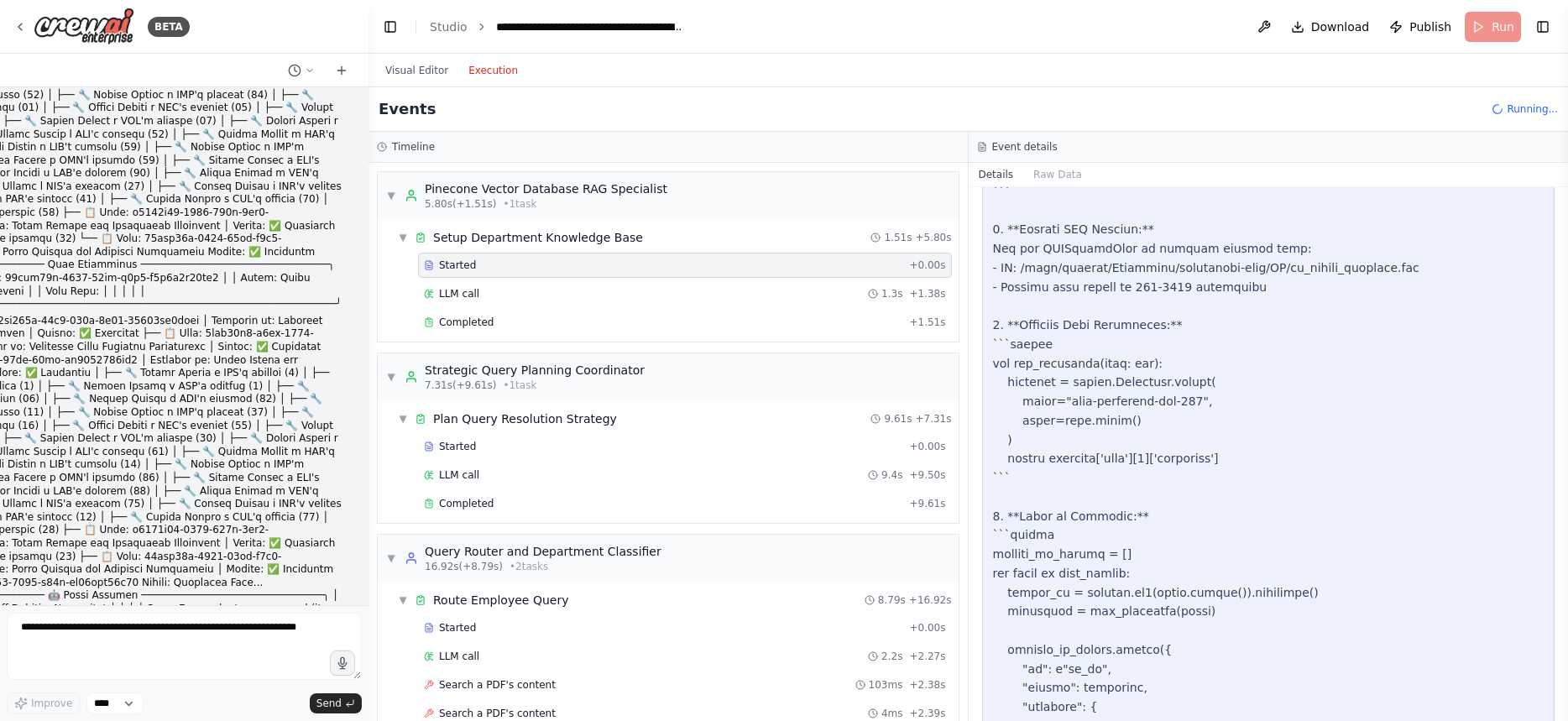
scroll to position [403, 0]
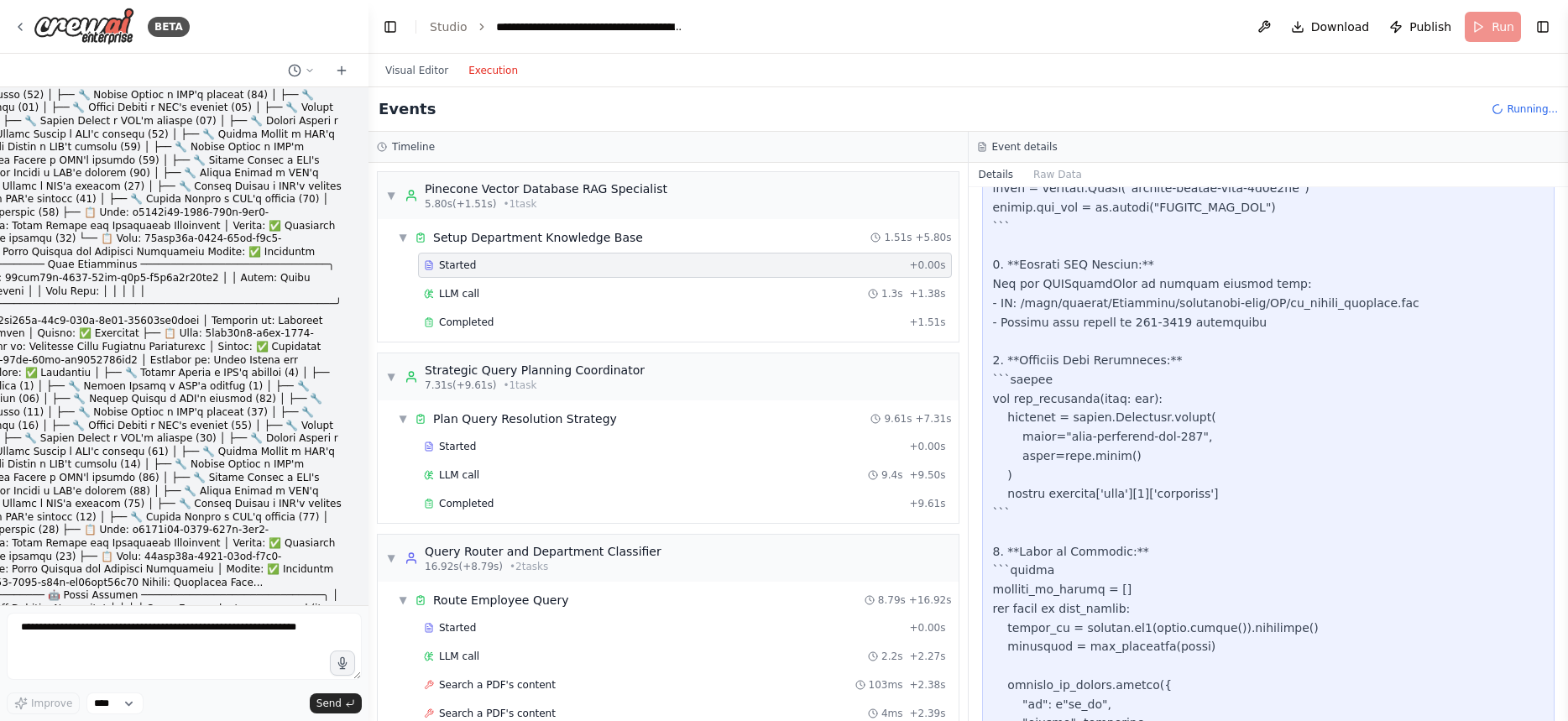
click at [1036, 300] on div at bounding box center [1268, 541] width 551 height 1298
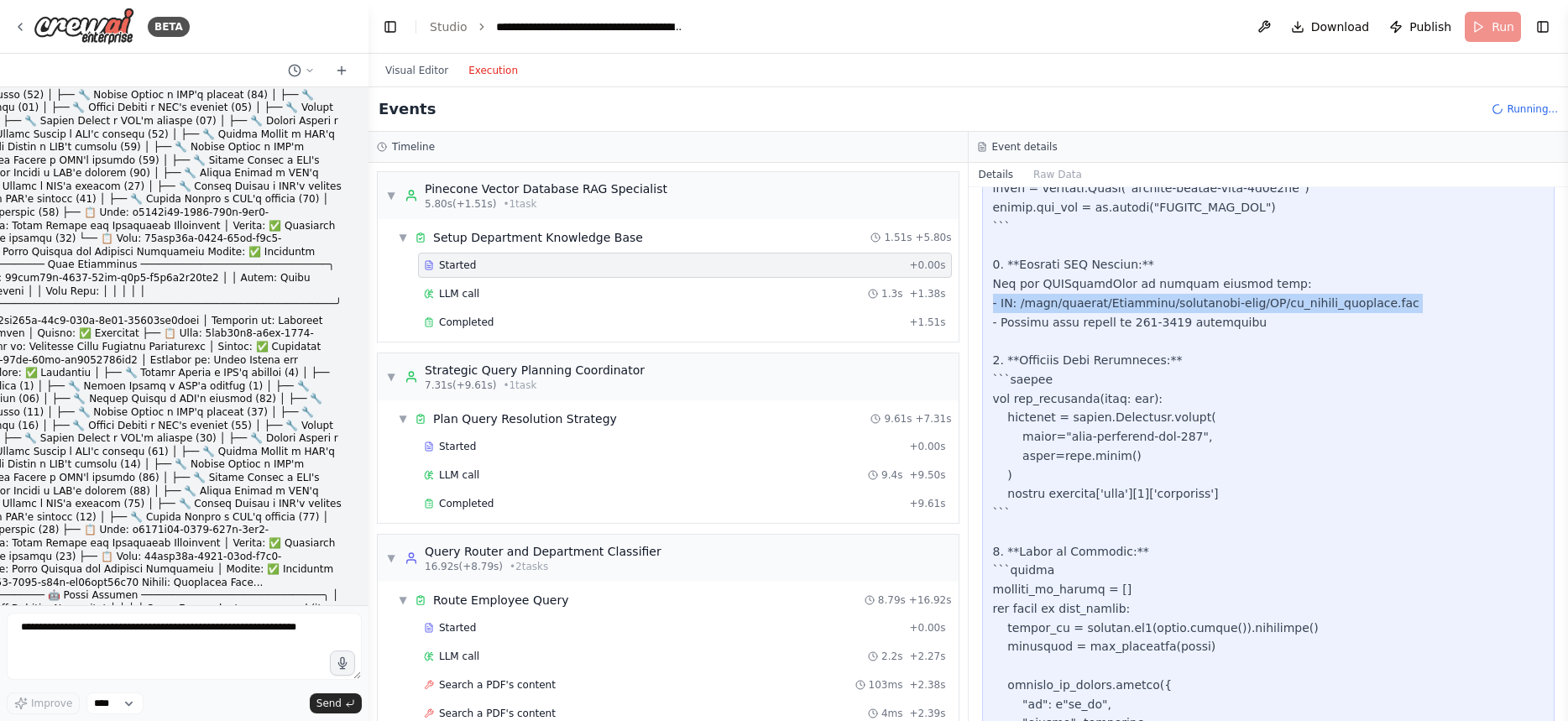
click at [1036, 300] on div at bounding box center [1268, 541] width 551 height 1298
click at [1134, 304] on div at bounding box center [1268, 541] width 551 height 1298
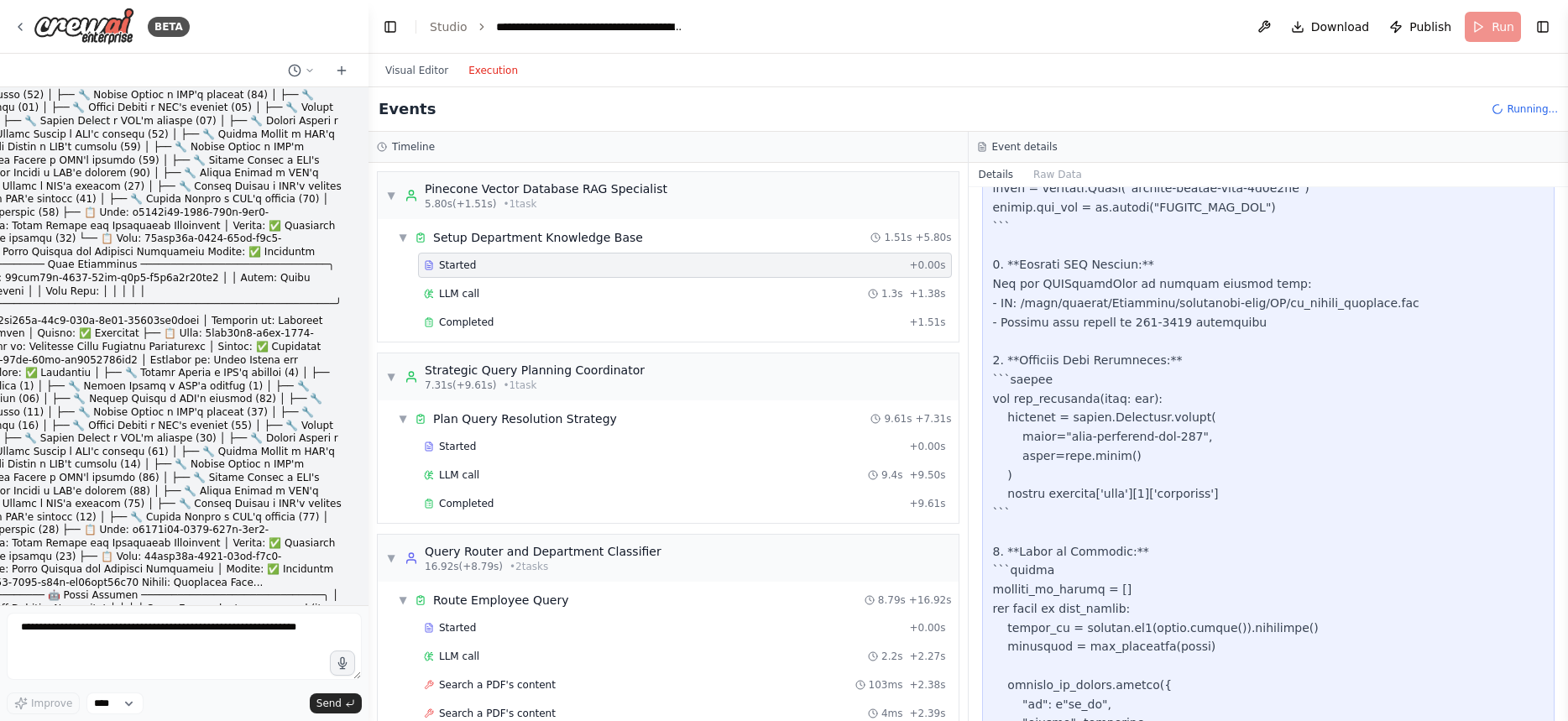
click at [1134, 304] on div at bounding box center [1268, 541] width 551 height 1298
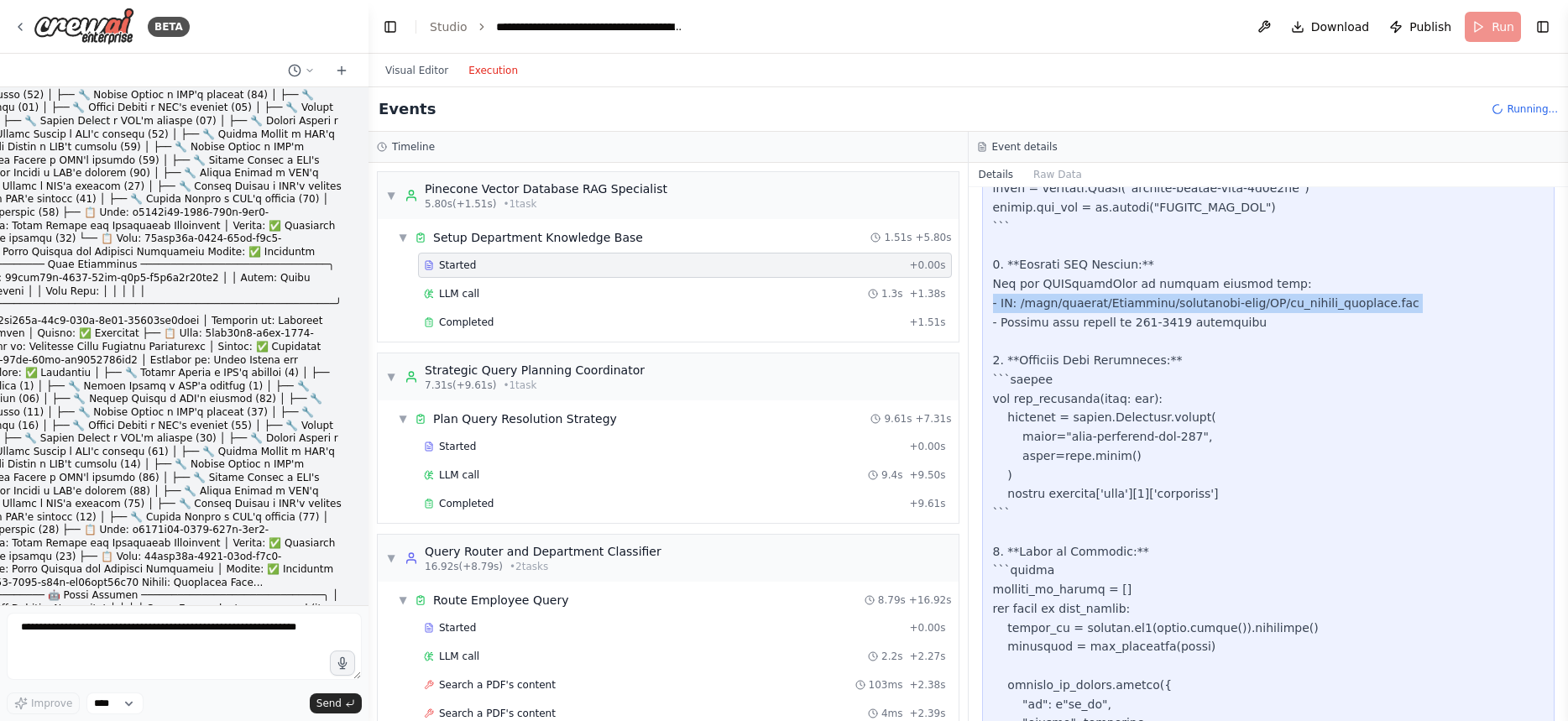
click at [1134, 304] on div at bounding box center [1268, 541] width 551 height 1298
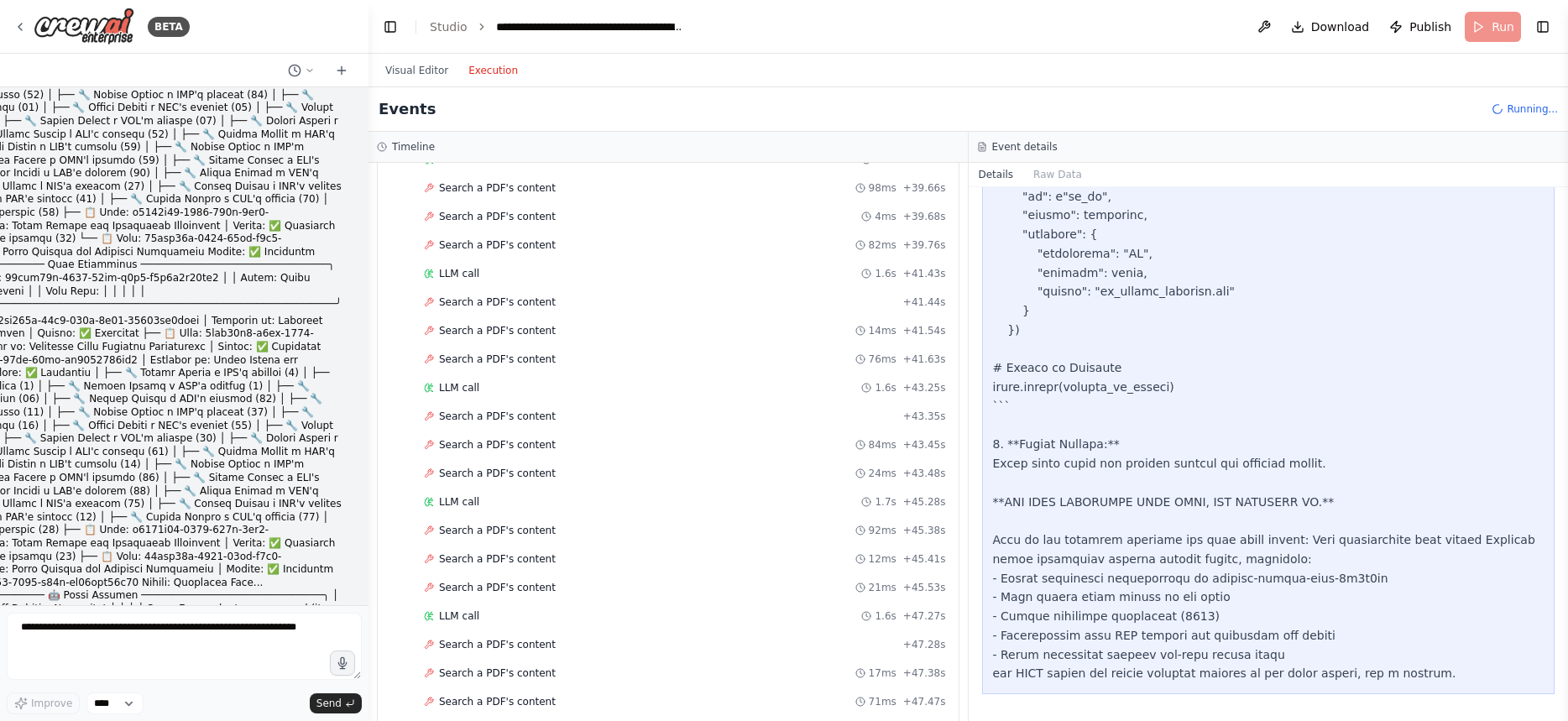
scroll to position [3400, 0]
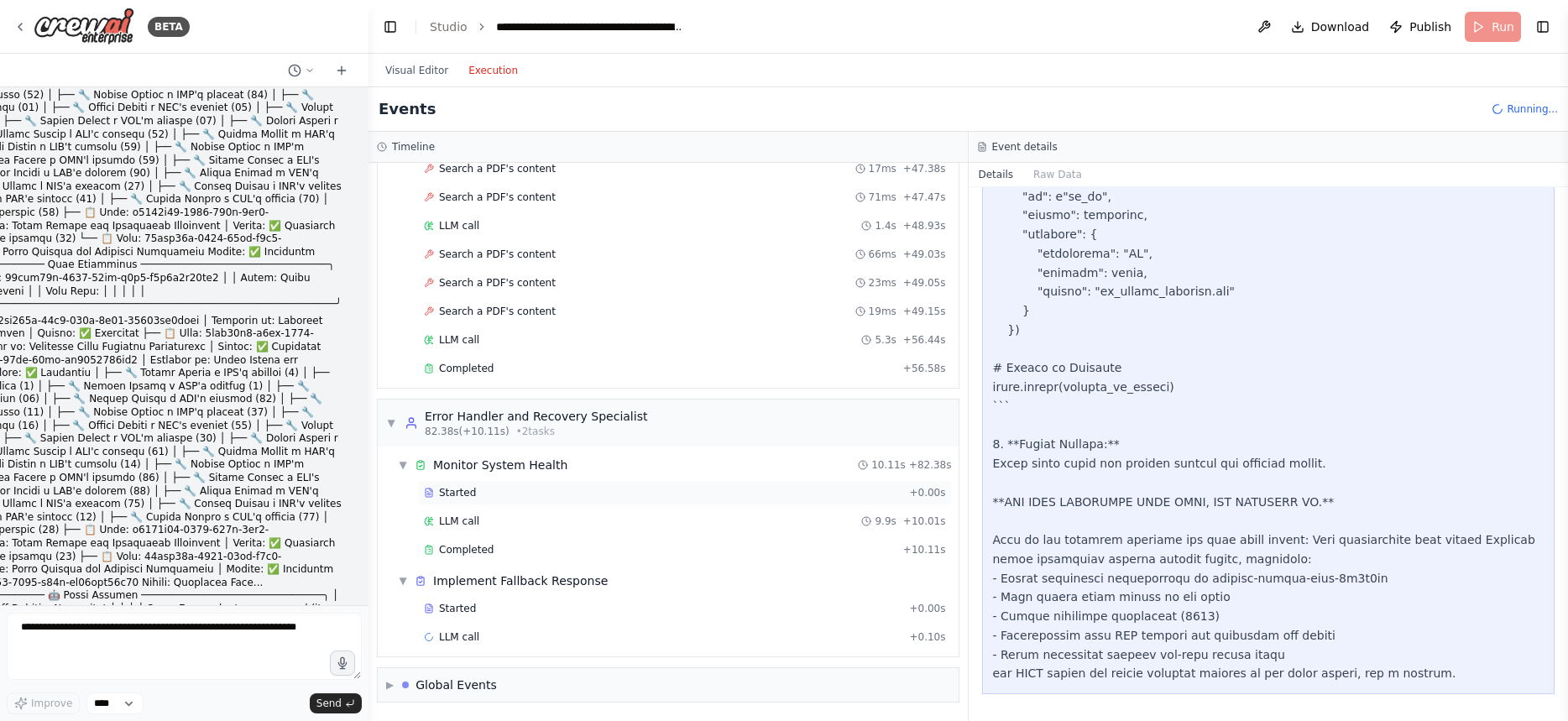
click at [471, 496] on span "Started" at bounding box center [457, 492] width 37 height 13
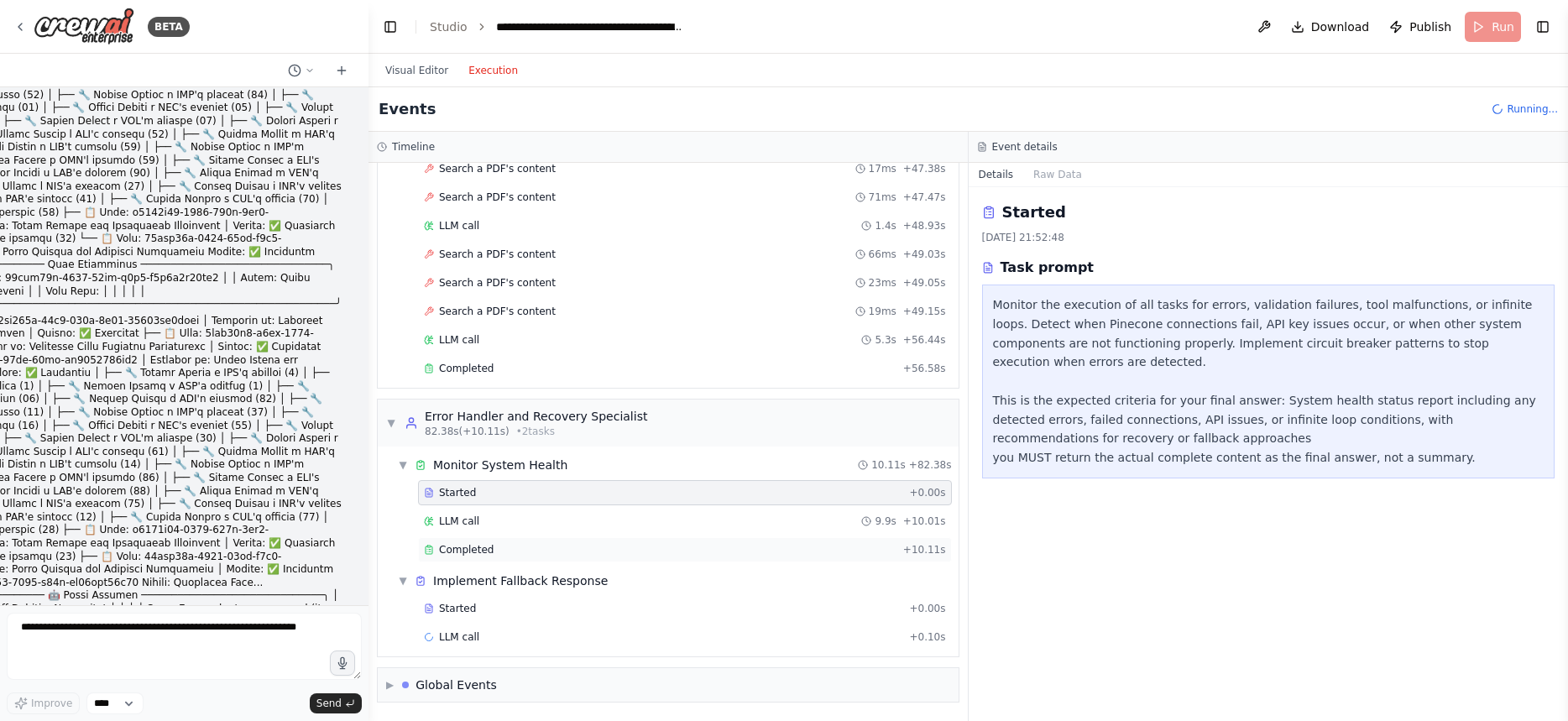
scroll to position [0, 0]
click at [491, 539] on div "Completed + 10.11s" at bounding box center [684, 549] width 533 height 25
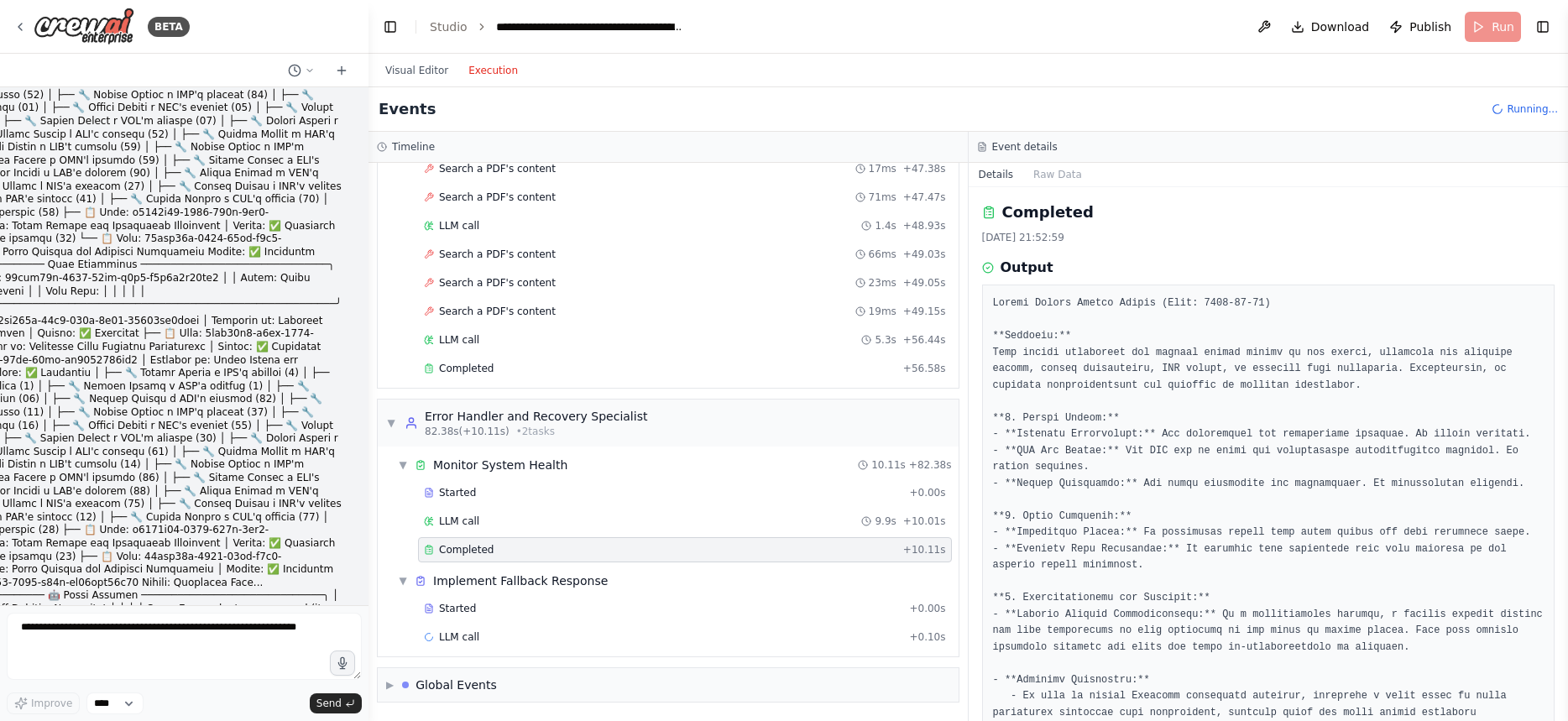
click at [510, 564] on div "Started + 0.00s LLM call 9.9s + 10.01s Completed + 10.11s" at bounding box center [675, 523] width 567 height 86
click at [506, 602] on div "Started" at bounding box center [662, 608] width 478 height 13
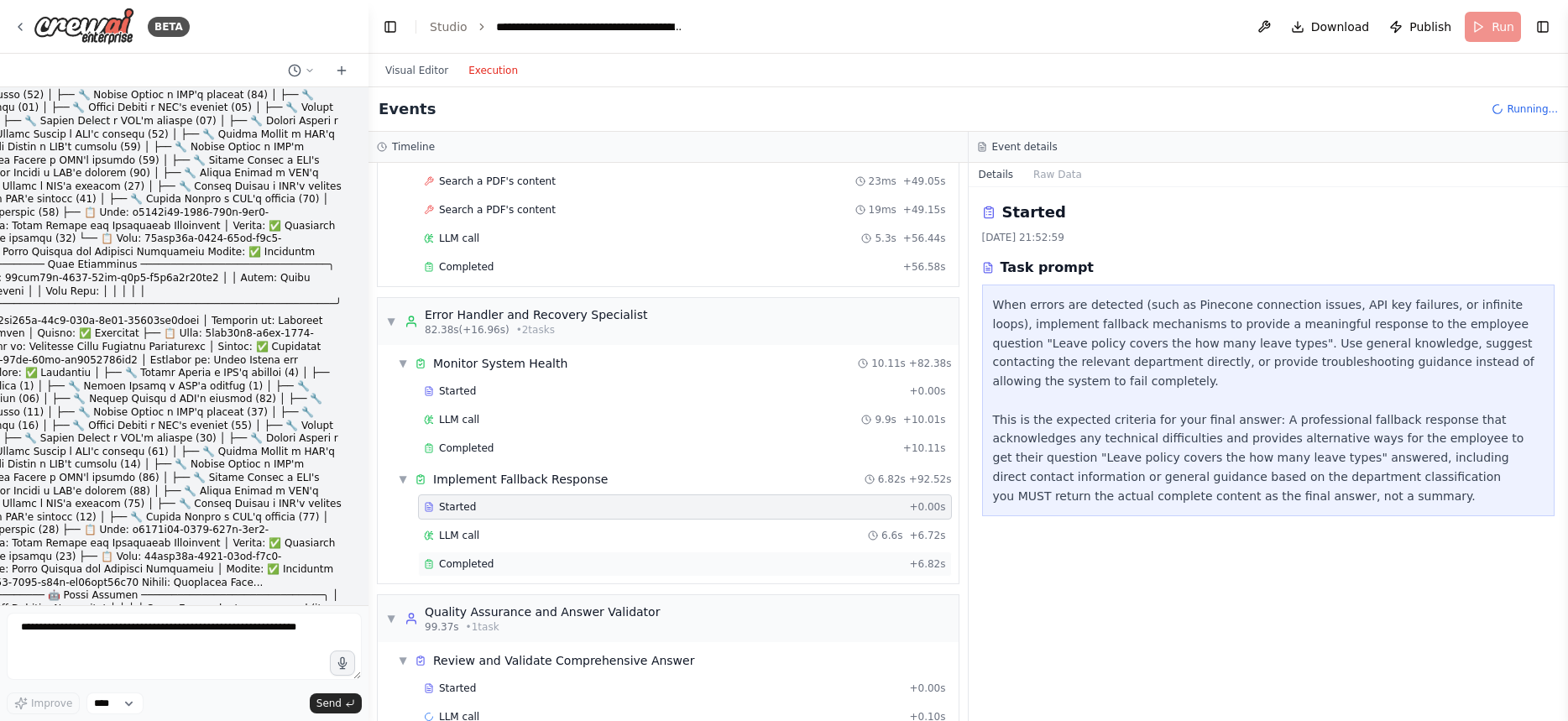
scroll to position [3581, 0]
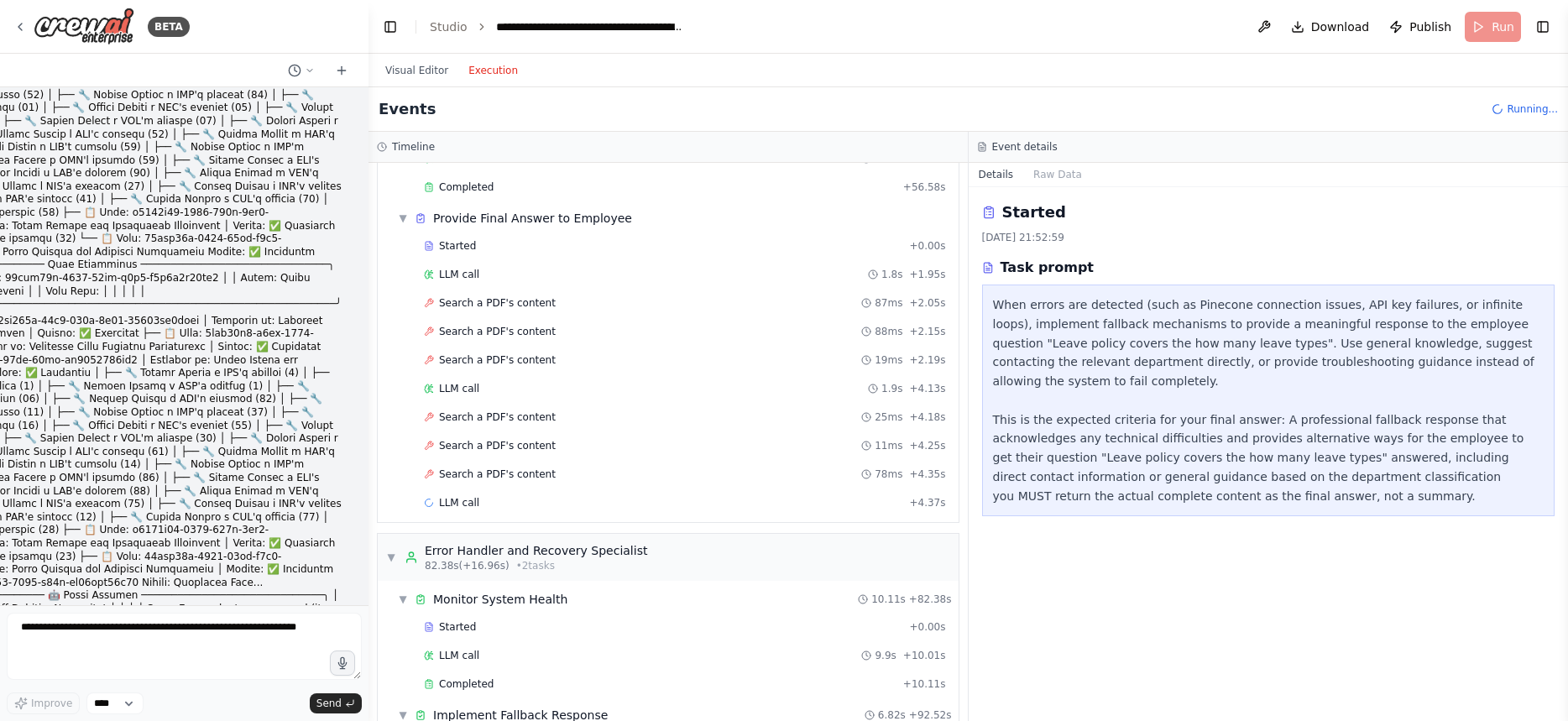
click at [1090, 179] on div "Details Raw Data" at bounding box center [1269, 174] width 600 height 24
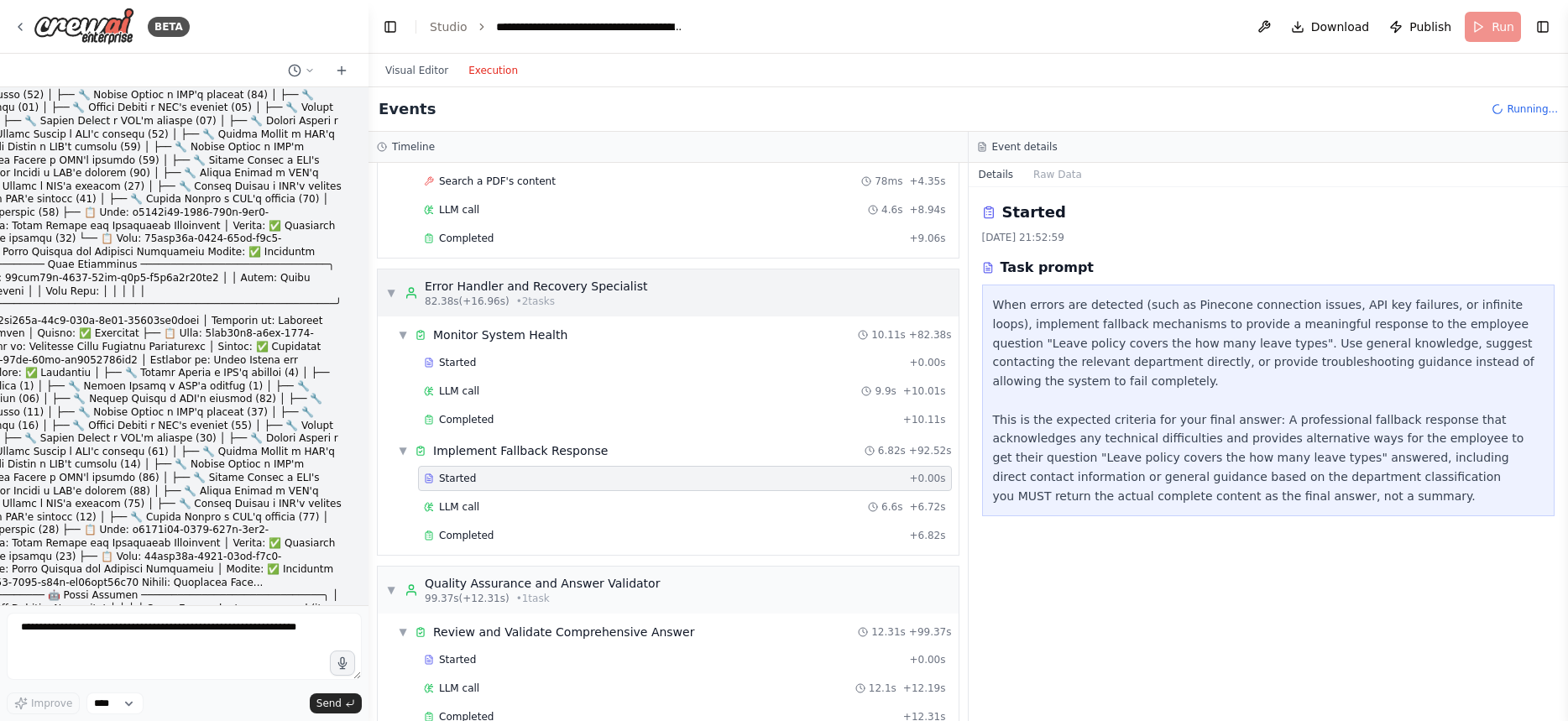
scroll to position [3825, 0]
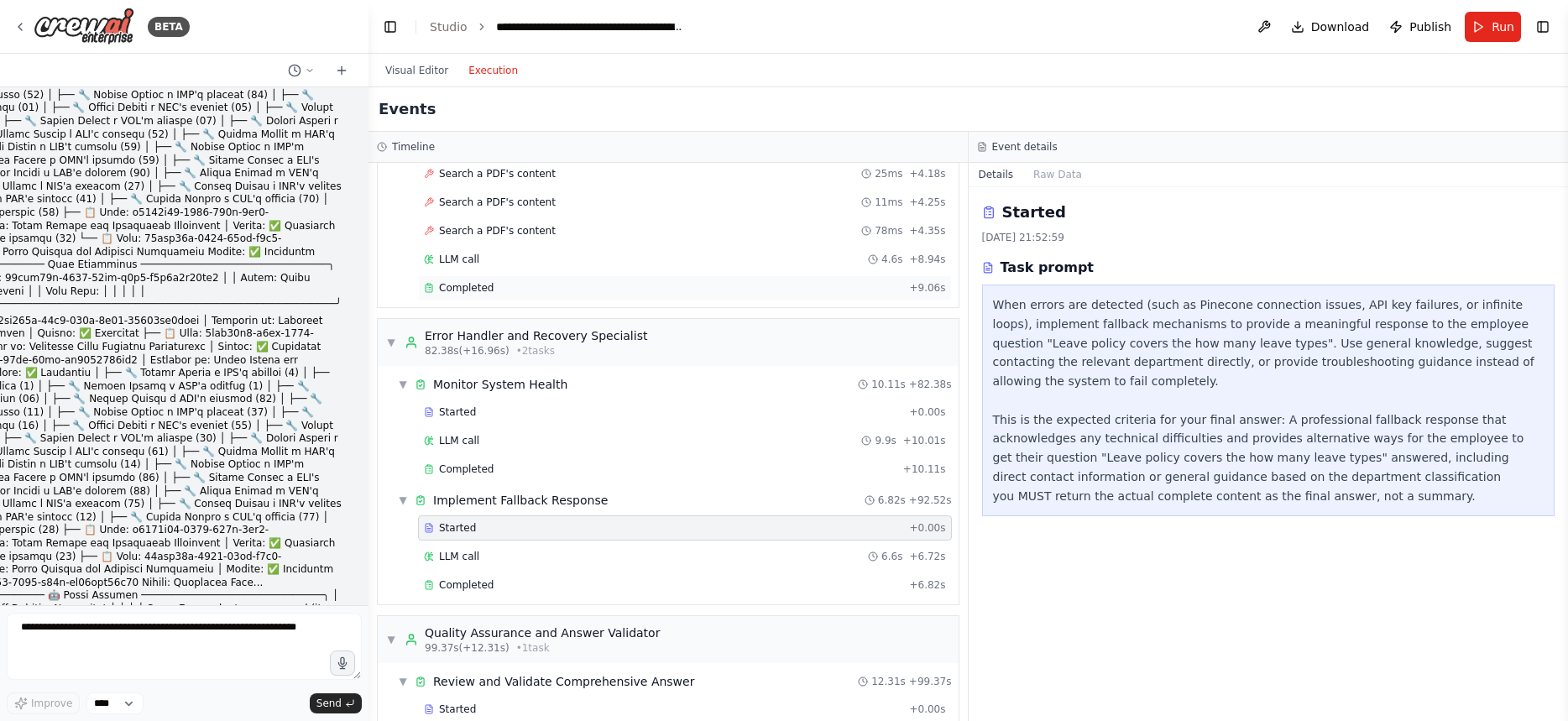
click at [506, 298] on div "Completed + 9.06s" at bounding box center [684, 288] width 533 height 25
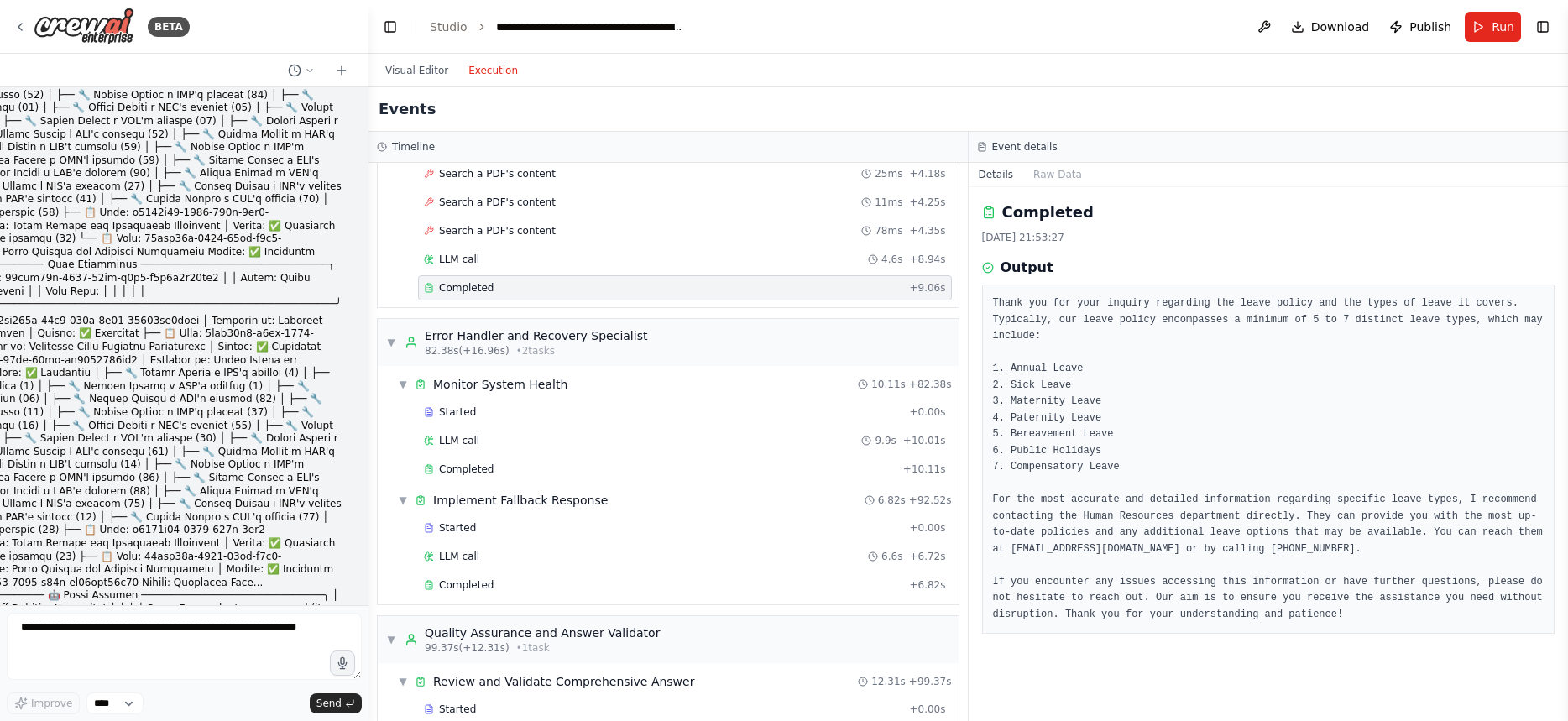
click at [1031, 371] on pre "Thank you for your inquiry regarding the leave policy and the types of leave it…" at bounding box center [1268, 459] width 551 height 327
drag, startPoint x: 1031, startPoint y: 371, endPoint x: 1093, endPoint y: 471, distance: 117.7
click at [1093, 471] on pre "Thank you for your inquiry regarding the leave policy and the types of leave it…" at bounding box center [1268, 459] width 551 height 327
click at [1091, 496] on pre "Thank you for your inquiry regarding the leave policy and the types of leave it…" at bounding box center [1268, 459] width 551 height 327
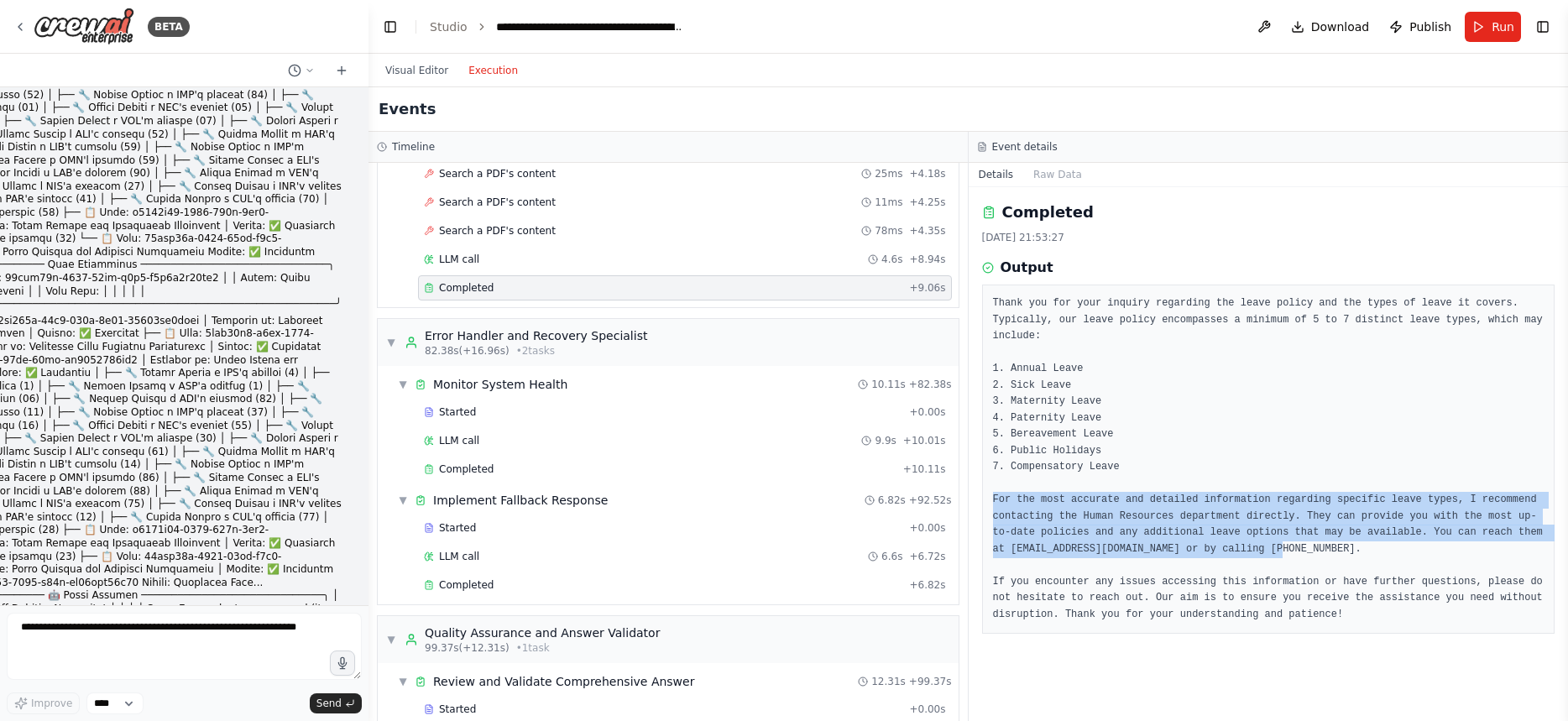
click at [1091, 496] on pre "Thank you for your inquiry regarding the leave policy and the types of leave it…" at bounding box center [1268, 459] width 551 height 327
click at [1102, 549] on pre "Thank you for your inquiry regarding the leave policy and the types of leave it…" at bounding box center [1268, 459] width 551 height 327
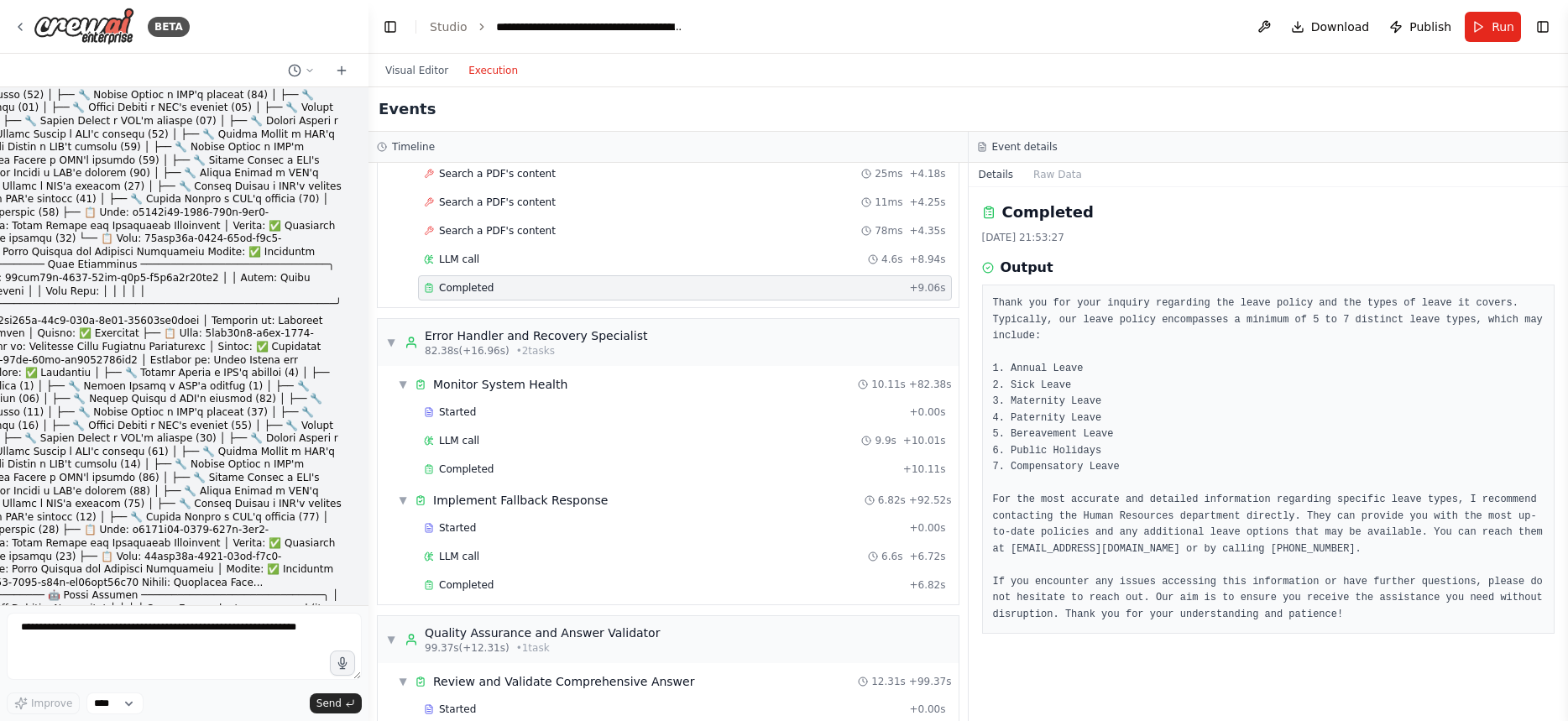
click at [1057, 474] on pre "Thank you for your inquiry regarding the leave policy and the types of leave it…" at bounding box center [1268, 459] width 551 height 327
click at [1057, 460] on pre "Thank you for your inquiry regarding the leave policy and the types of leave it…" at bounding box center [1268, 459] width 551 height 327
click at [1056, 461] on pre "Thank you for your inquiry regarding the leave policy and the types of leave it…" at bounding box center [1268, 459] width 551 height 327
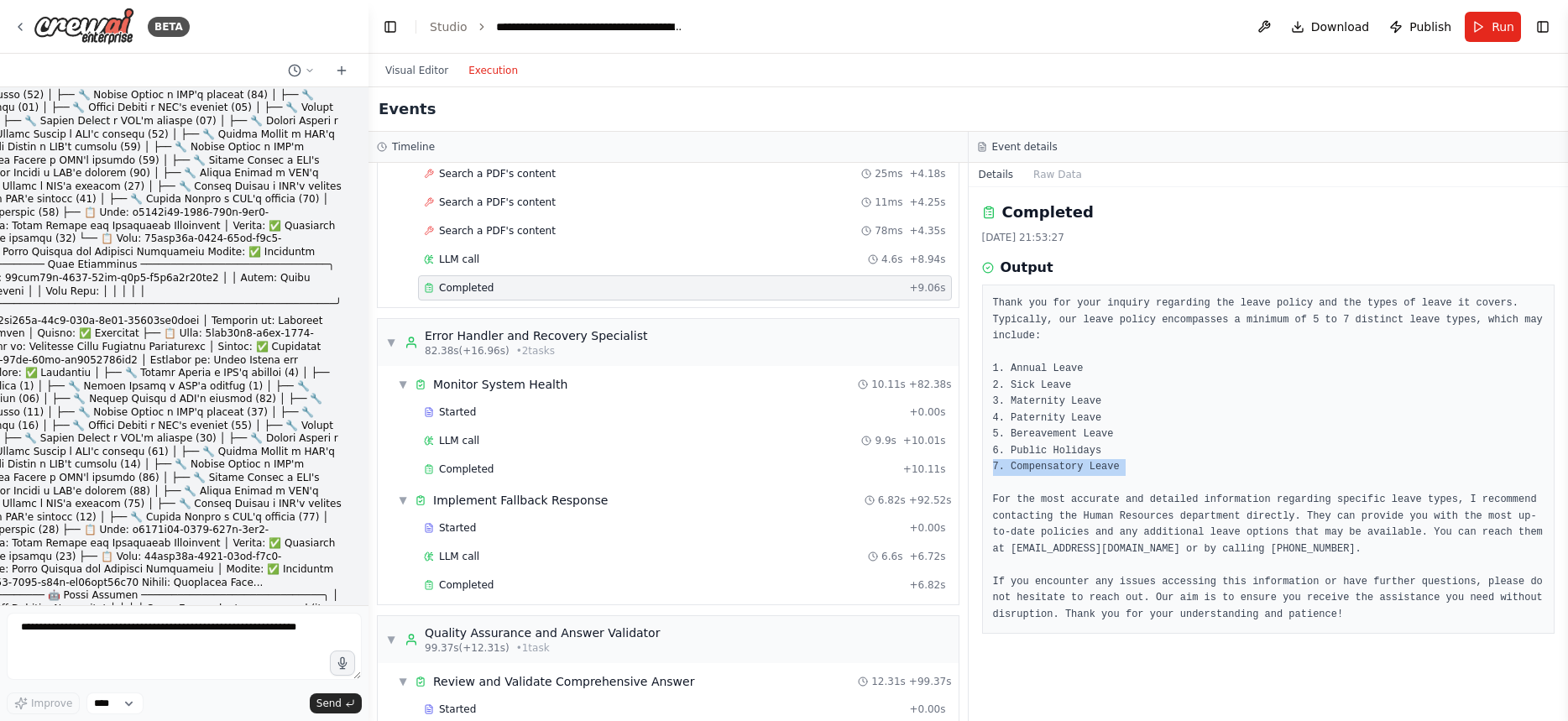
click at [1058, 461] on pre "Thank you for your inquiry regarding the leave policy and the types of leave it…" at bounding box center [1268, 459] width 551 height 327
click at [1049, 468] on pre "Thank you for your inquiry regarding the leave policy and the types of leave it…" at bounding box center [1268, 459] width 551 height 327
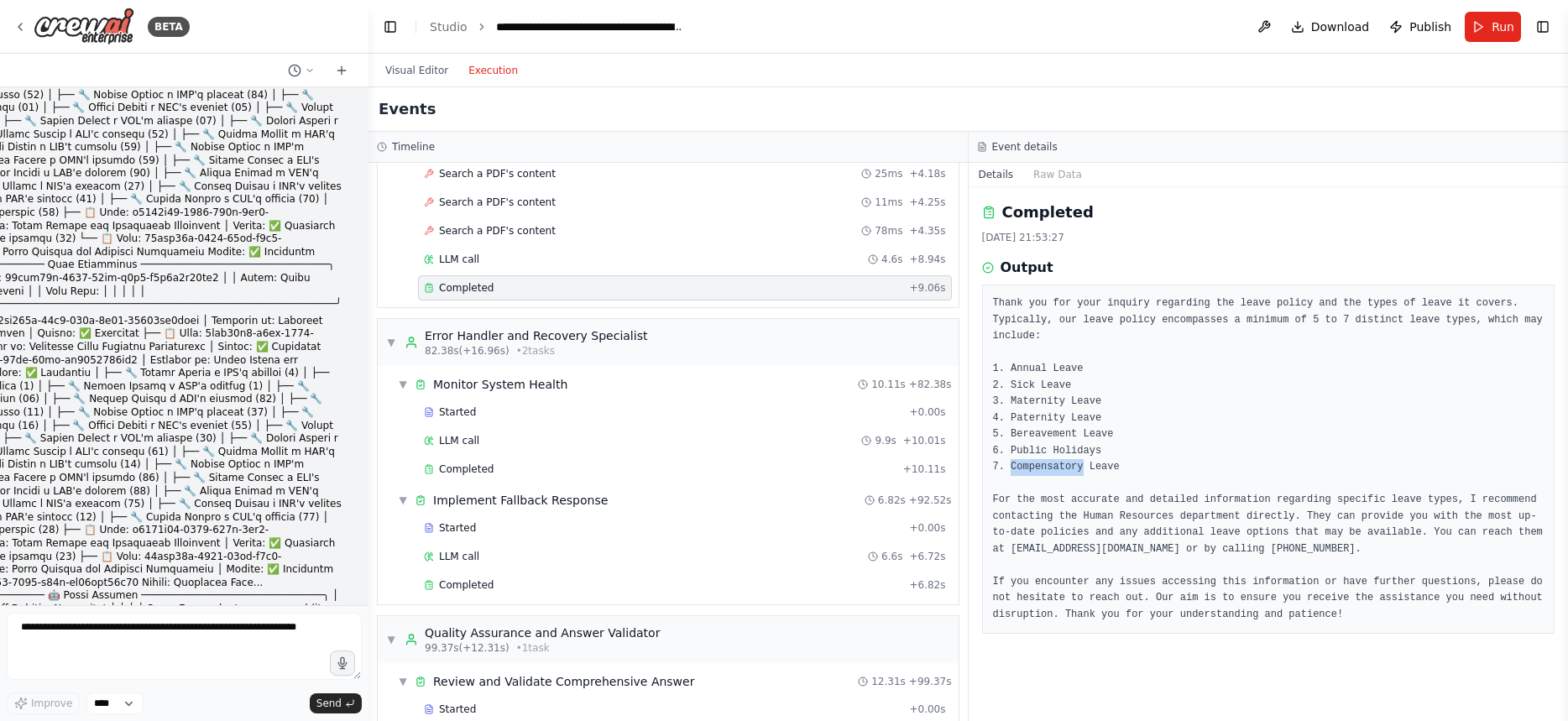
click at [1049, 468] on pre "Thank you for your inquiry regarding the leave policy and the types of leave it…" at bounding box center [1268, 459] width 551 height 327
click at [861, 290] on div "Completed" at bounding box center [662, 288] width 478 height 13
click at [1102, 72] on div "Visual Editor Execution" at bounding box center [968, 71] width 1199 height 34
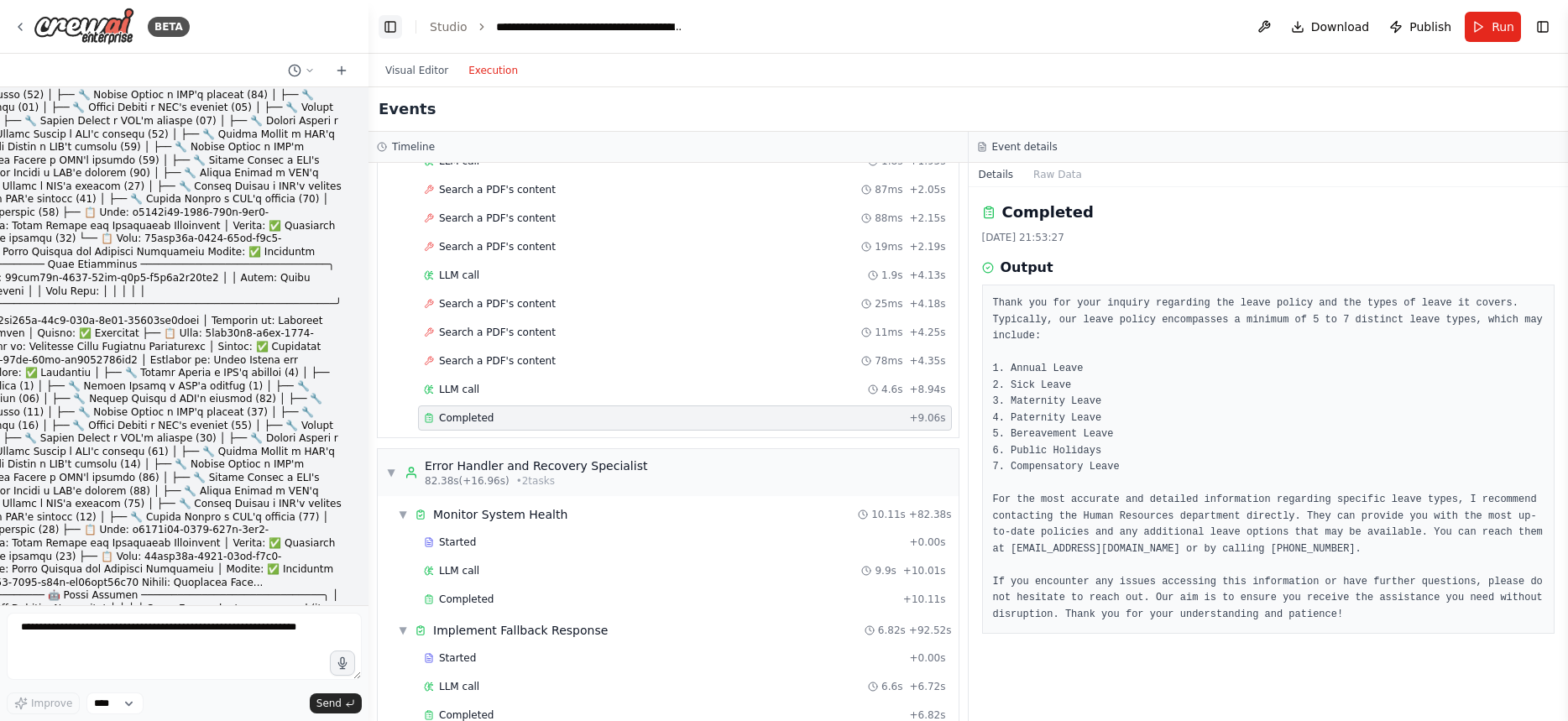
scroll to position [3551, 0]
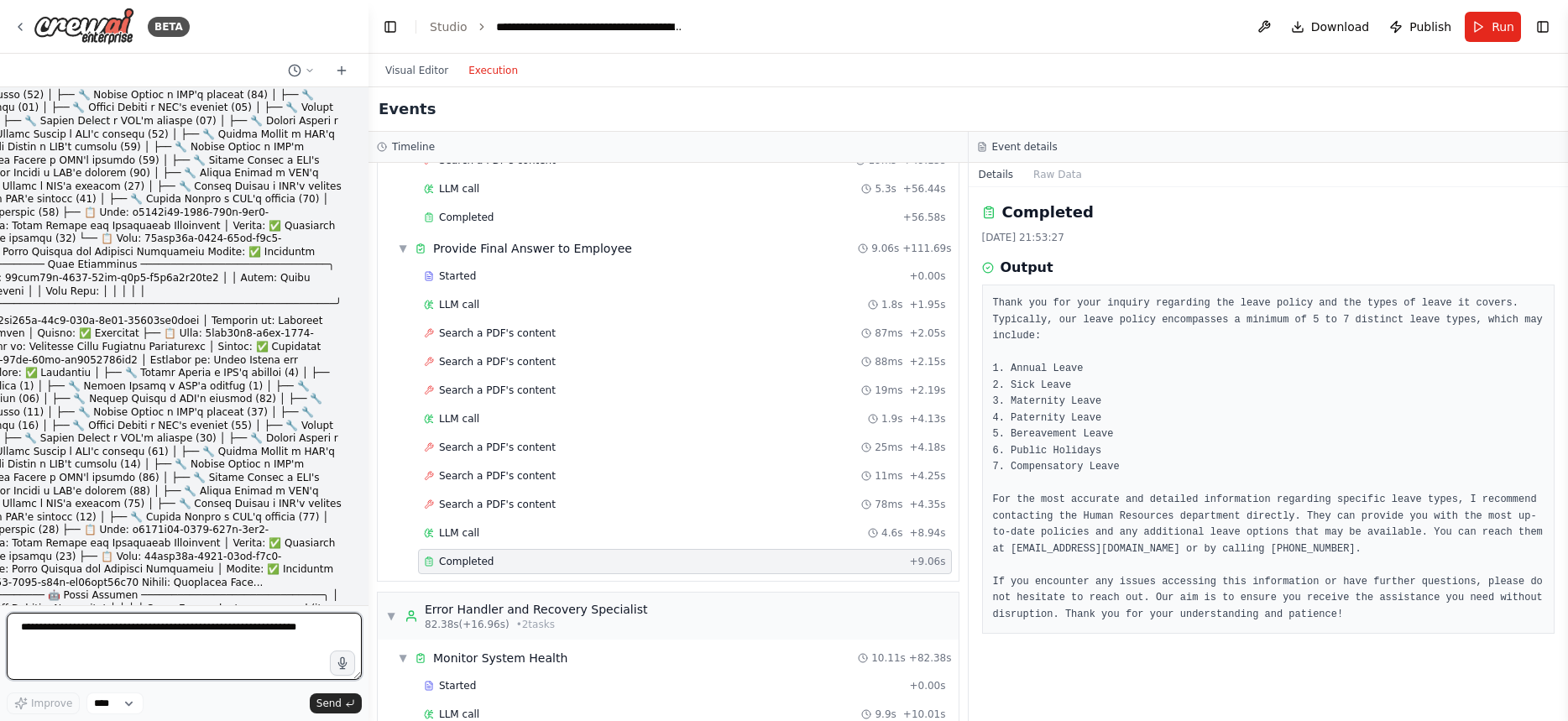
click at [169, 645] on textarea at bounding box center [184, 646] width 355 height 67
paste textarea "**********"
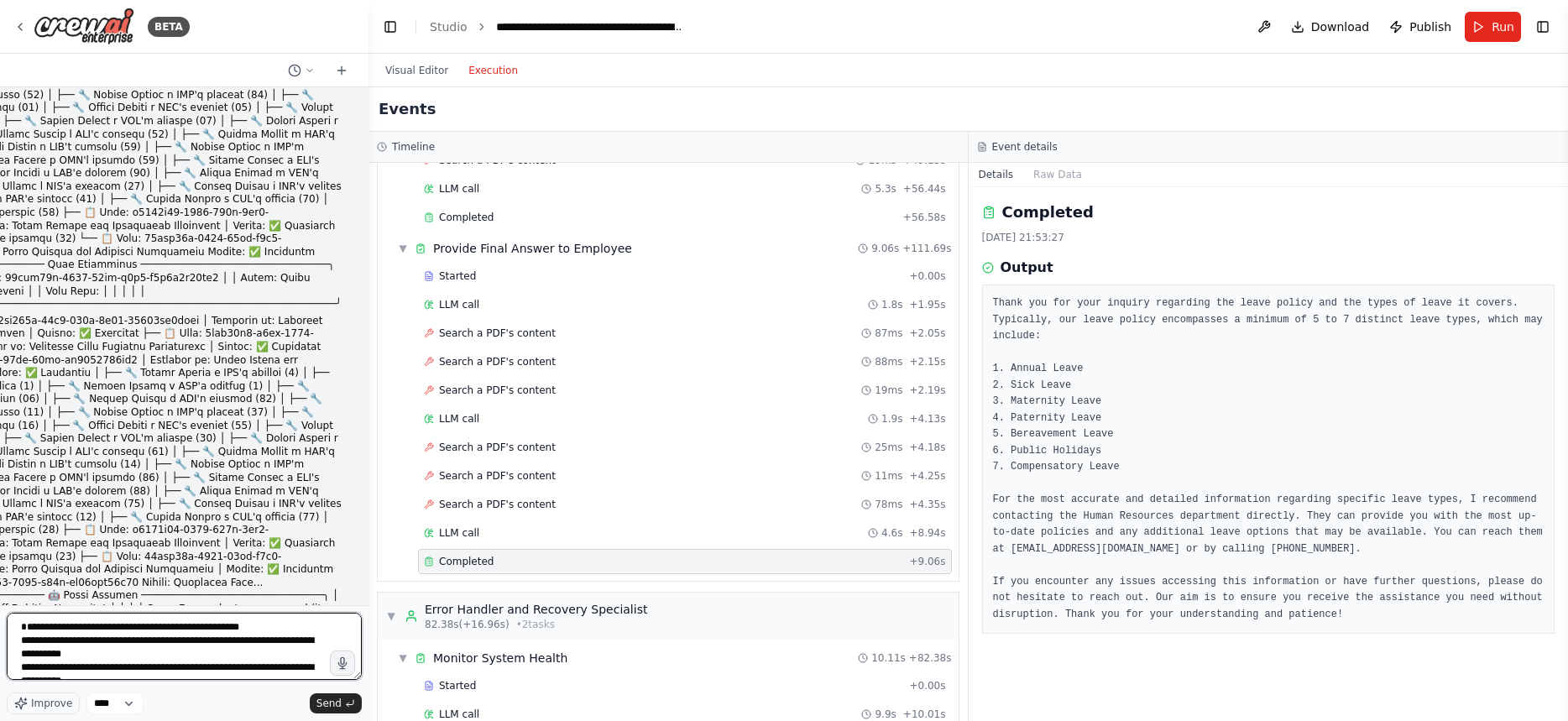
scroll to position [5499, 0]
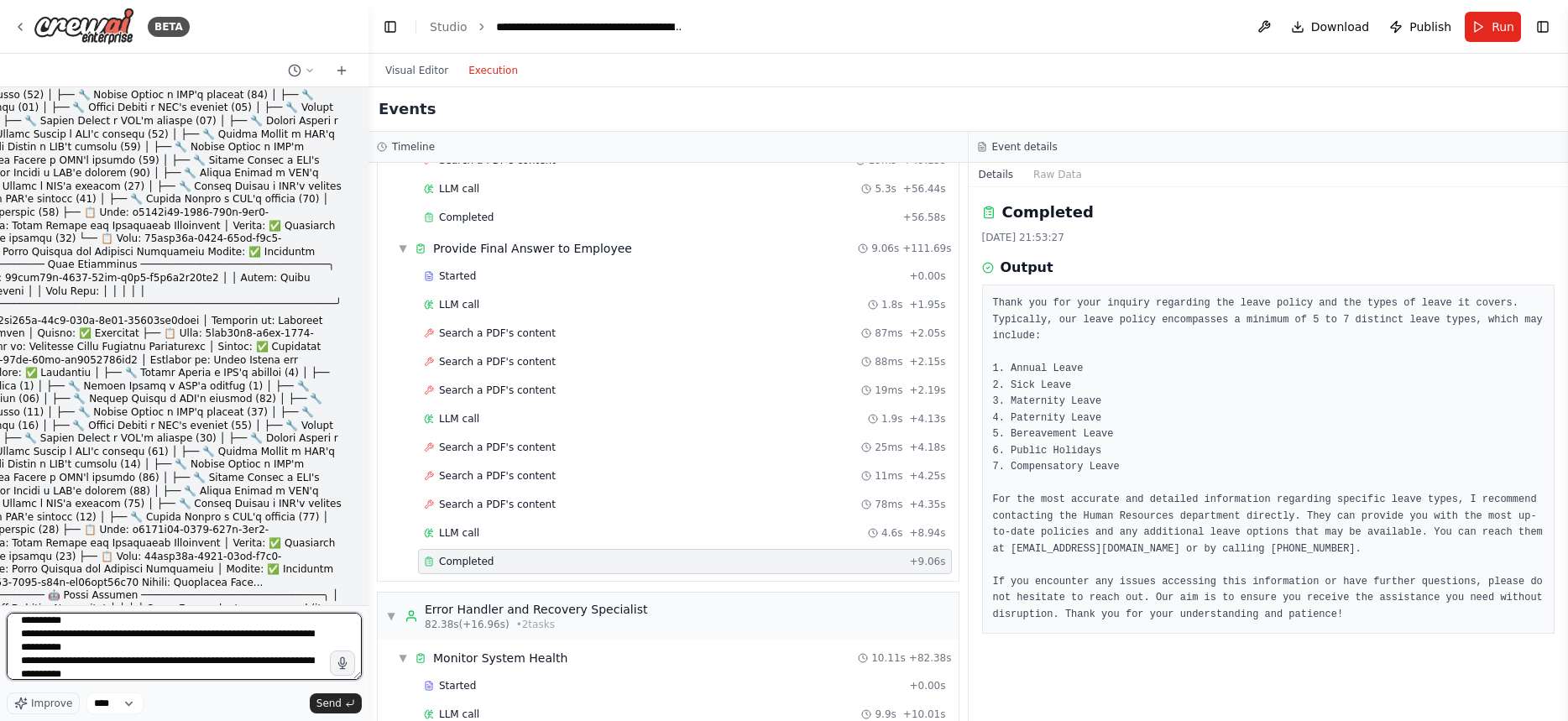
type textarea "**********"
click at [309, 704] on div "Improve **** Send" at bounding box center [184, 703] width 355 height 21
click at [319, 700] on span "Send" at bounding box center [329, 703] width 25 height 13
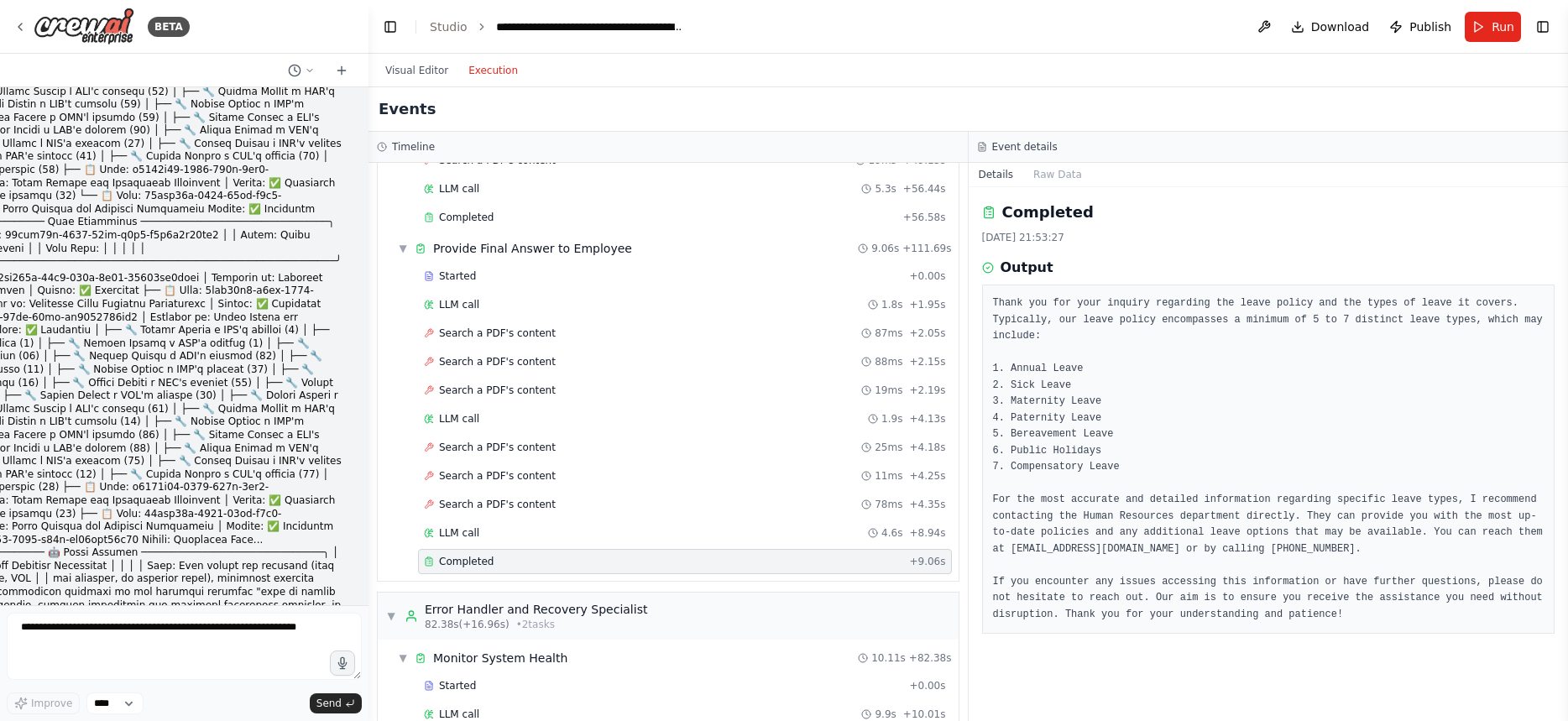
scroll to position [0, 0]
click at [409, 71] on button "Visual Editor" at bounding box center [416, 71] width 83 height 21
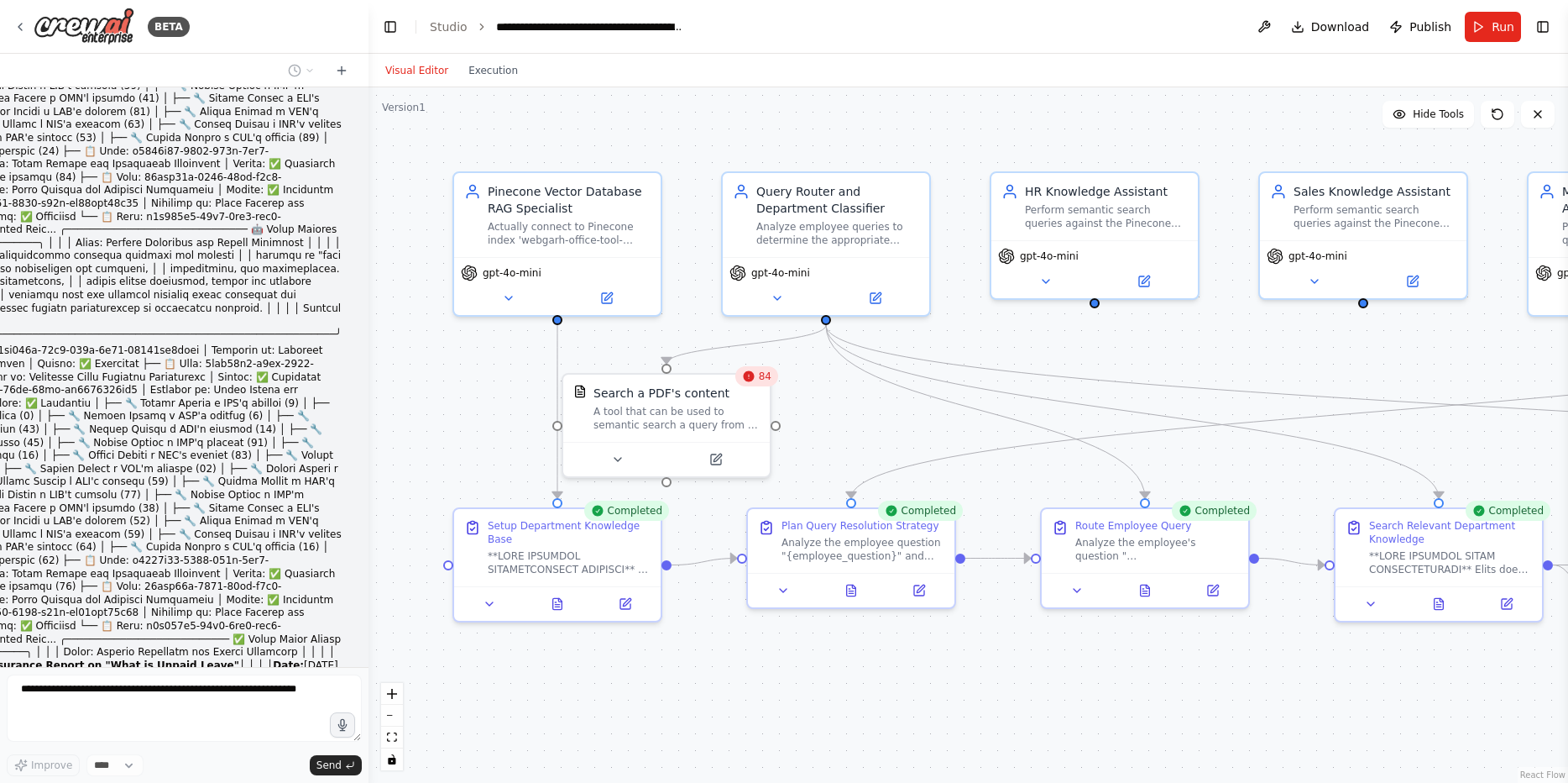
scroll to position [76924, 0]
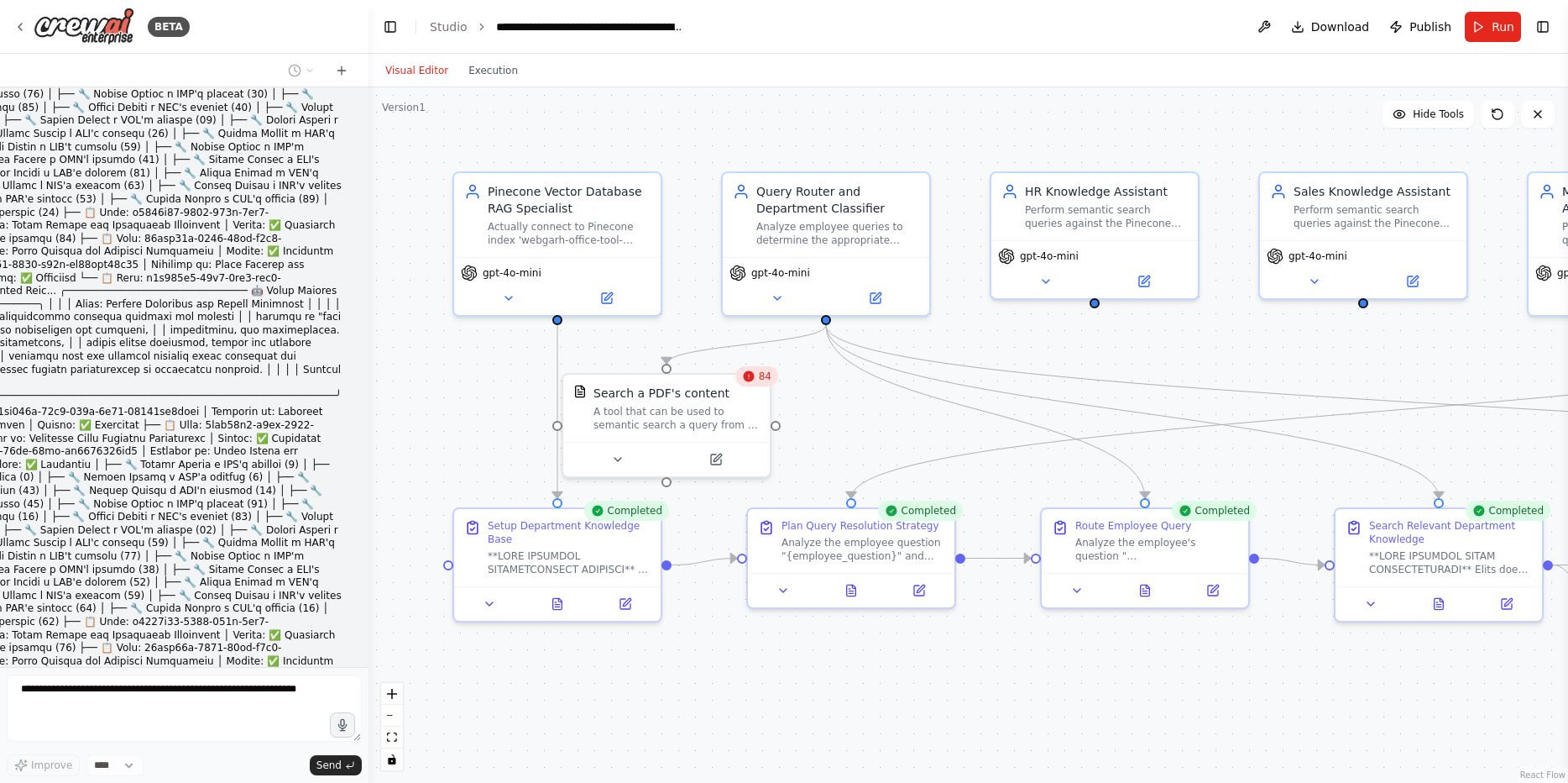
click at [762, 377] on span "84" at bounding box center [765, 375] width 13 height 13
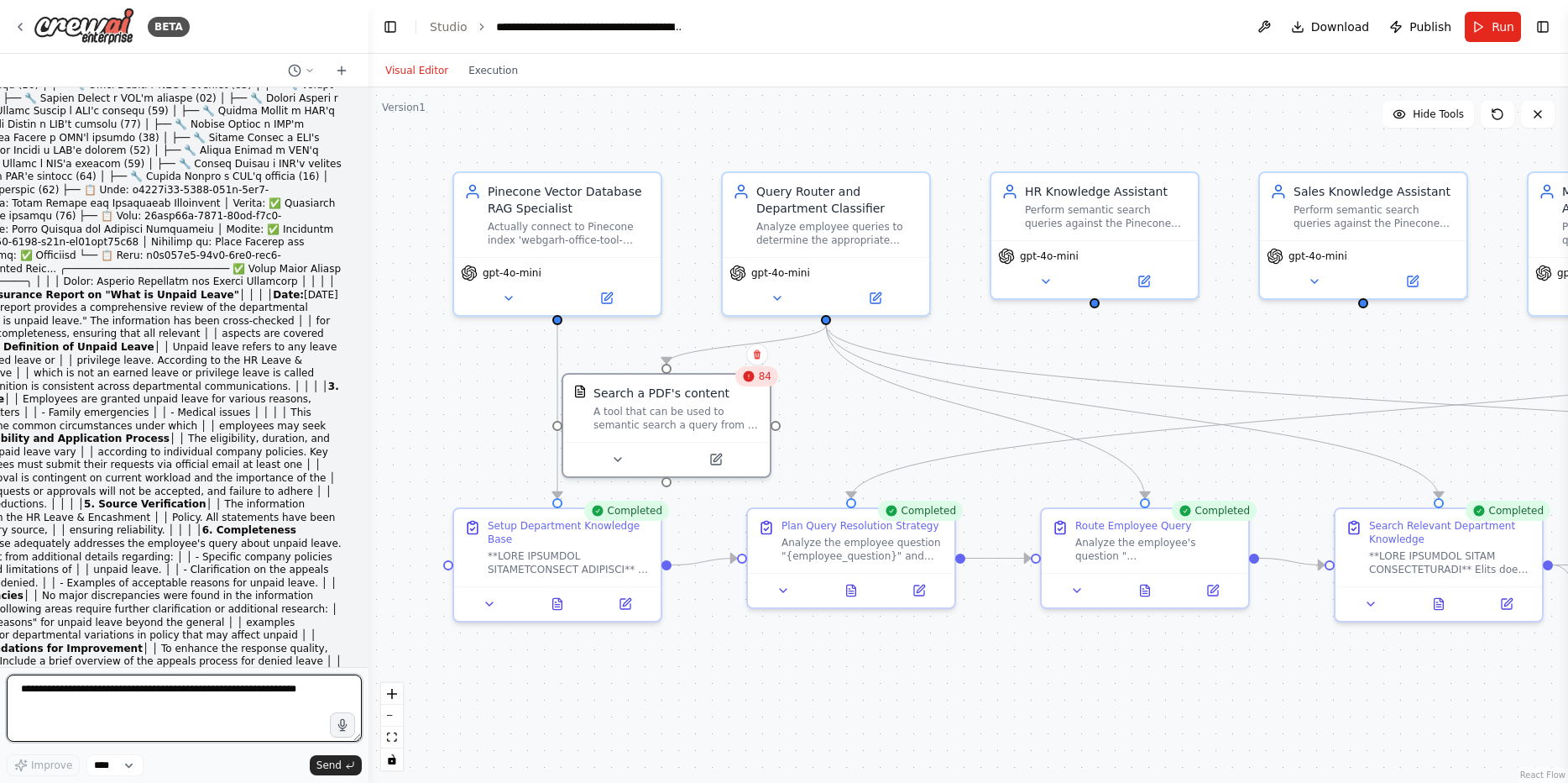
scroll to position [77349, 0]
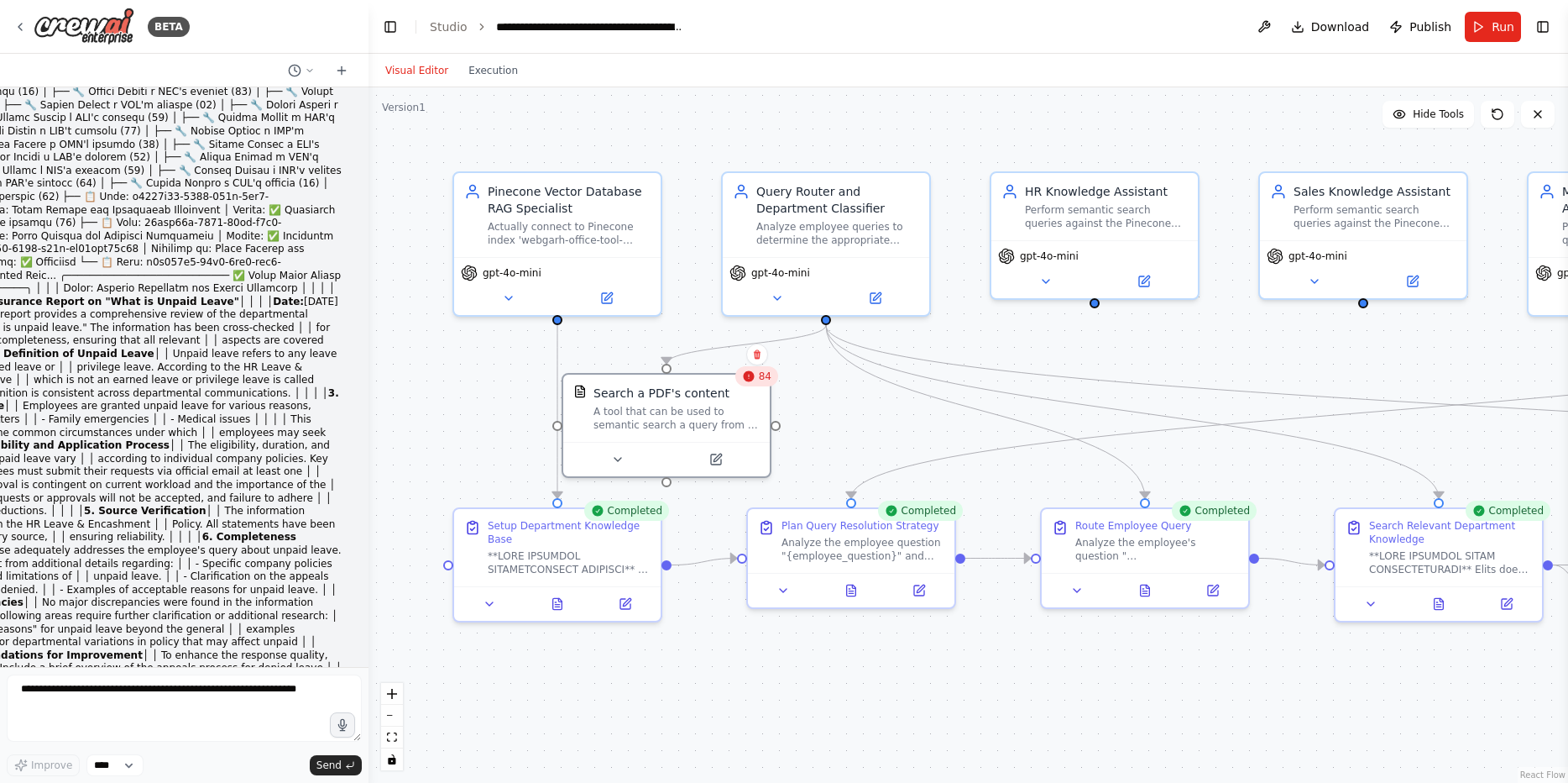
drag, startPoint x: 110, startPoint y: 352, endPoint x: 118, endPoint y: 376, distance: 25.3
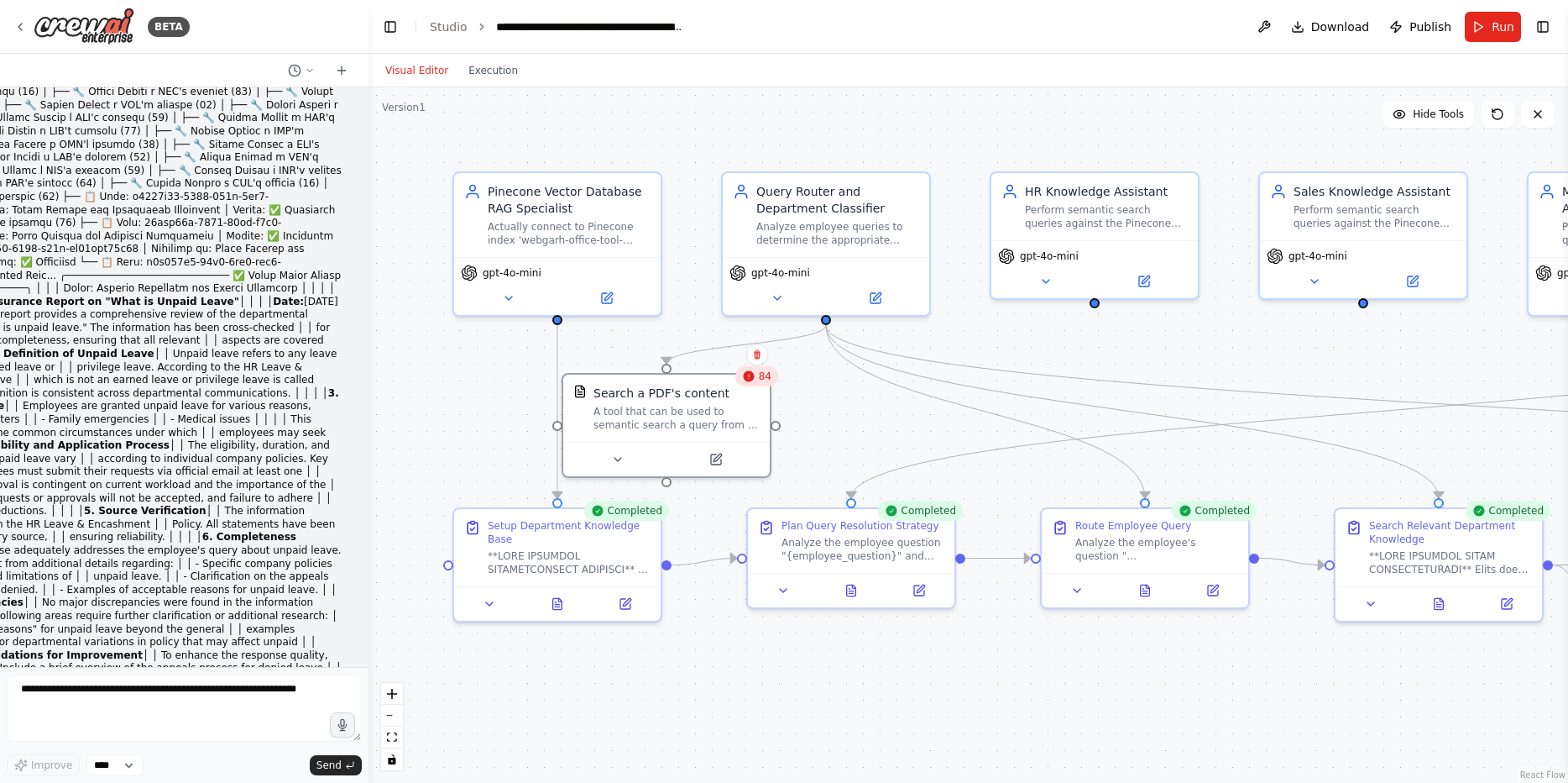
drag, startPoint x: 118, startPoint y: 376, endPoint x: 116, endPoint y: 363, distance: 13.2
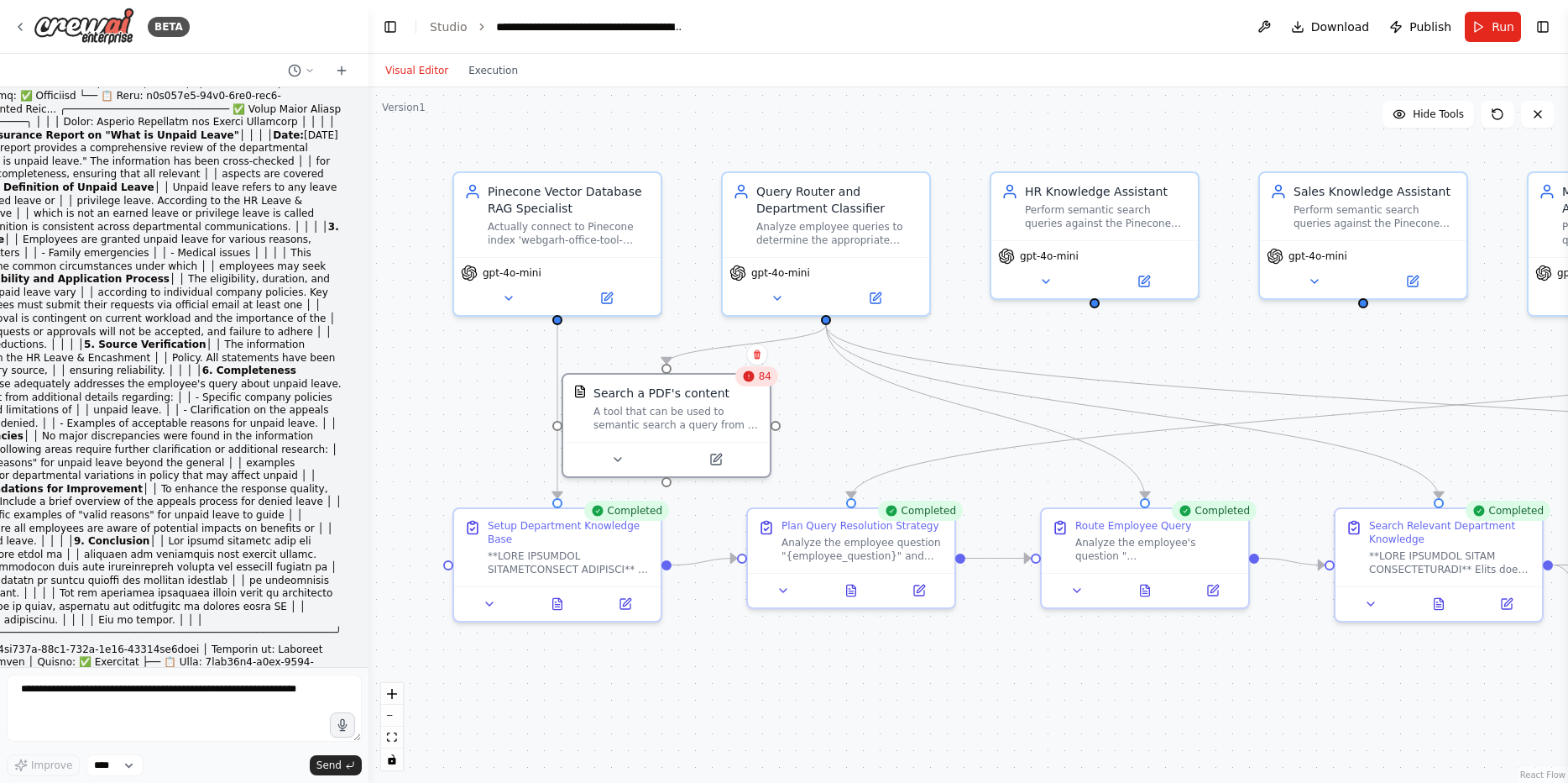
scroll to position [77551, 0]
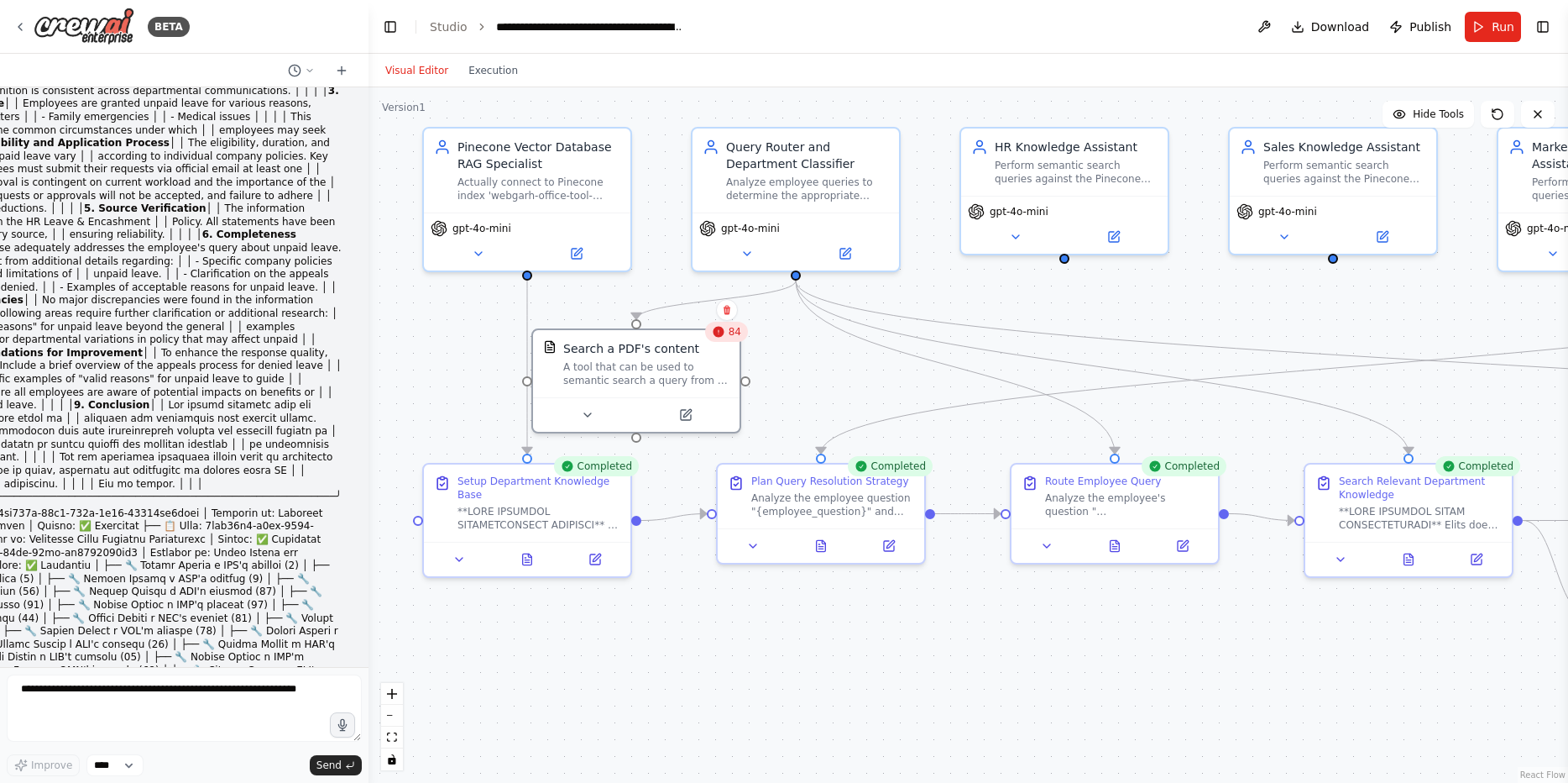
drag, startPoint x: 1392, startPoint y: 378, endPoint x: 1369, endPoint y: 325, distance: 57.8
click at [1369, 325] on div ".deletable-edge-delete-btn { width: 20px; height: 20px; border: 0px solid #ffff…" at bounding box center [968, 435] width 1199 height 695
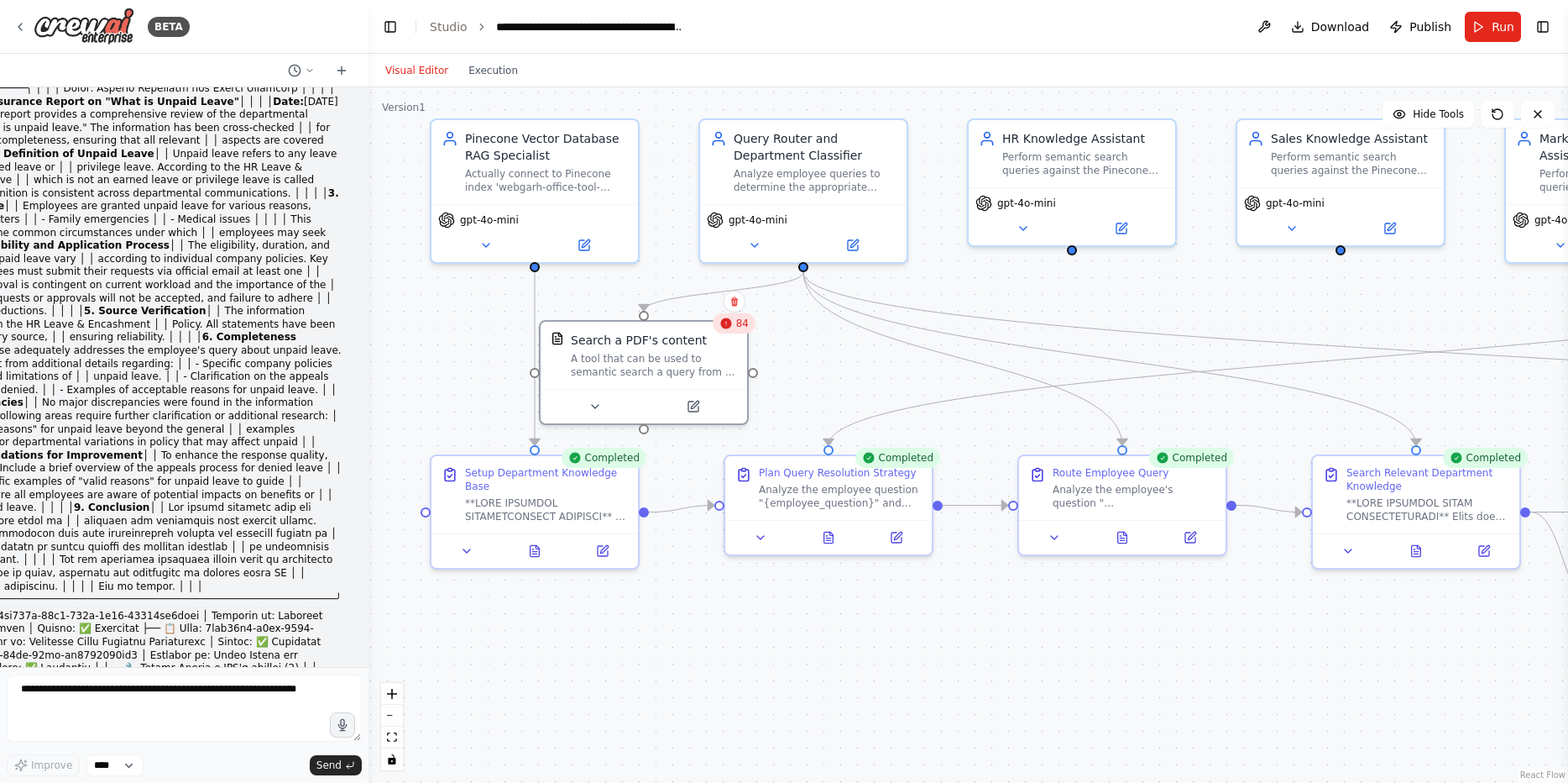
scroll to position [77450, 0]
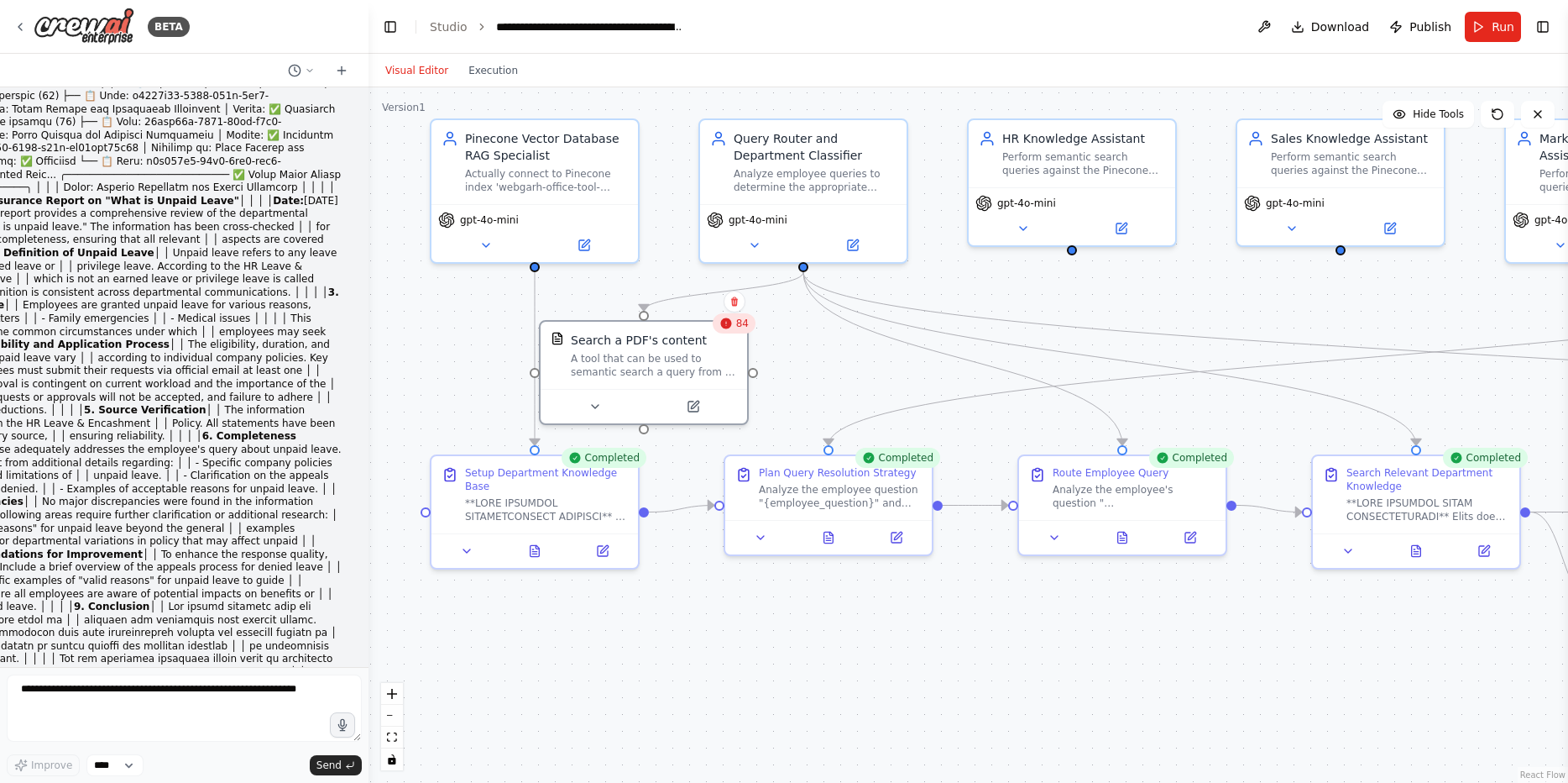
drag, startPoint x: 119, startPoint y: 312, endPoint x: 148, endPoint y: 313, distance: 29.0
copy li "Python scripts"
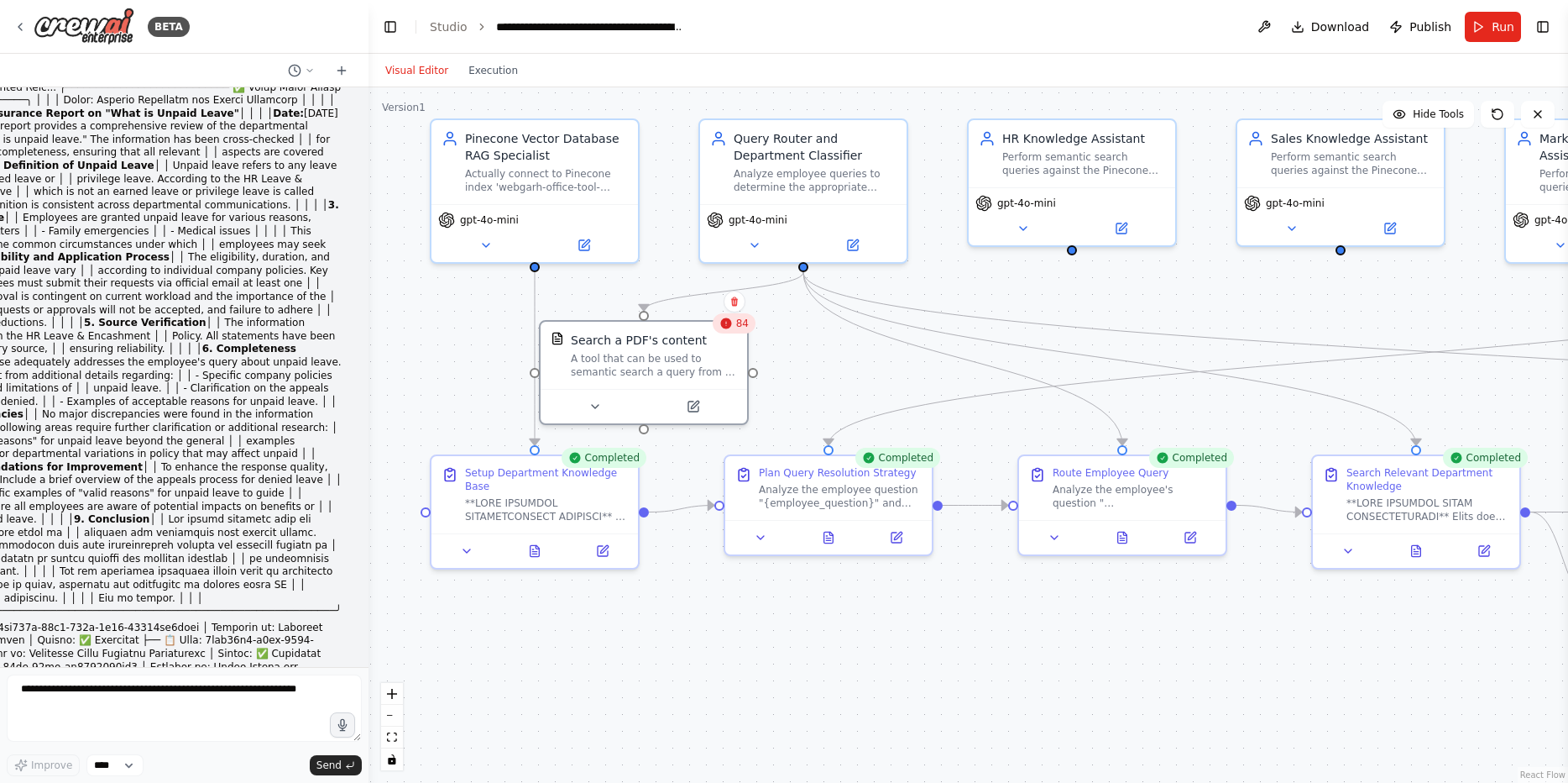
scroll to position [77652, 0]
